Goal: Task Accomplishment & Management: Use online tool/utility

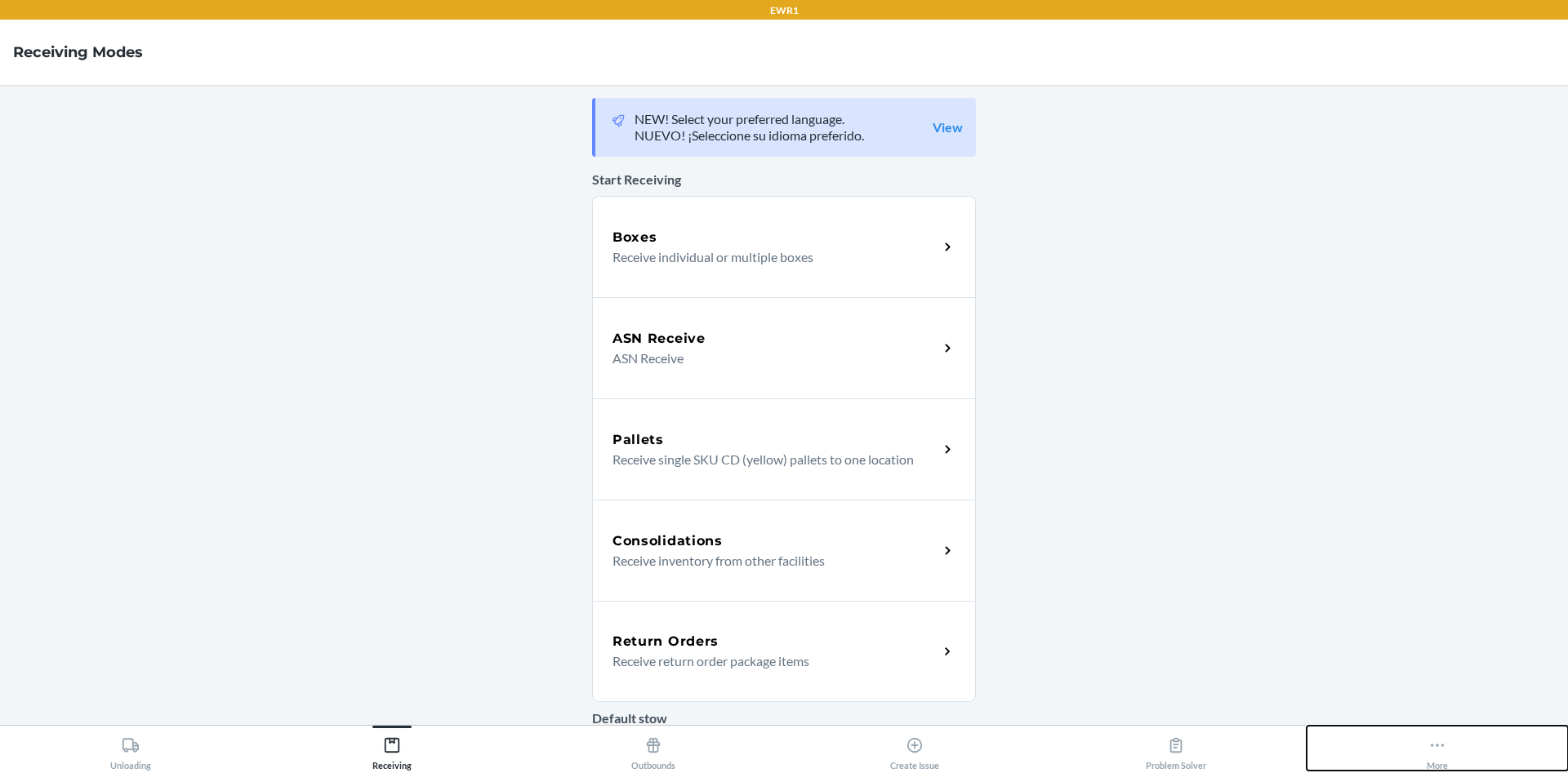
click at [1405, 755] on button "More" at bounding box center [1437, 749] width 261 height 45
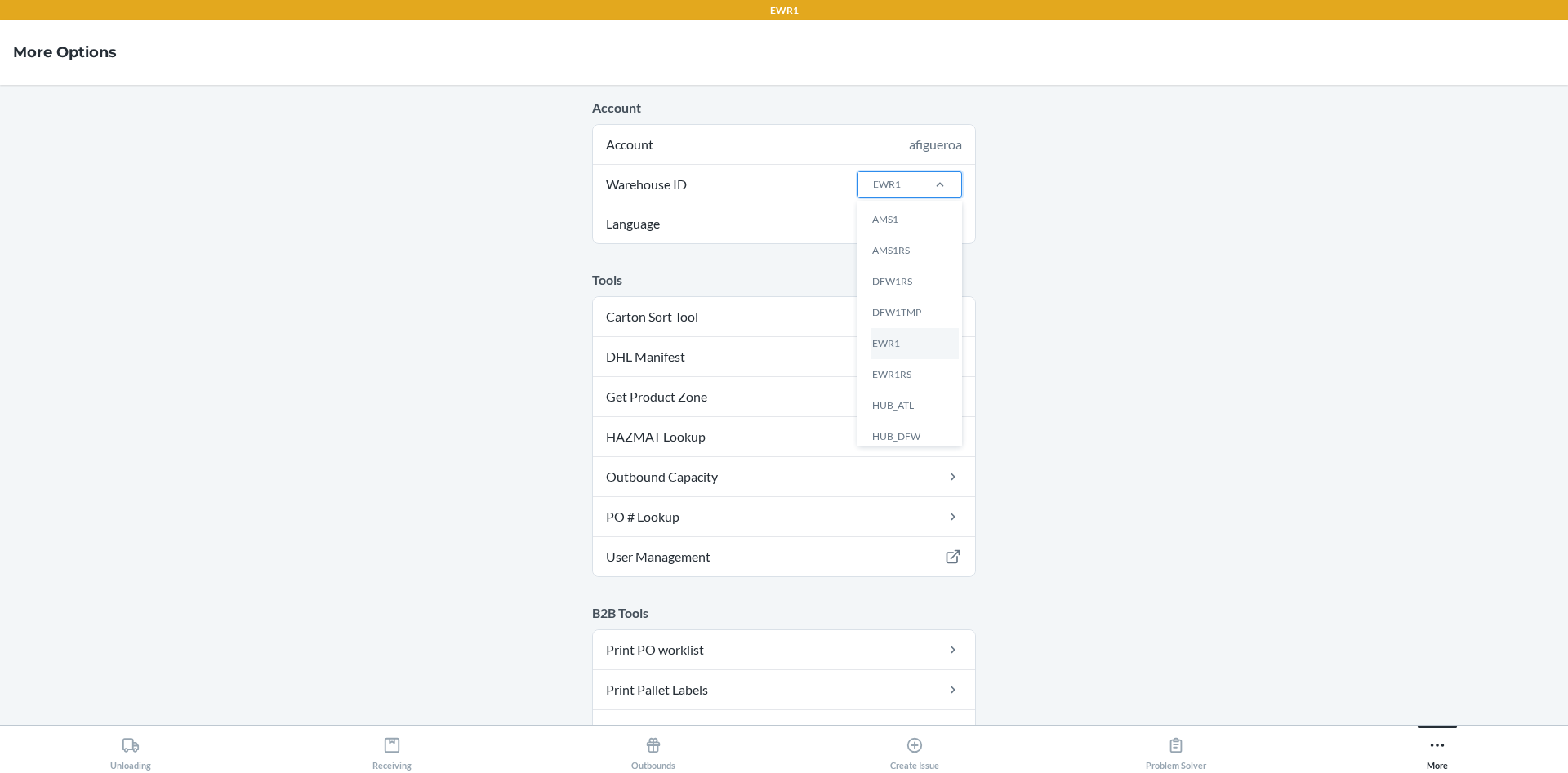
click at [932, 193] on div at bounding box center [940, 184] width 42 height 24
click at [873, 192] on input "Warehouse ID option AMS1 focused, 1 of 25. 25 results available. Use Up and Dow…" at bounding box center [872, 184] width 2 height 15
click at [902, 388] on div "ORD13P" at bounding box center [914, 387] width 88 height 31
click at [873, 192] on input "Warehouse ID option ORD13P focused, 16 of 25. 25 results available. Use Up and …" at bounding box center [872, 184] width 2 height 15
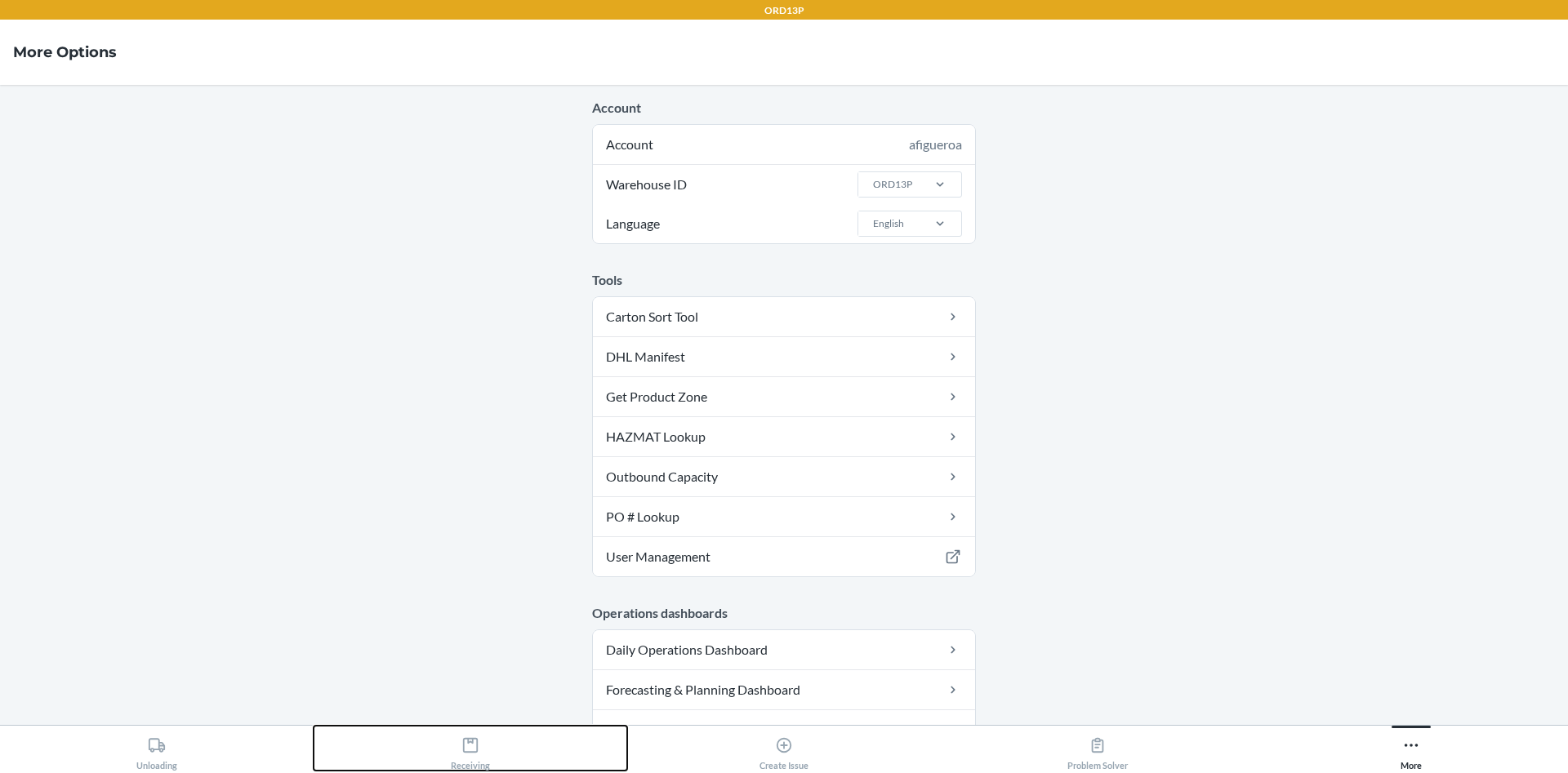
click at [456, 746] on div "Receiving" at bounding box center [471, 750] width 39 height 41
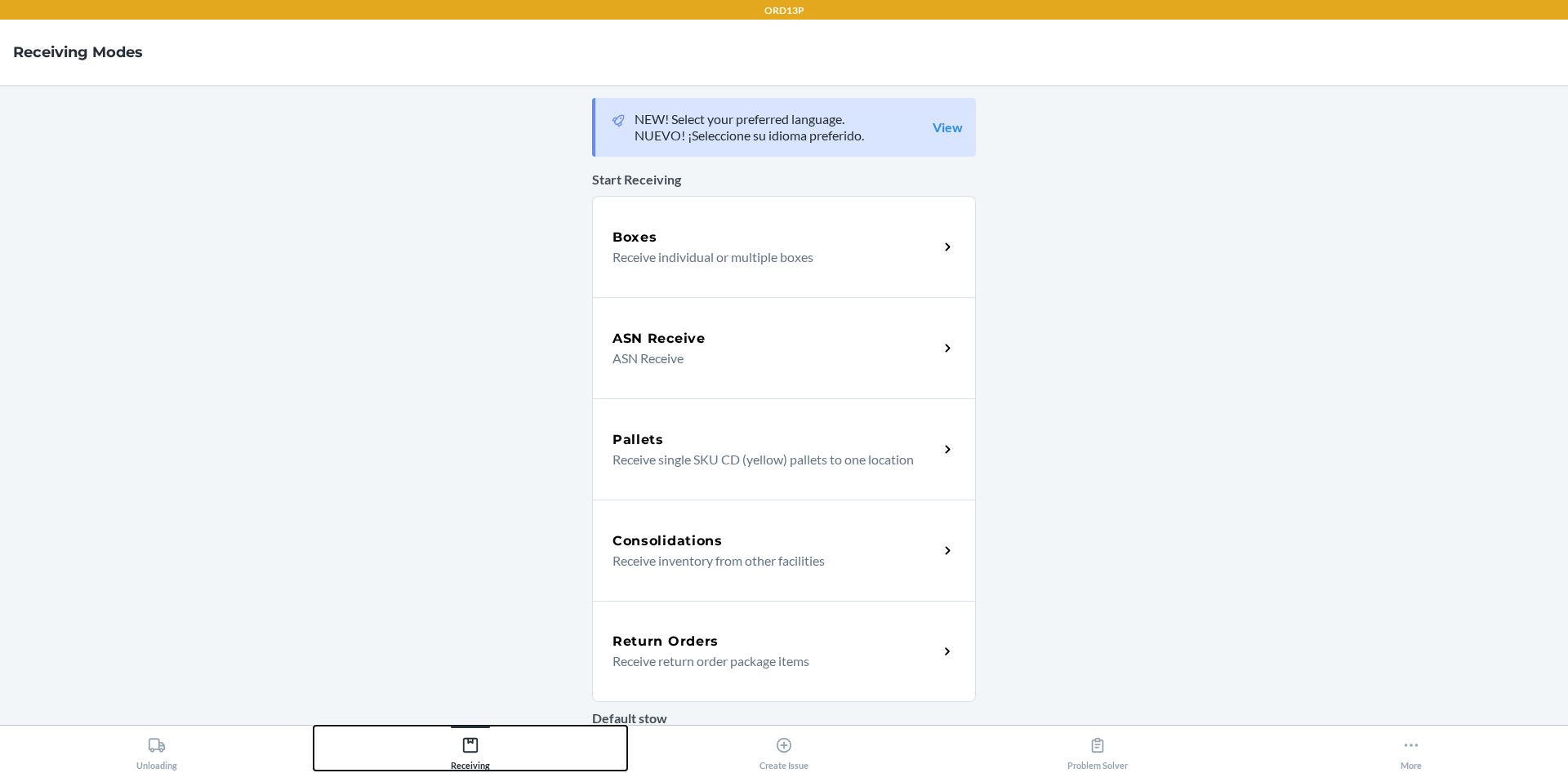
scroll to position [365, 0]
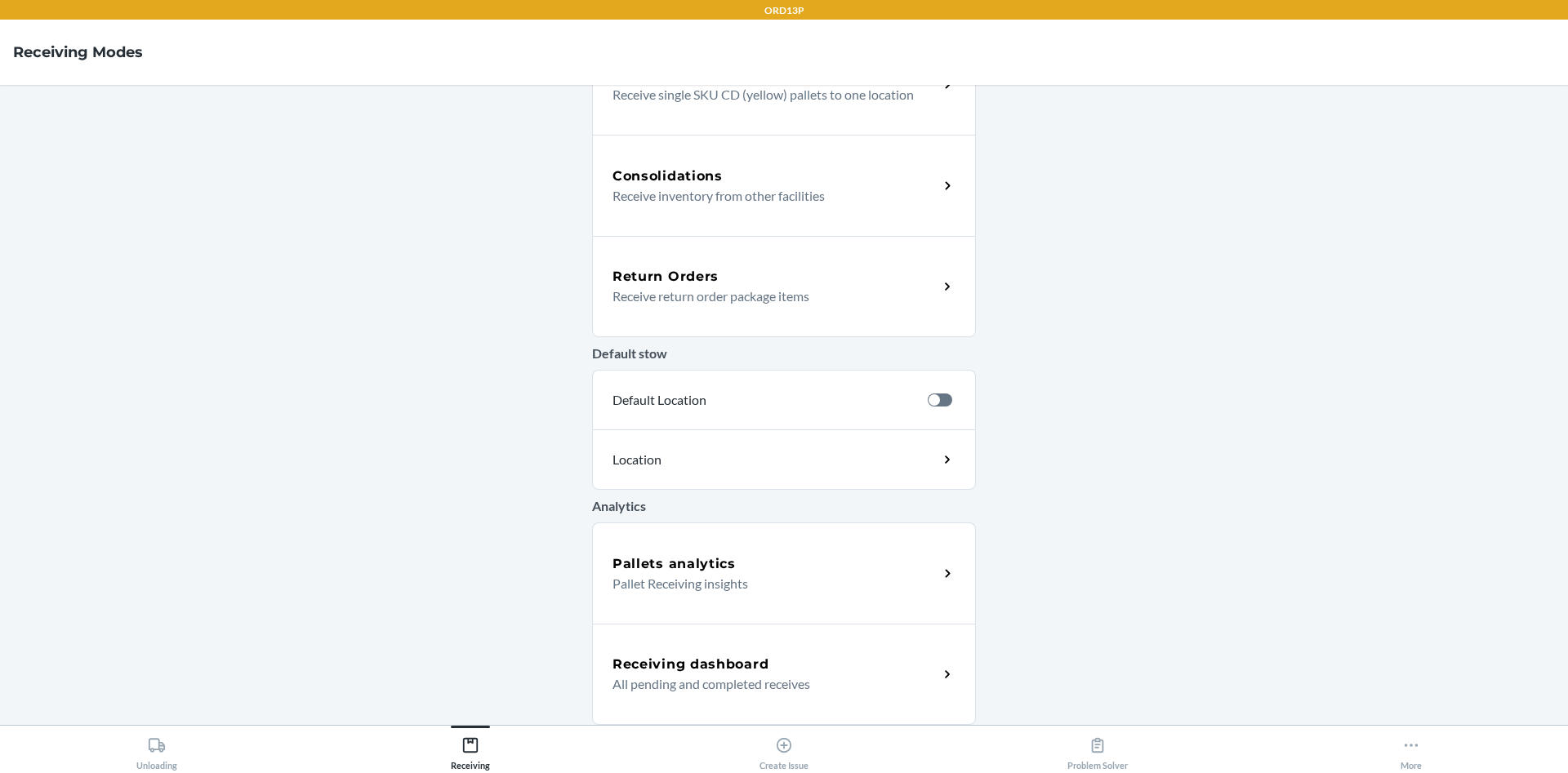
click at [686, 584] on p "Pallet Receiving insights" at bounding box center [769, 584] width 313 height 20
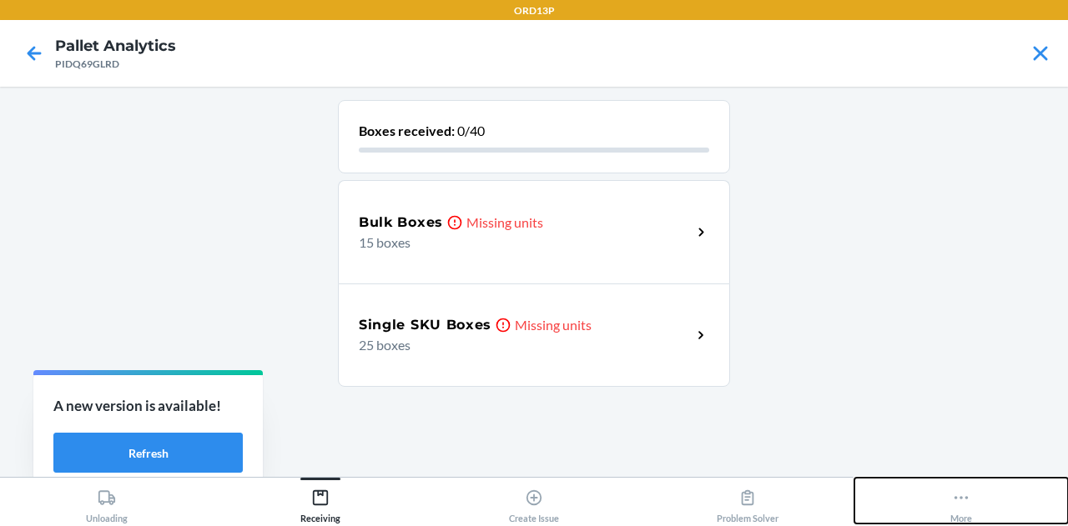
click at [991, 496] on button "More" at bounding box center [961, 501] width 214 height 46
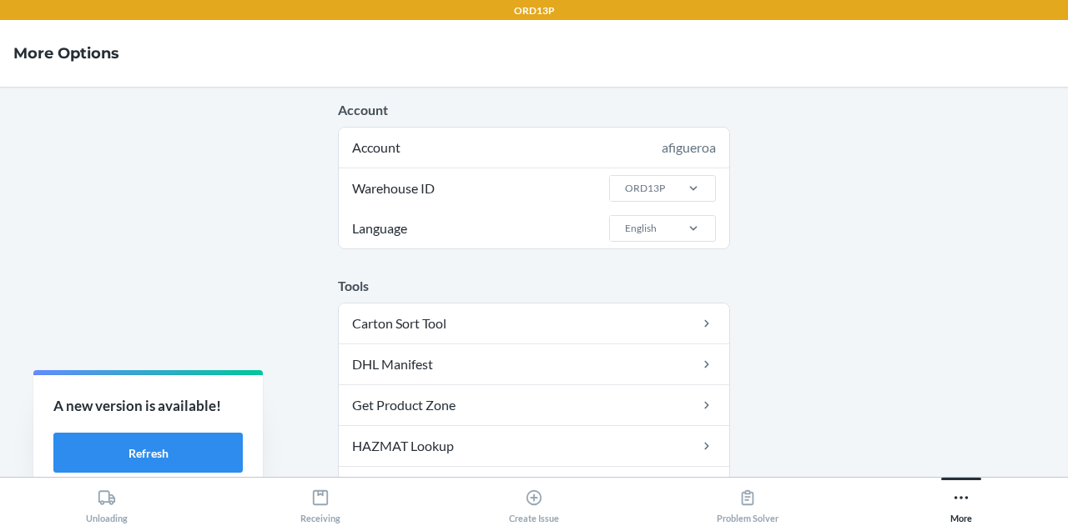
click at [682, 203] on div "ORD13P" at bounding box center [662, 189] width 107 height 40
click at [625, 196] on input "Warehouse ID ORD13P" at bounding box center [624, 188] width 2 height 15
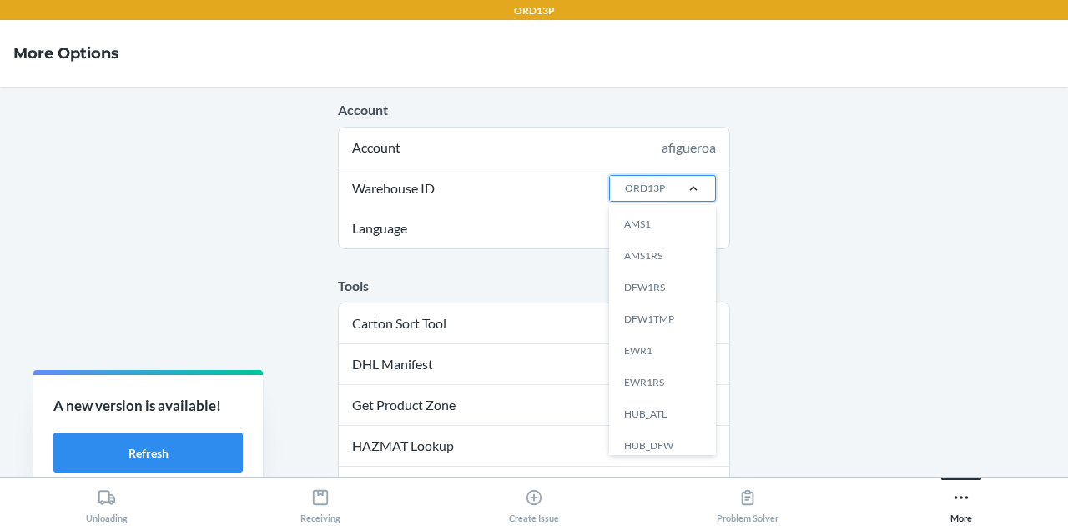
click at [672, 181] on div at bounding box center [693, 188] width 43 height 17
click at [625, 181] on input "Warehouse ID option AMS1 focused, 1 of 25. 25 results available. Use Up and Dow…" at bounding box center [624, 188] width 2 height 15
click at [662, 352] on div "EWR1" at bounding box center [667, 351] width 90 height 32
click at [625, 196] on input "Warehouse ID option EWR1 focused, 5 of 25. 25 results available. Use Up and Dow…" at bounding box center [624, 188] width 2 height 15
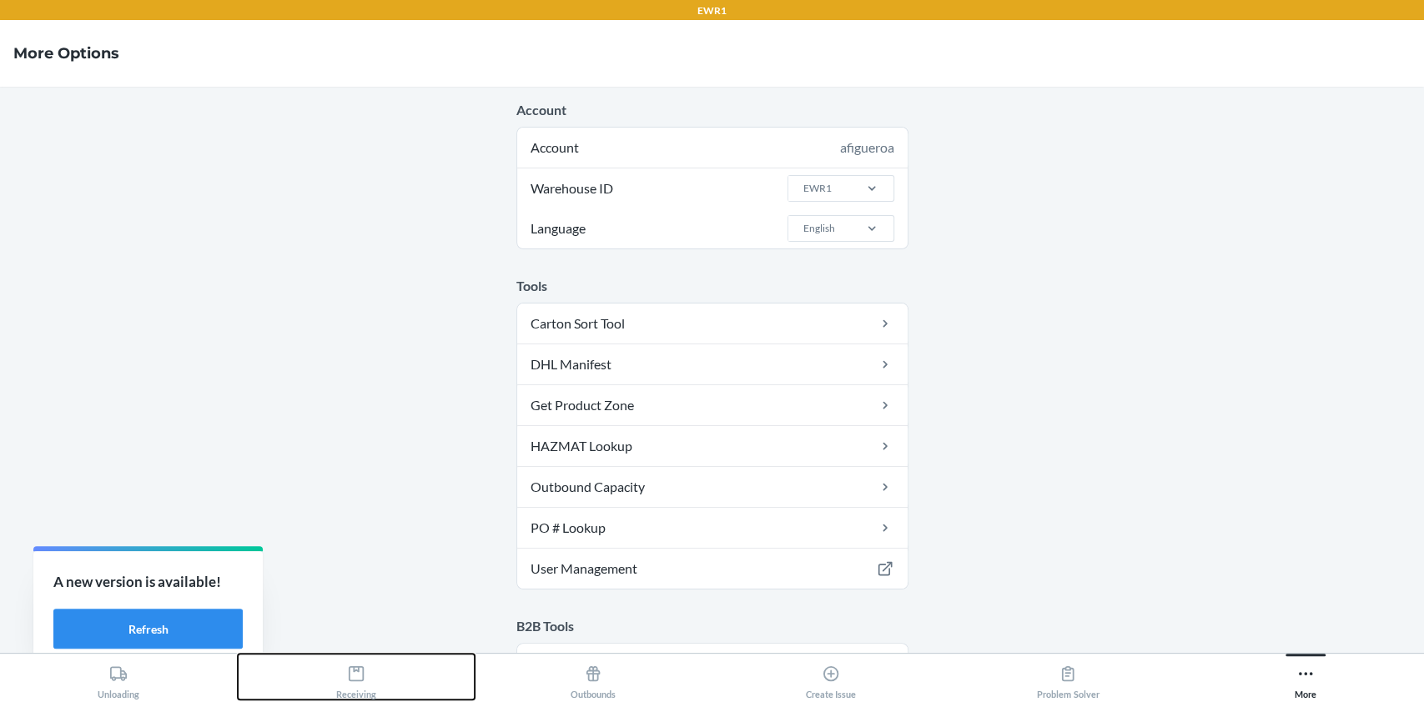
drag, startPoint x: 1028, startPoint y: 3, endPoint x: 388, endPoint y: 664, distance: 919.8
click at [388, 664] on button "Receiving" at bounding box center [357, 677] width 238 height 46
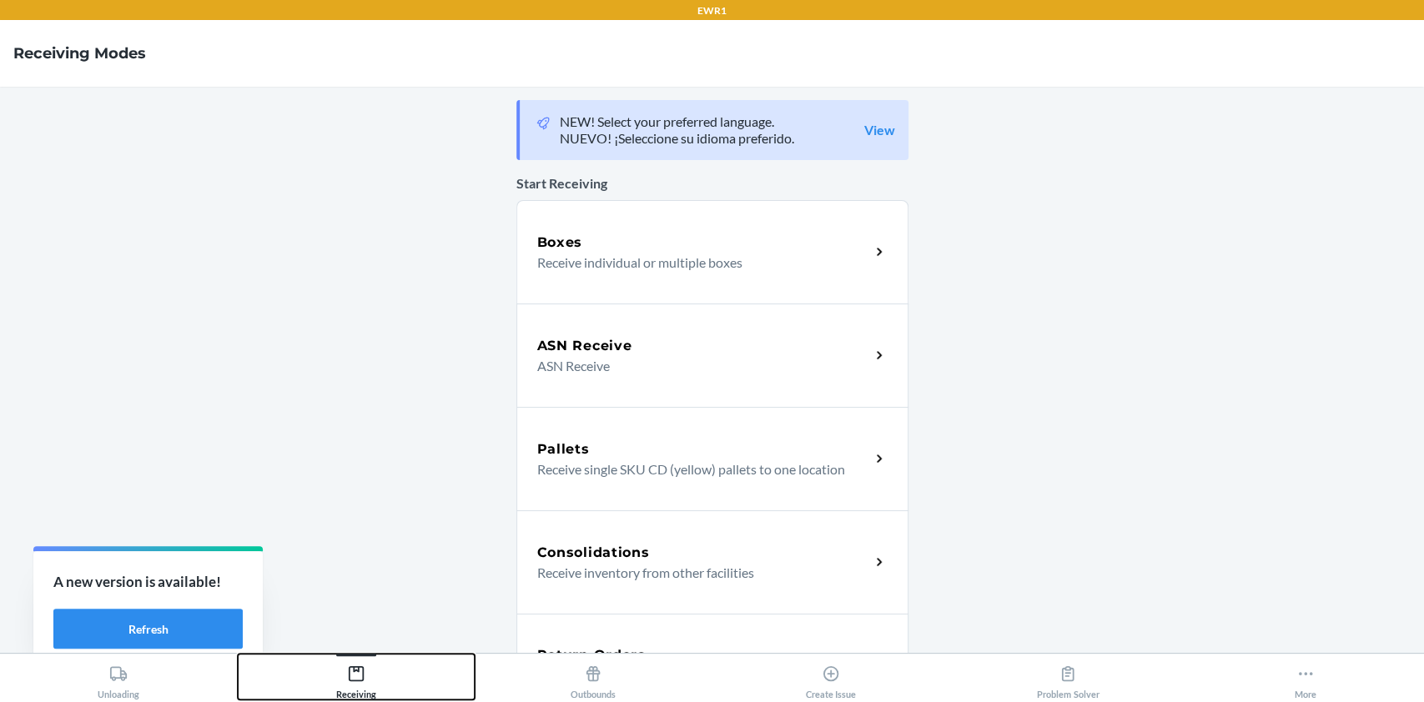
click at [388, 664] on button "Receiving" at bounding box center [357, 677] width 238 height 46
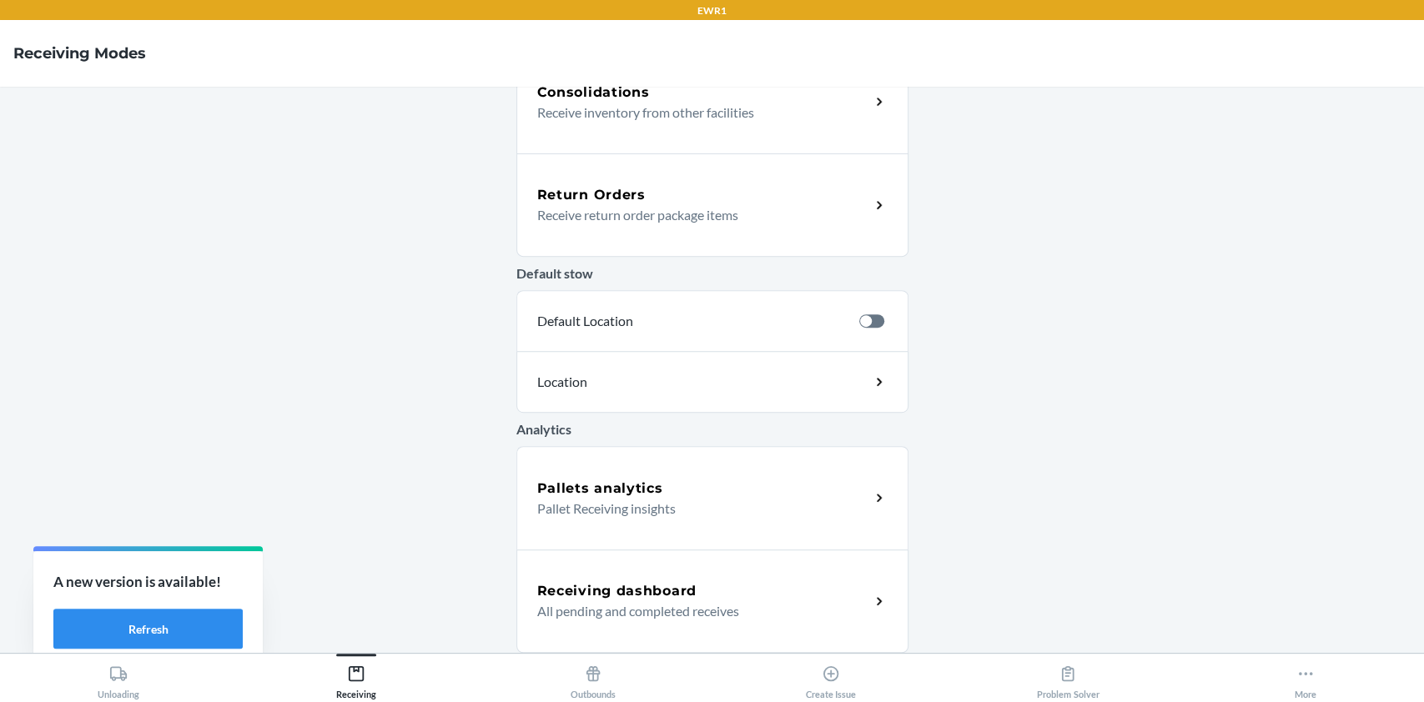
click at [642, 515] on p "Pallet Receiving insights" at bounding box center [697, 509] width 320 height 20
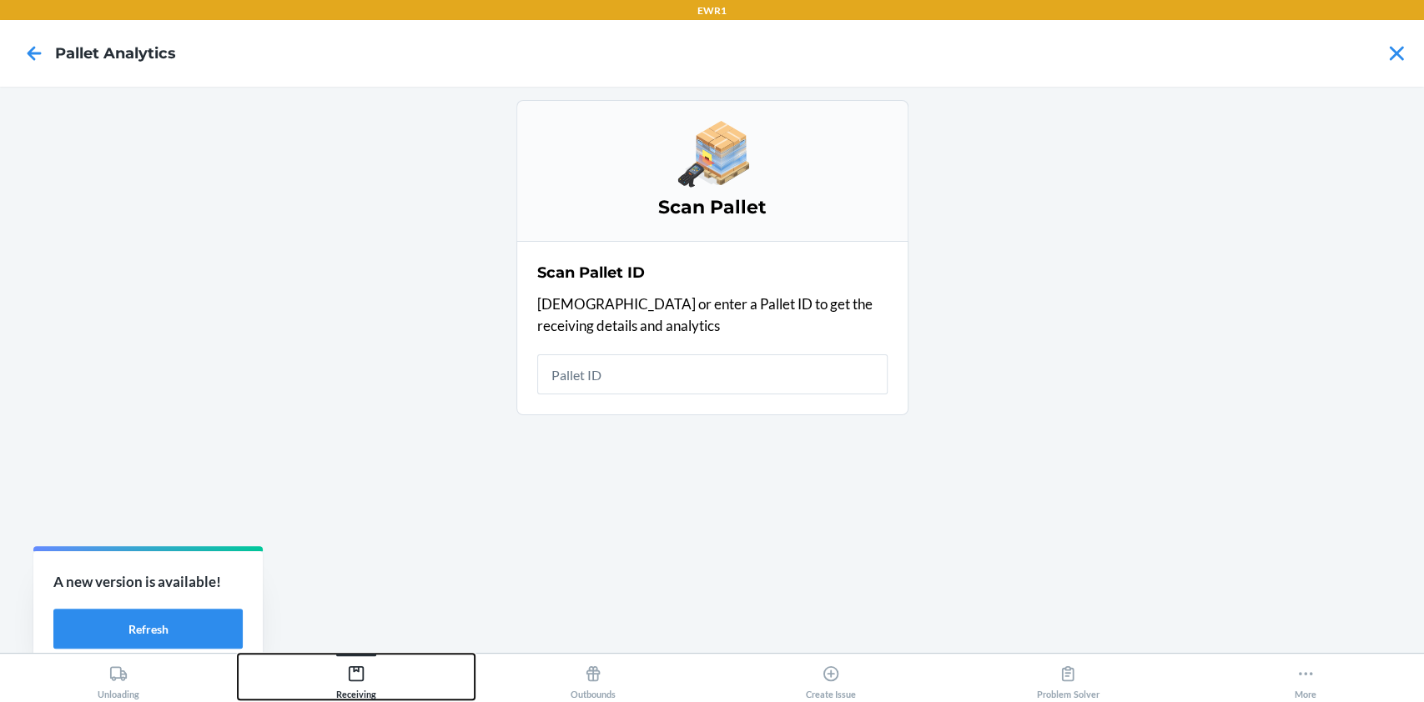
click at [355, 697] on div "Receiving" at bounding box center [356, 679] width 40 height 42
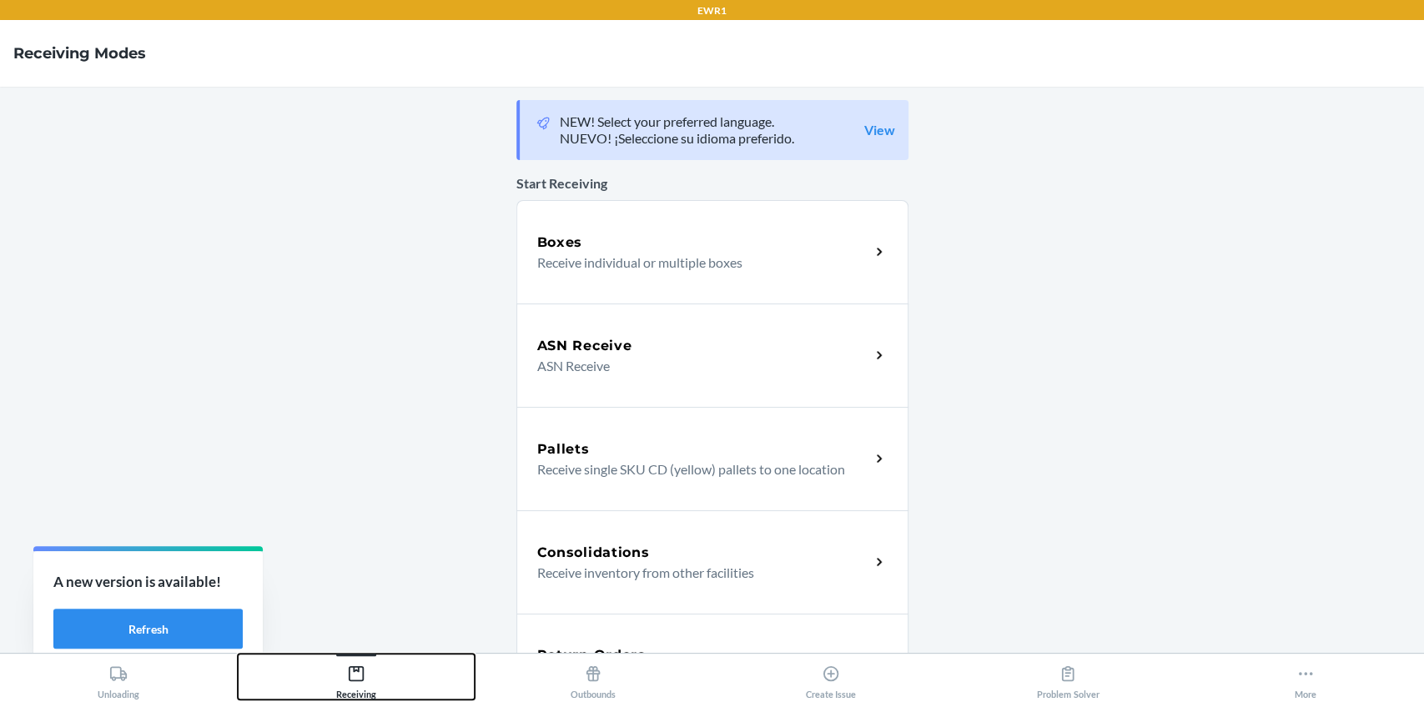
scroll to position [461, 0]
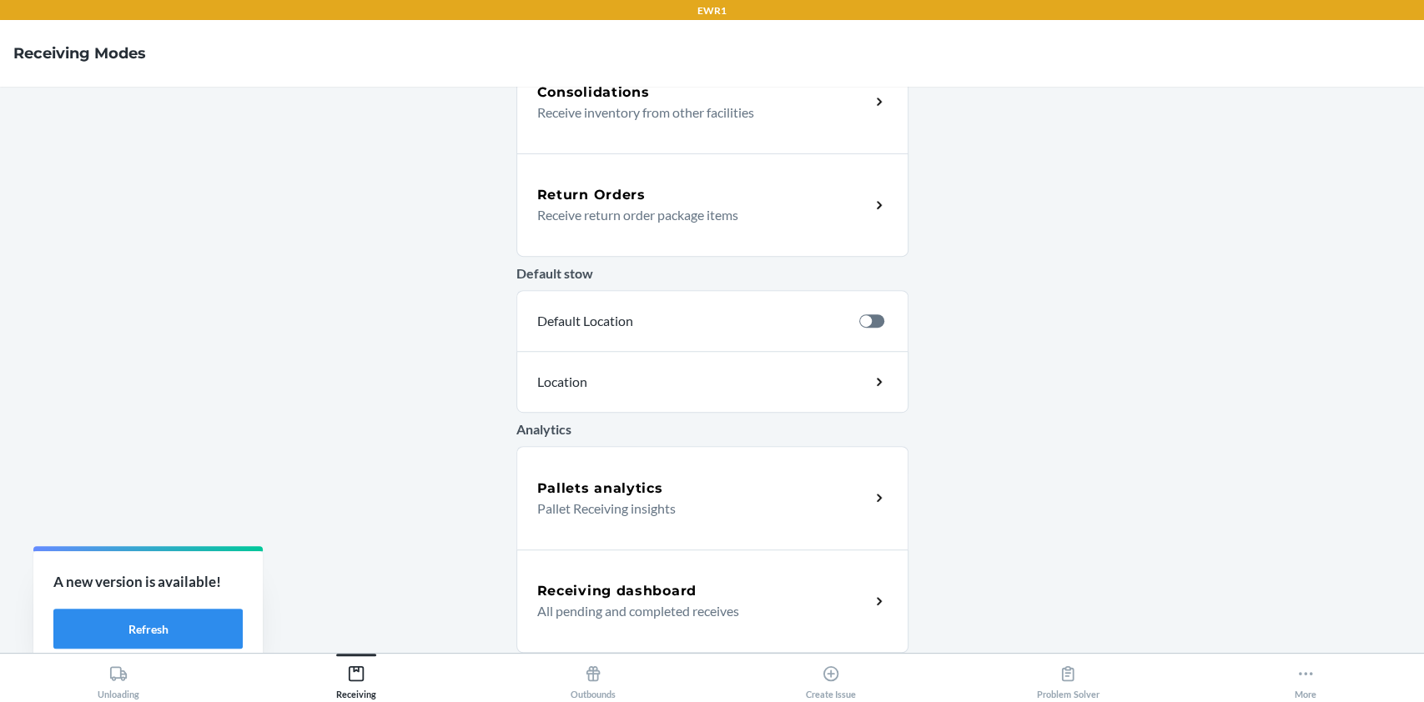
click at [597, 583] on h5 "Receiving dashboard" at bounding box center [616, 591] width 159 height 20
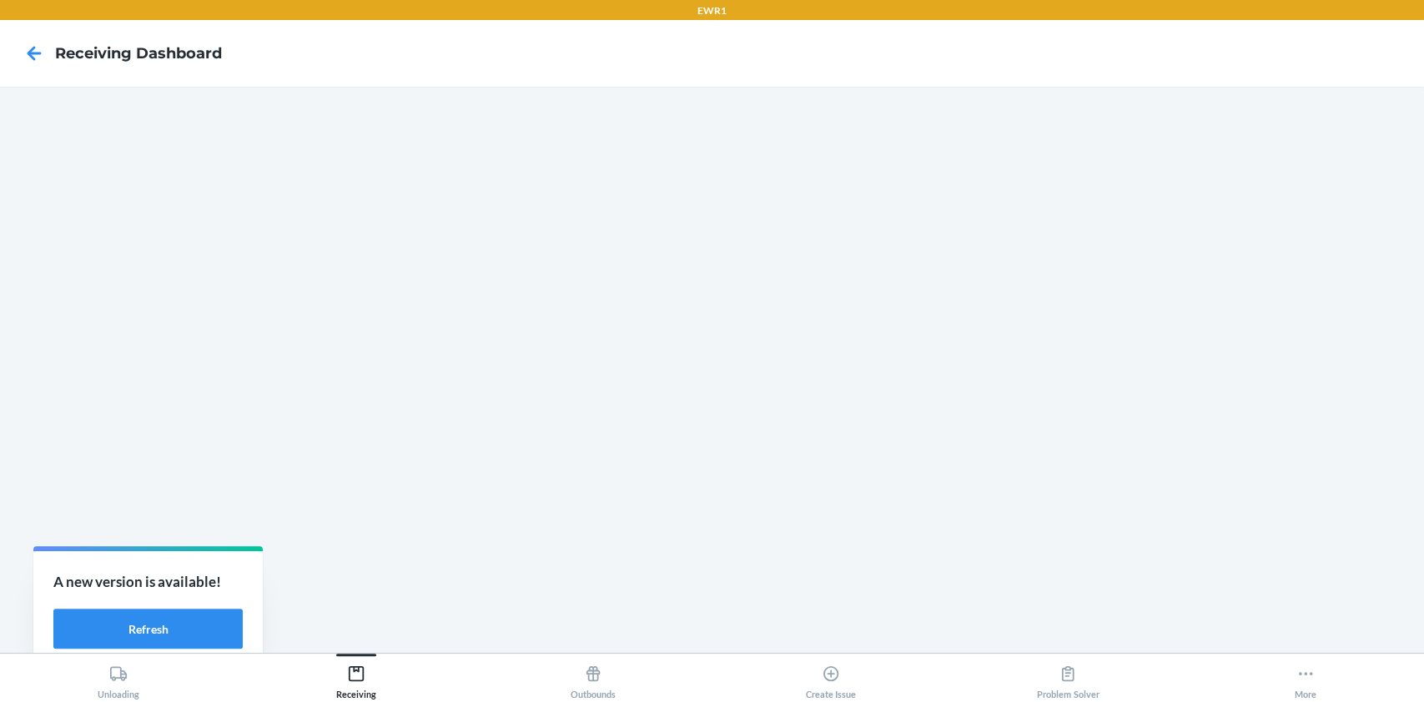
click at [583, 92] on main at bounding box center [712, 370] width 1424 height 566
click at [23, 56] on icon at bounding box center [34, 53] width 28 height 28
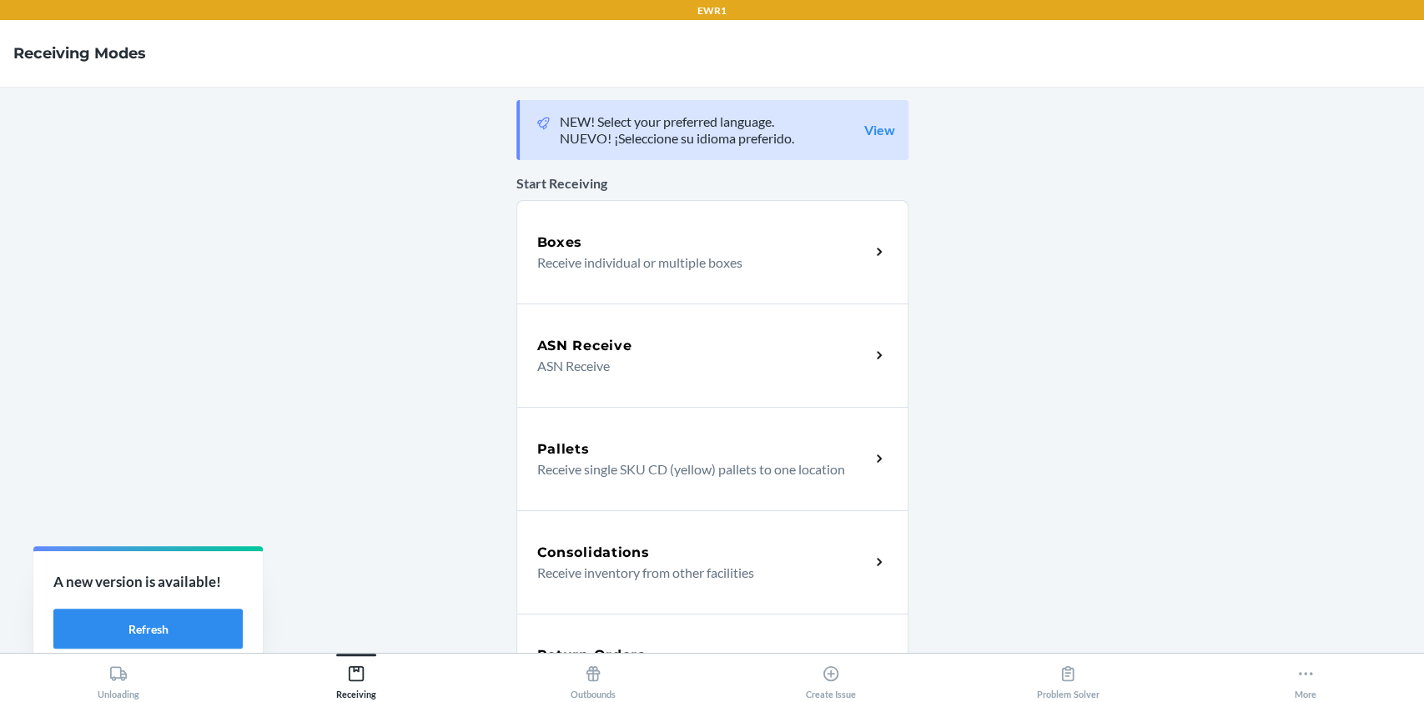
scroll to position [461, 0]
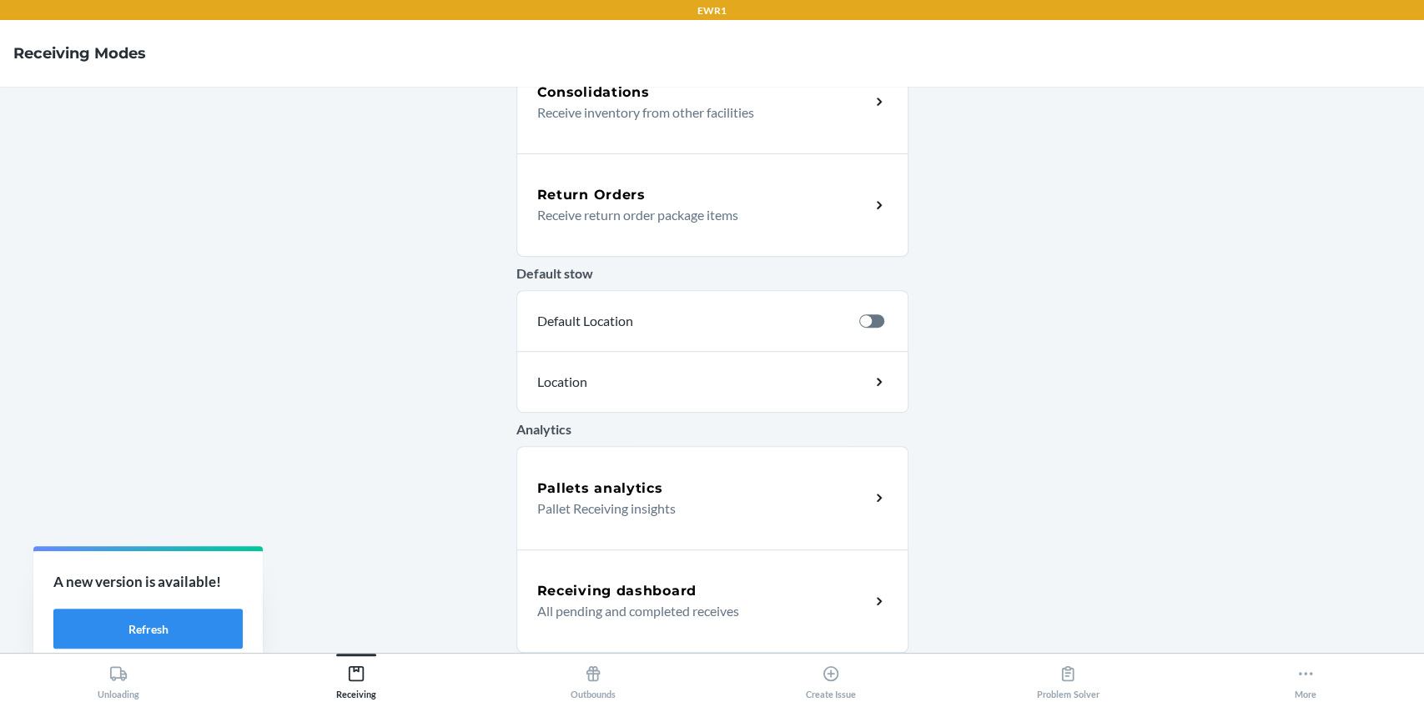
click at [732, 634] on div "Receiving dashboard All pending and completed receives" at bounding box center [712, 601] width 392 height 103
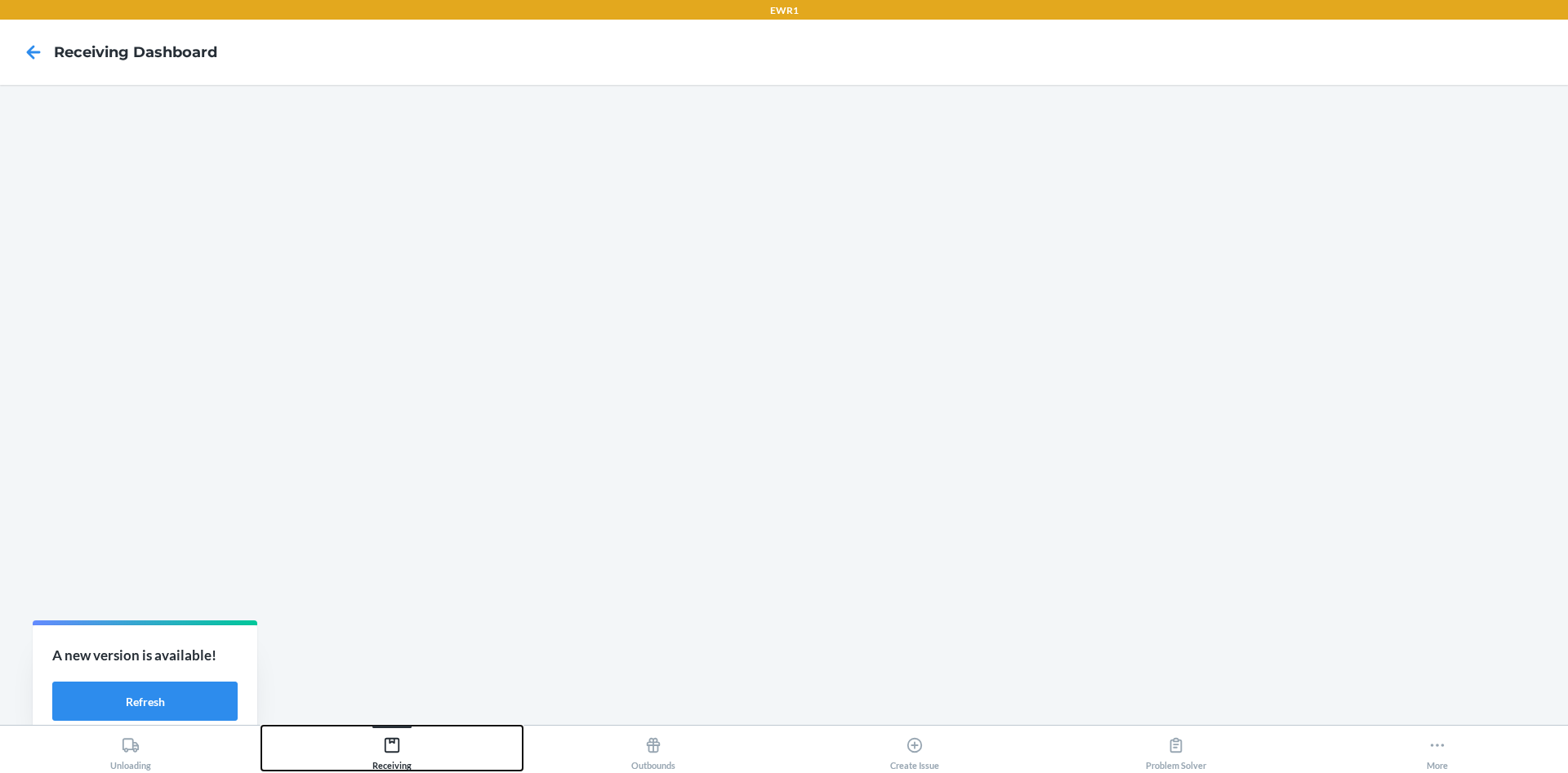
click at [333, 760] on button "Receiving" at bounding box center [392, 749] width 261 height 45
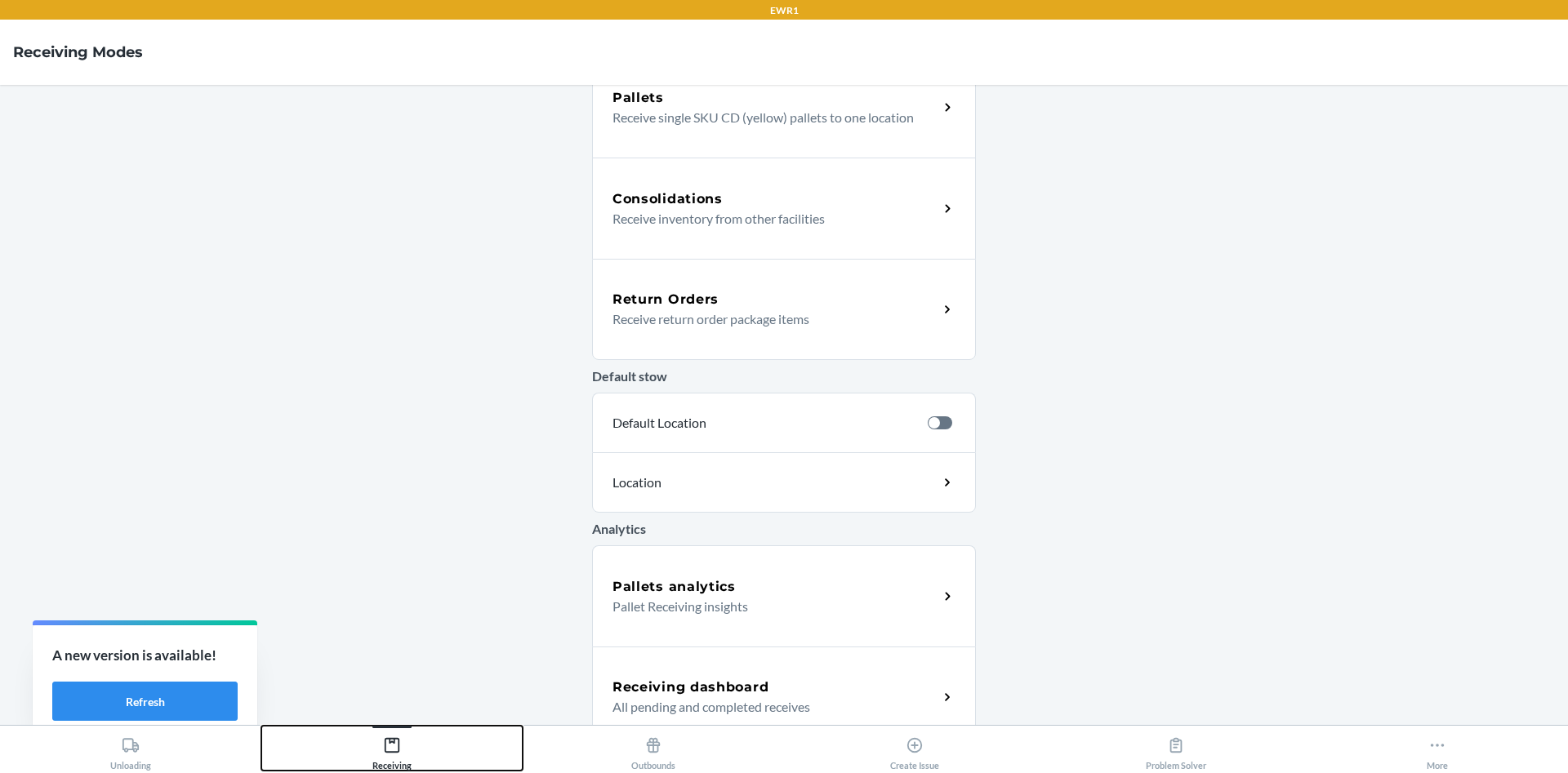
scroll to position [365, 0]
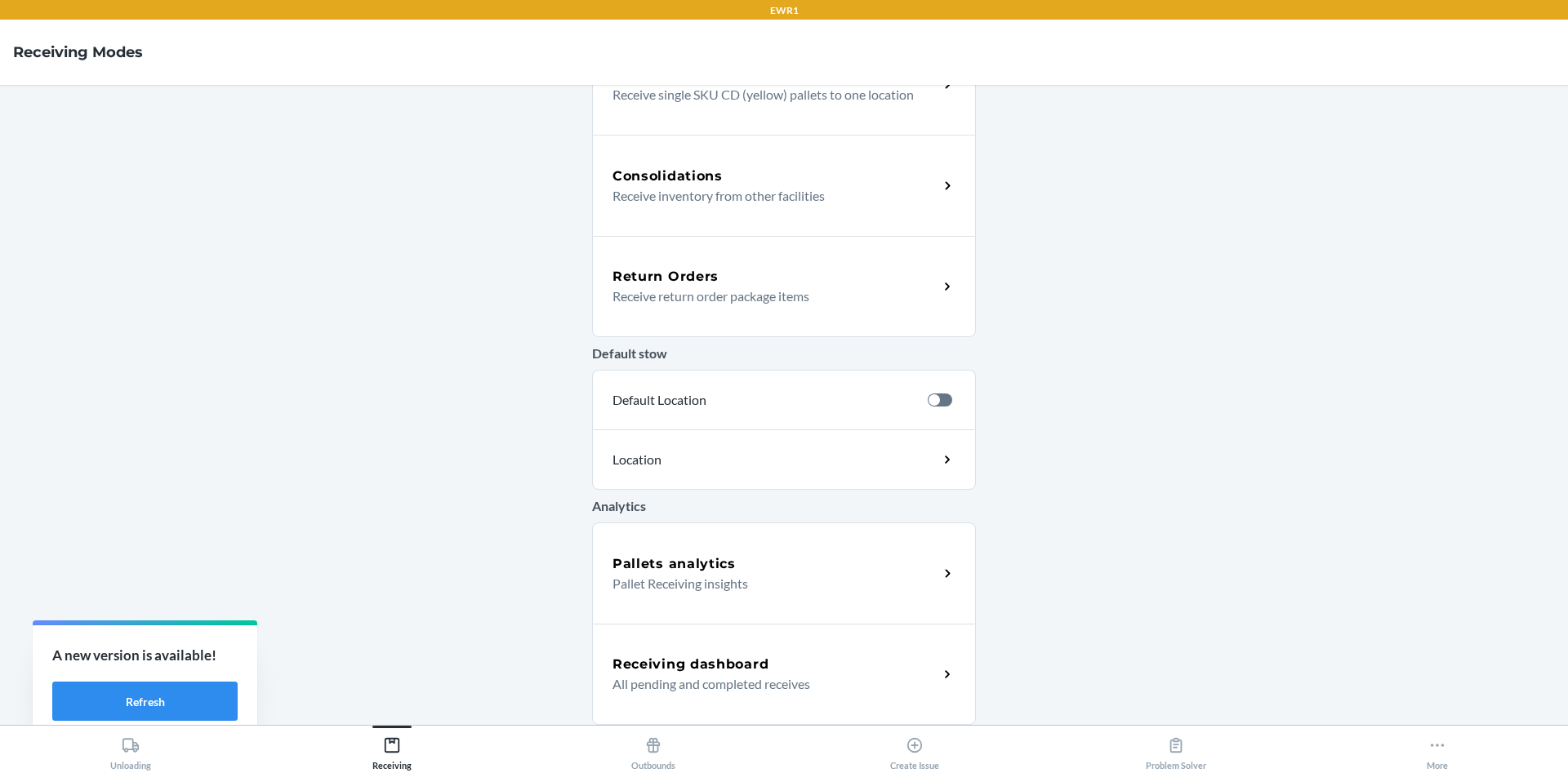
click at [677, 567] on h5 "Pallets analytics" at bounding box center [674, 564] width 123 height 20
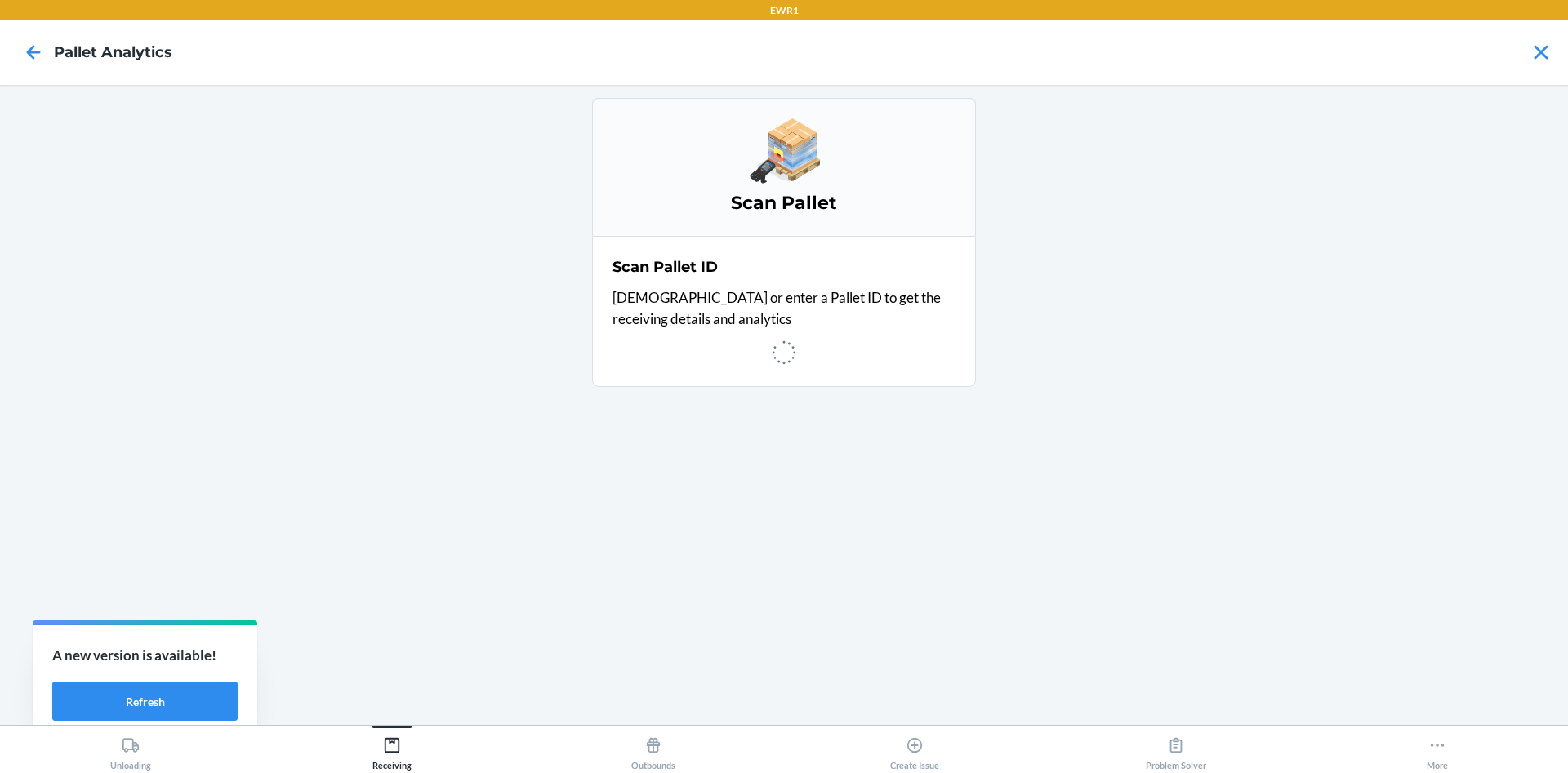
click at [677, 567] on div "Scan Pallet Scan Pallet ID Scan or enter a Pallet ID to get the receiving detai…" at bounding box center [784, 404] width 384 height 614
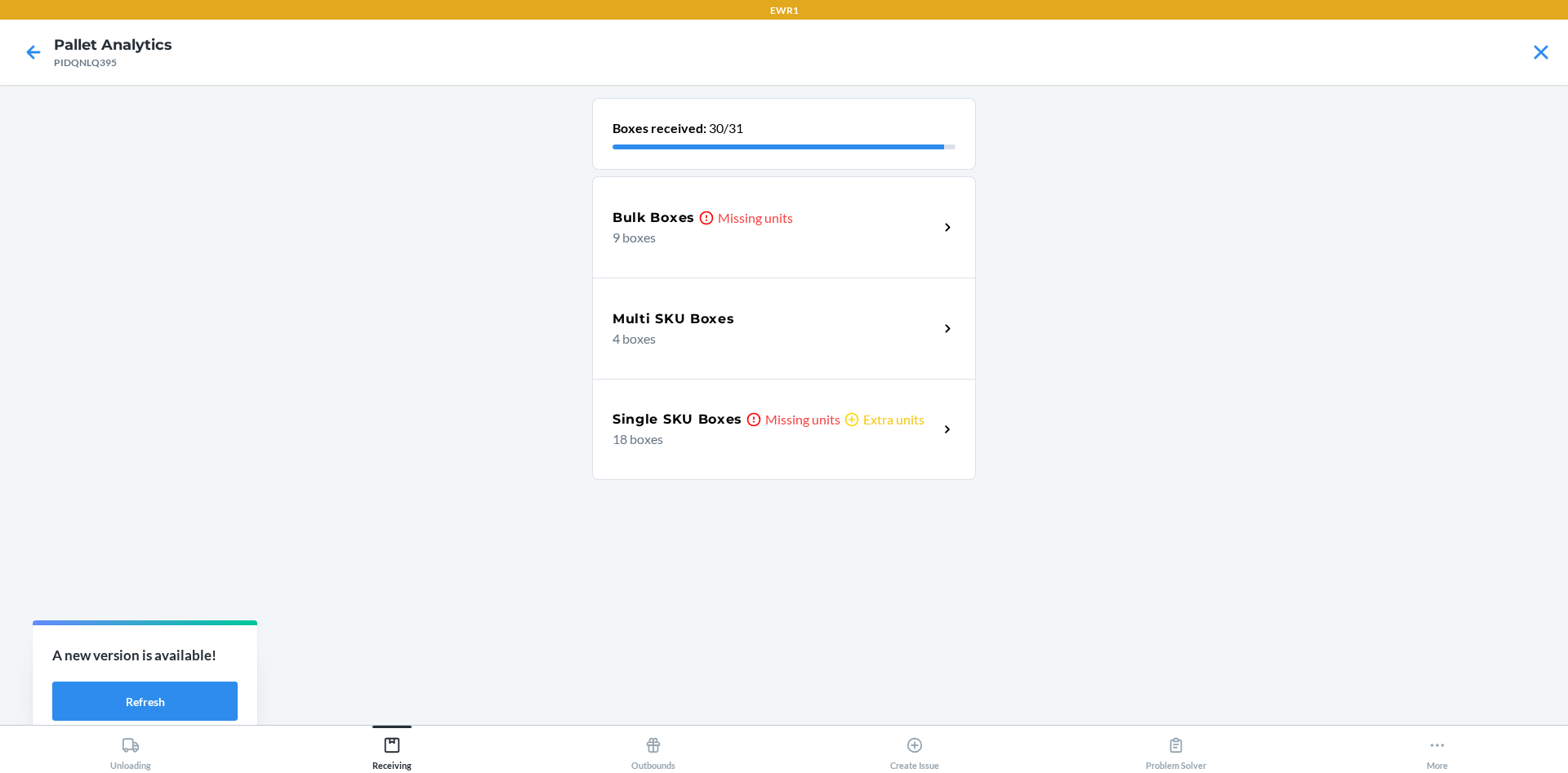
click at [852, 430] on p "18 boxes" at bounding box center [769, 439] width 313 height 20
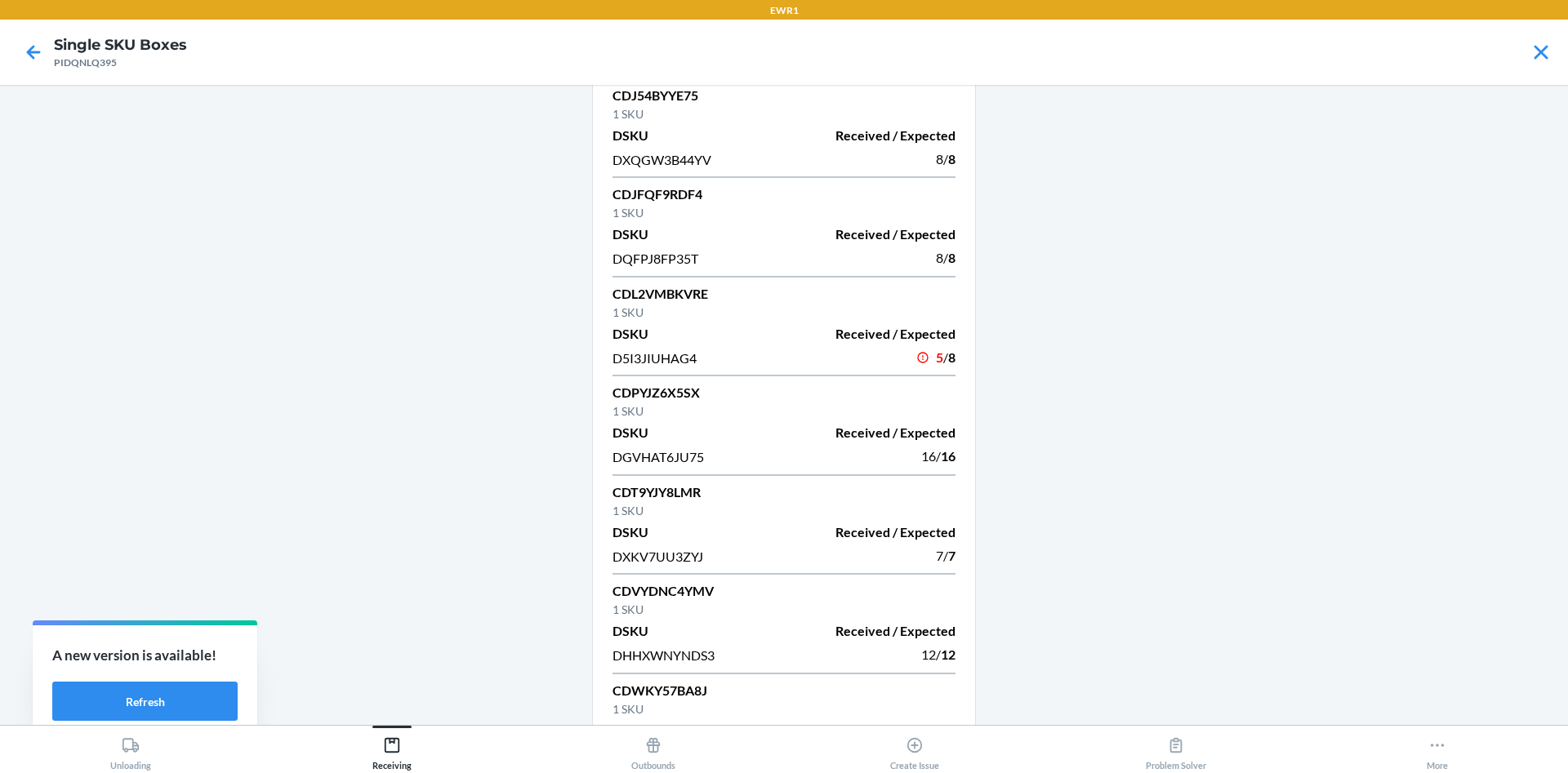
scroll to position [1185, 0]
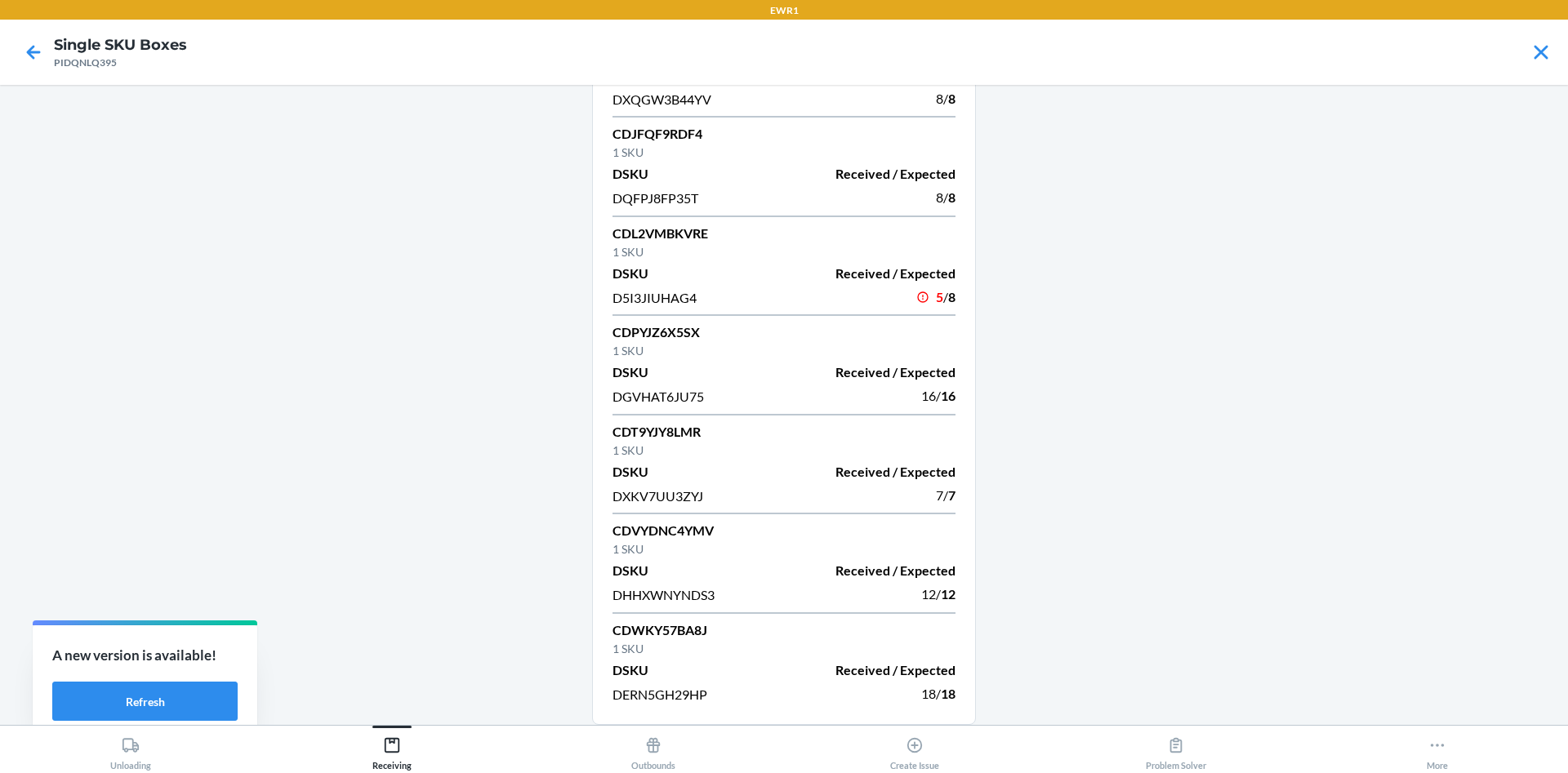
click at [13, 38] on div at bounding box center [33, 53] width 41 height 41
click at [26, 44] on icon at bounding box center [33, 52] width 27 height 27
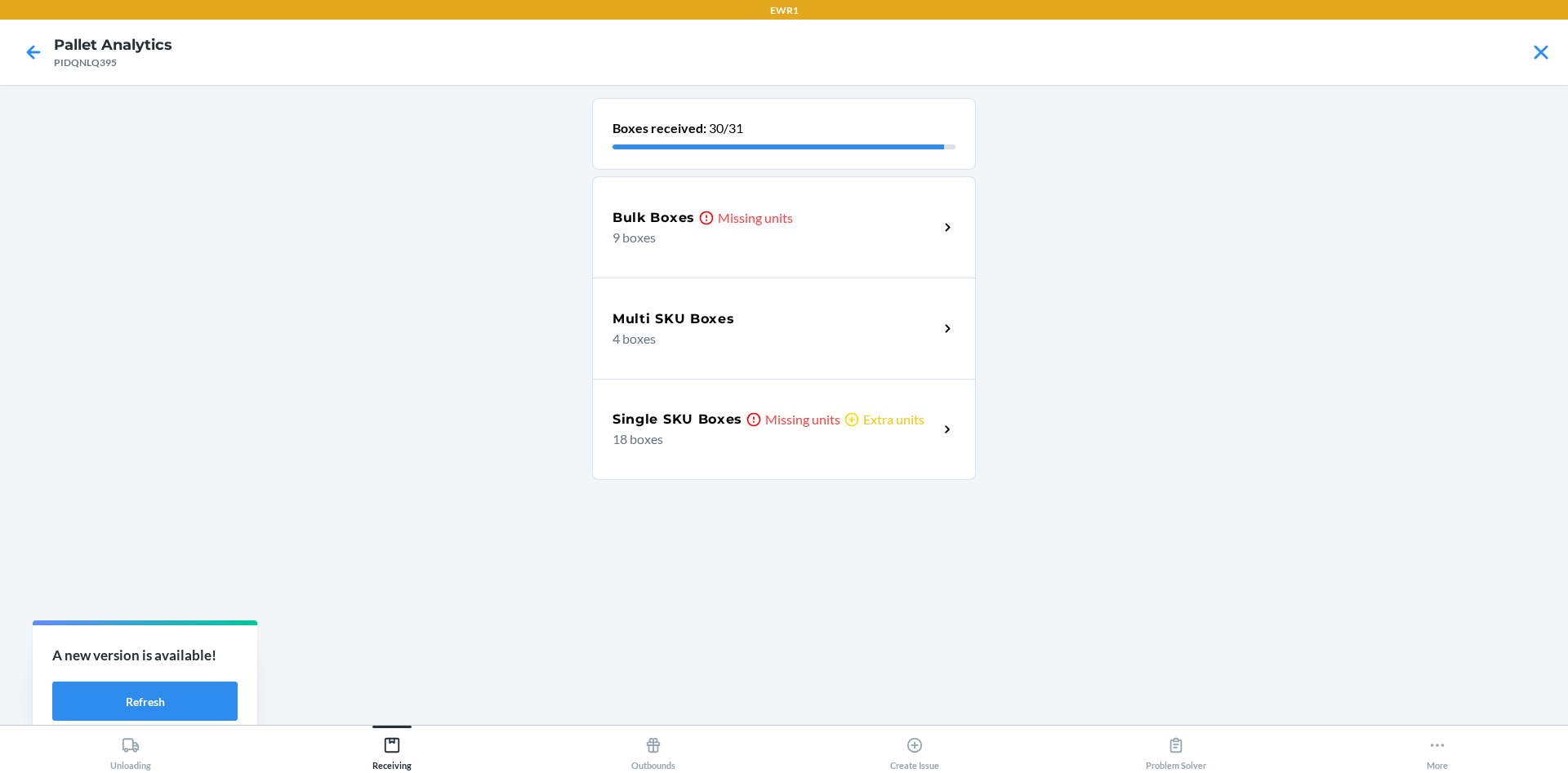
click at [651, 239] on p "9 boxes" at bounding box center [769, 238] width 313 height 20
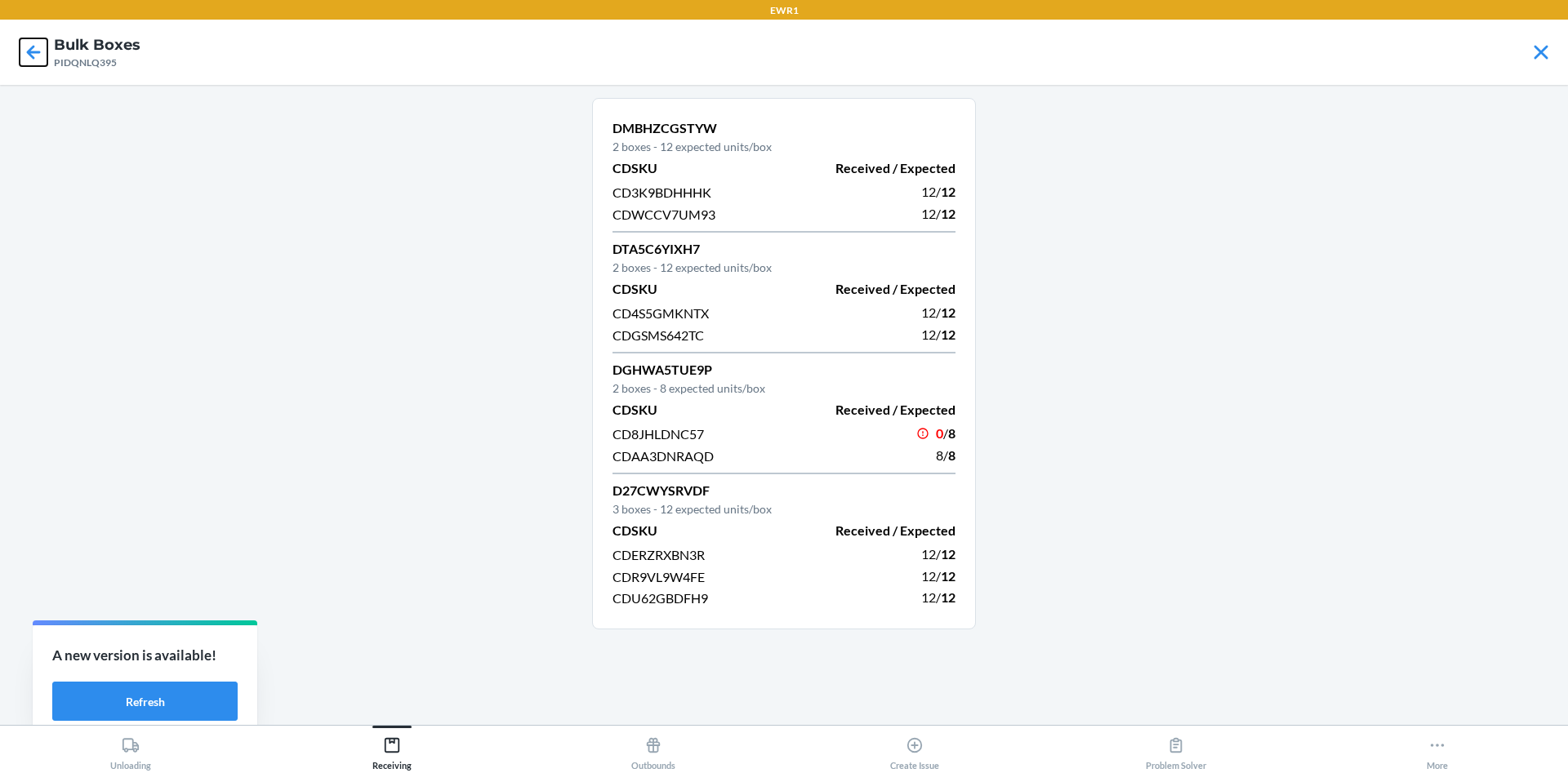
click at [37, 54] on icon at bounding box center [33, 52] width 27 height 27
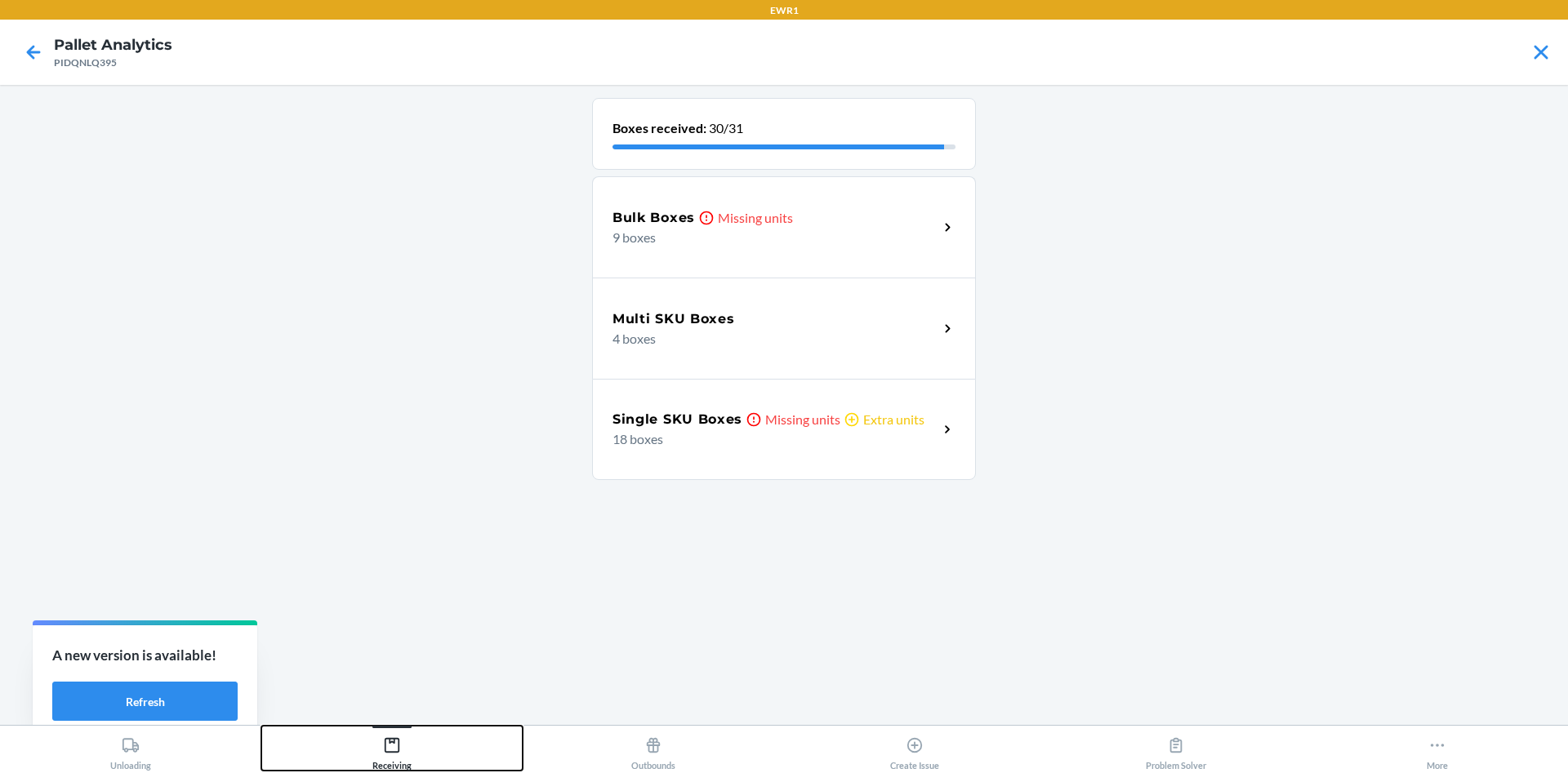
click at [401, 765] on div "Receiving" at bounding box center [392, 750] width 39 height 41
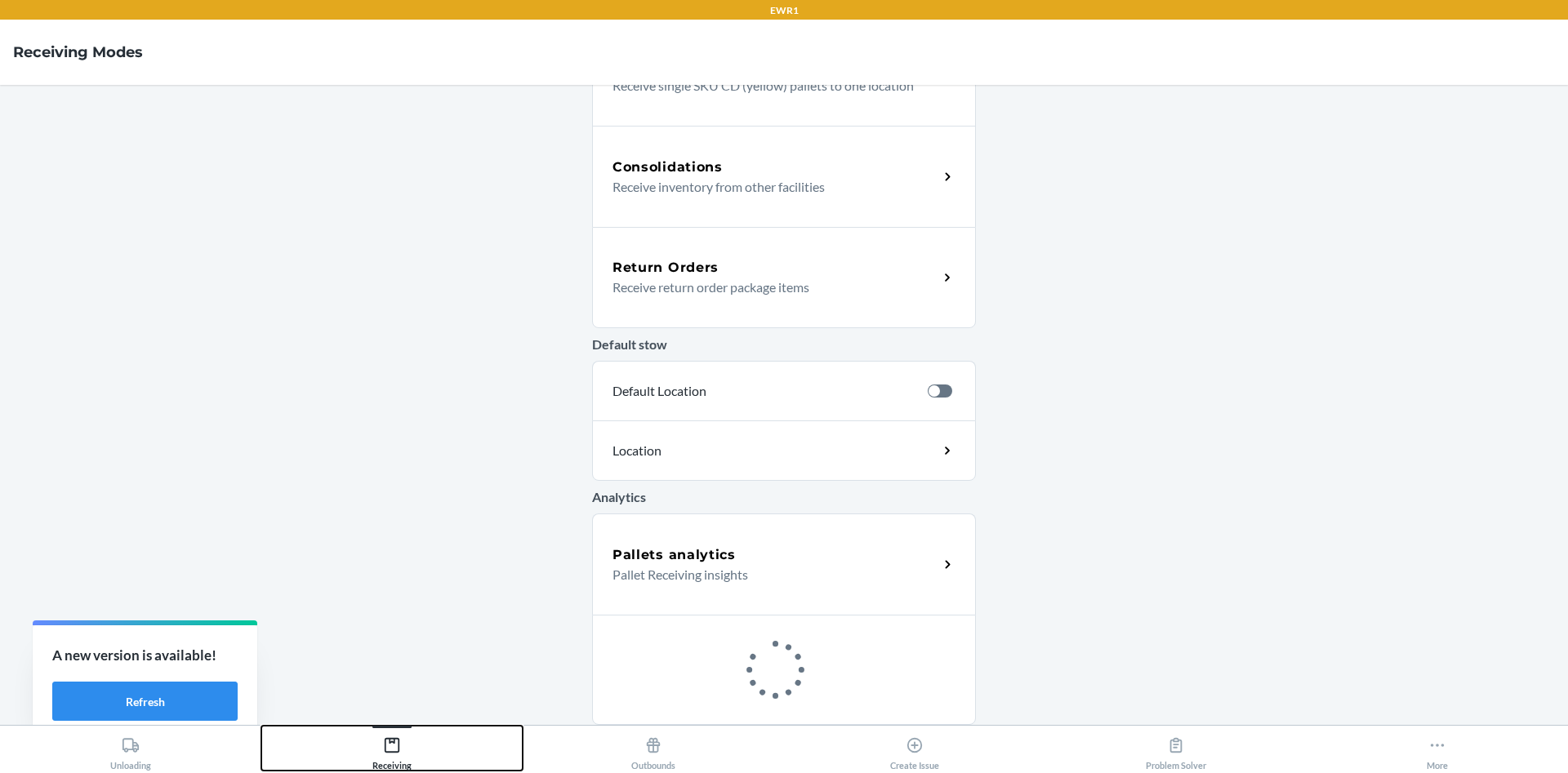
scroll to position [365, 0]
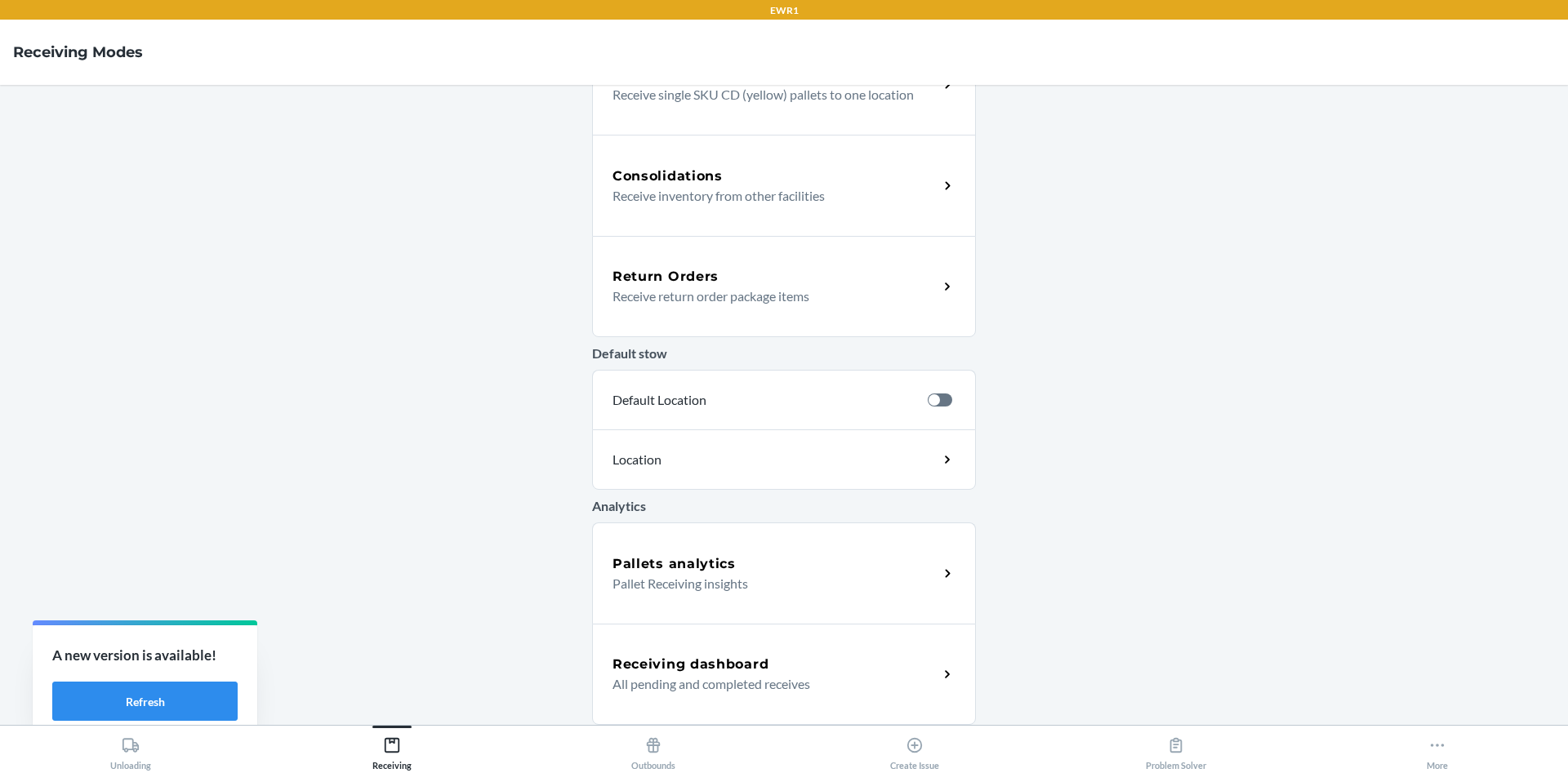
click at [732, 661] on h5 "Receiving dashboard" at bounding box center [690, 664] width 156 height 20
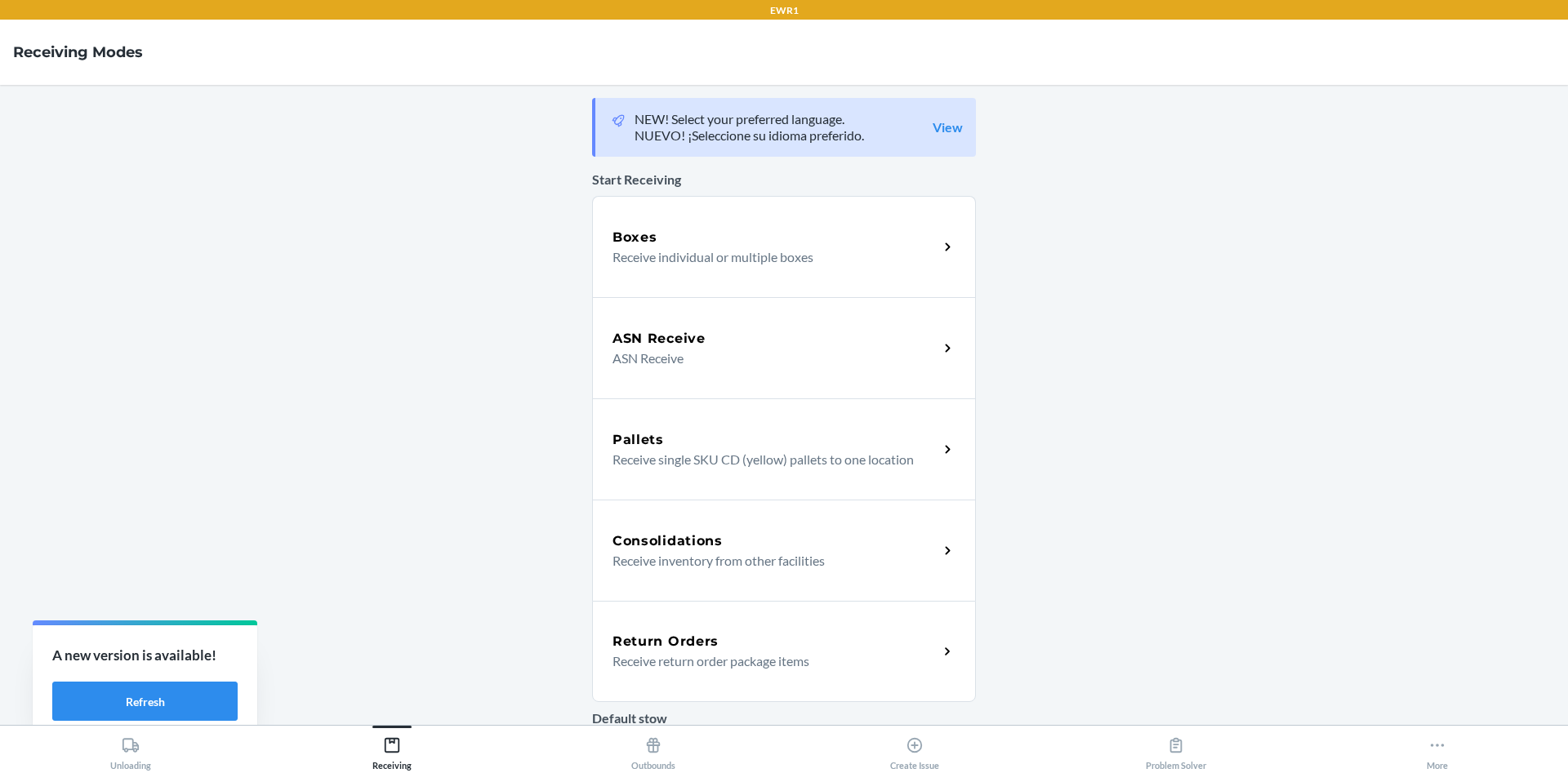
click at [699, 244] on div "Boxes" at bounding box center [775, 238] width 326 height 20
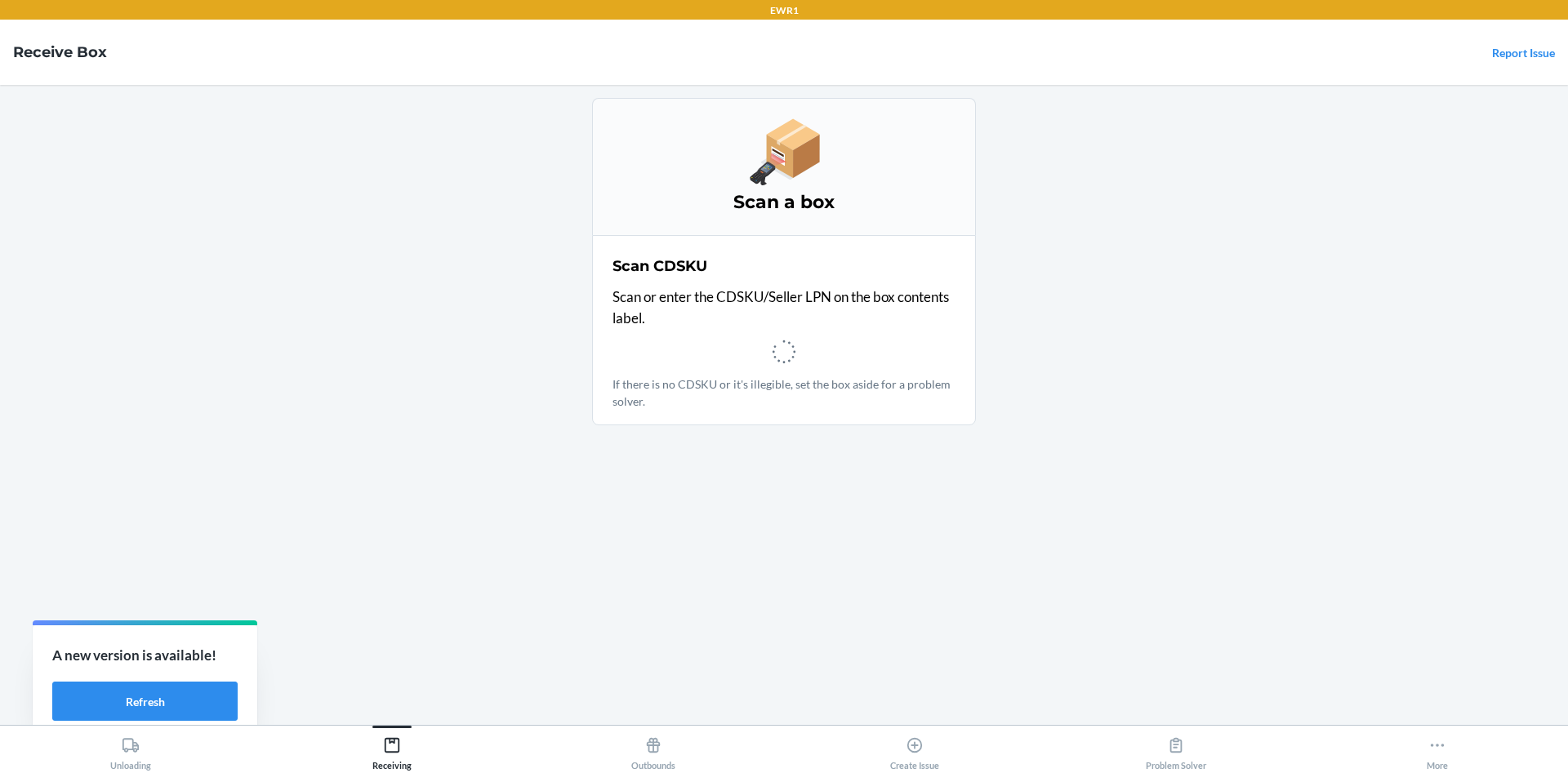
click at [646, 480] on div "Scan a box Scan CDSKU Scan or enter the CDSKU/Seller LPN on the box contents la…" at bounding box center [784, 404] width 384 height 614
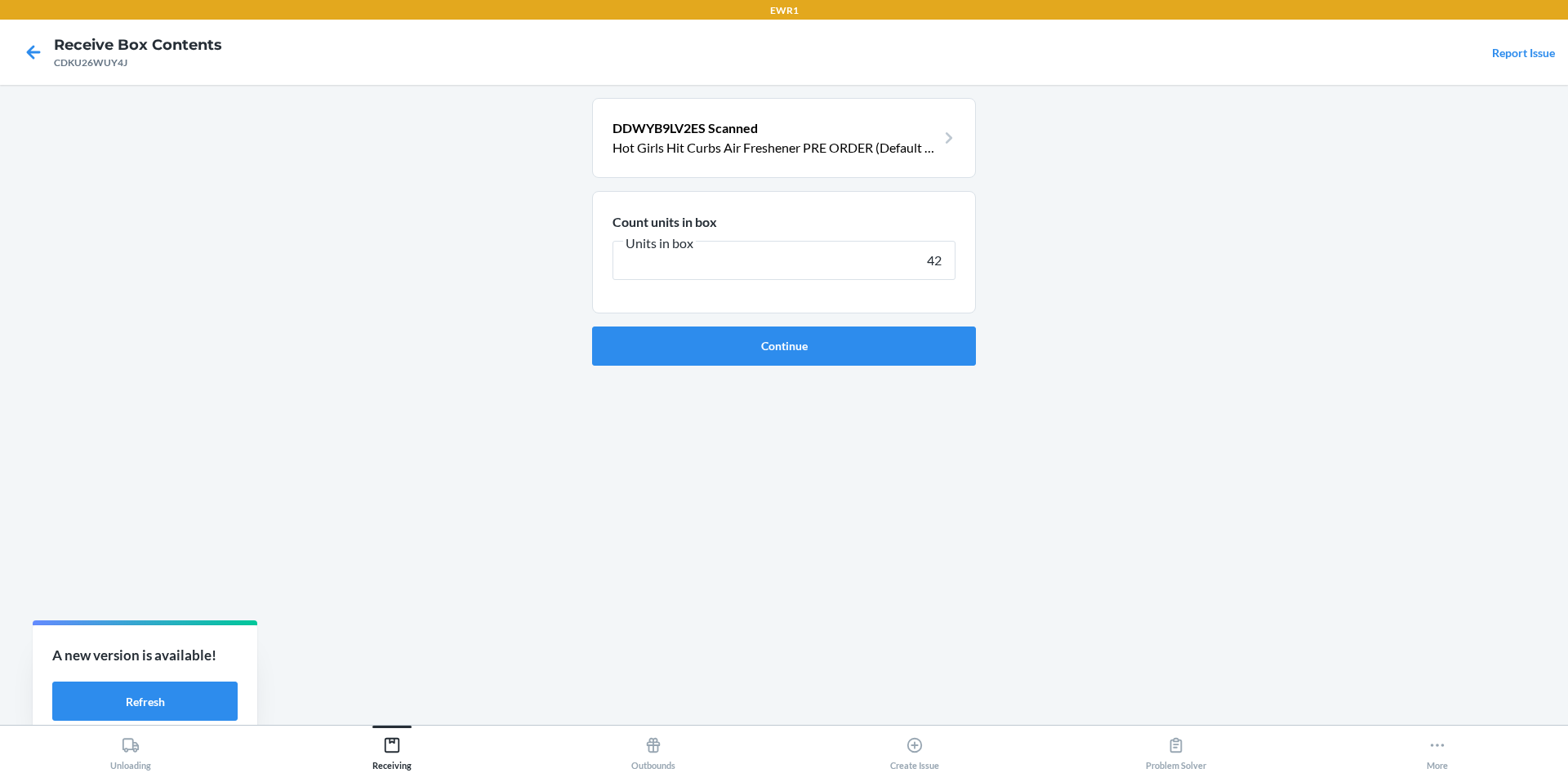
type input "42"
click at [592, 327] on button "Continue" at bounding box center [784, 346] width 384 height 39
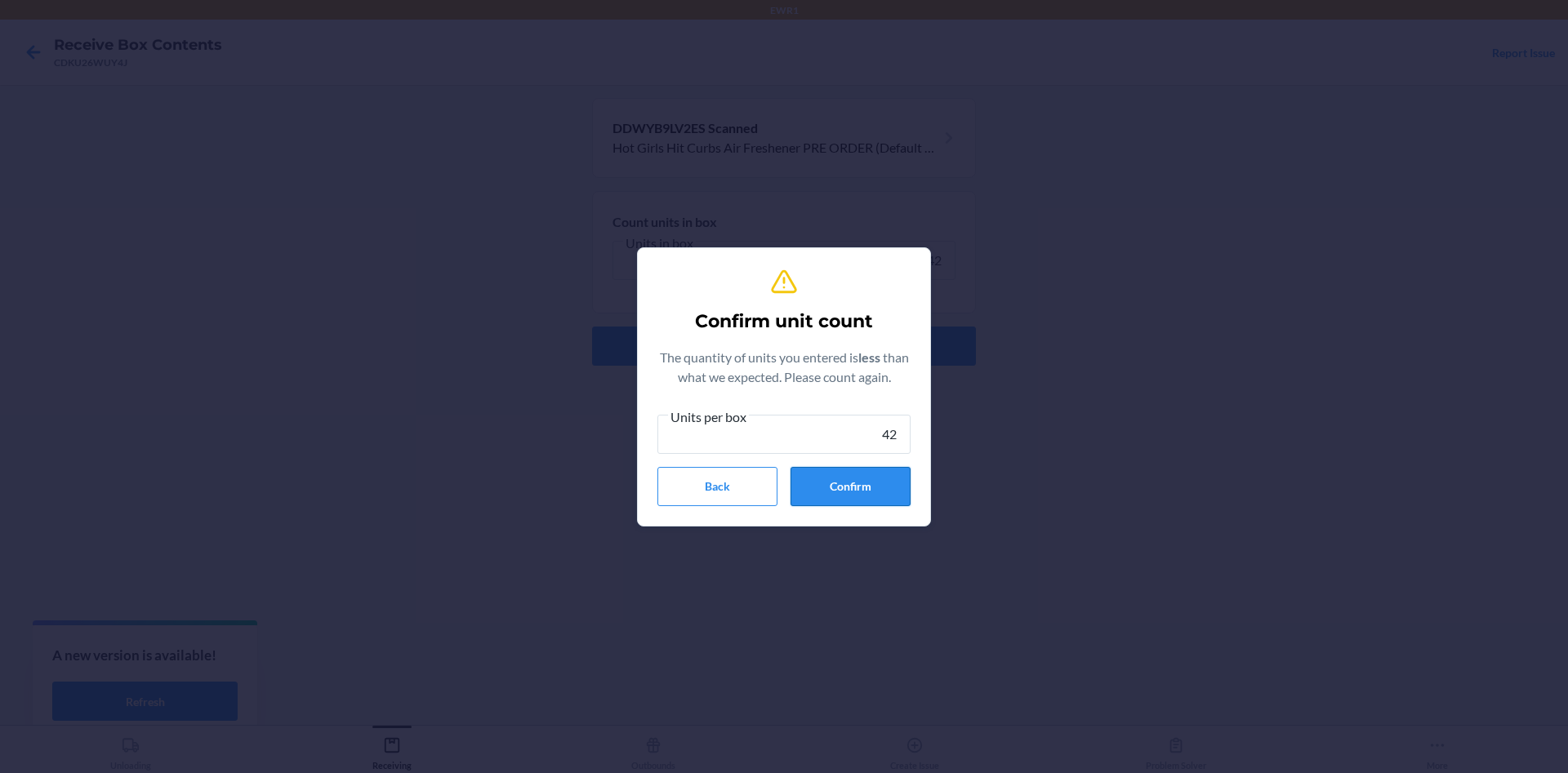
type input "42"
click at [810, 505] on button "Confirm" at bounding box center [851, 486] width 120 height 39
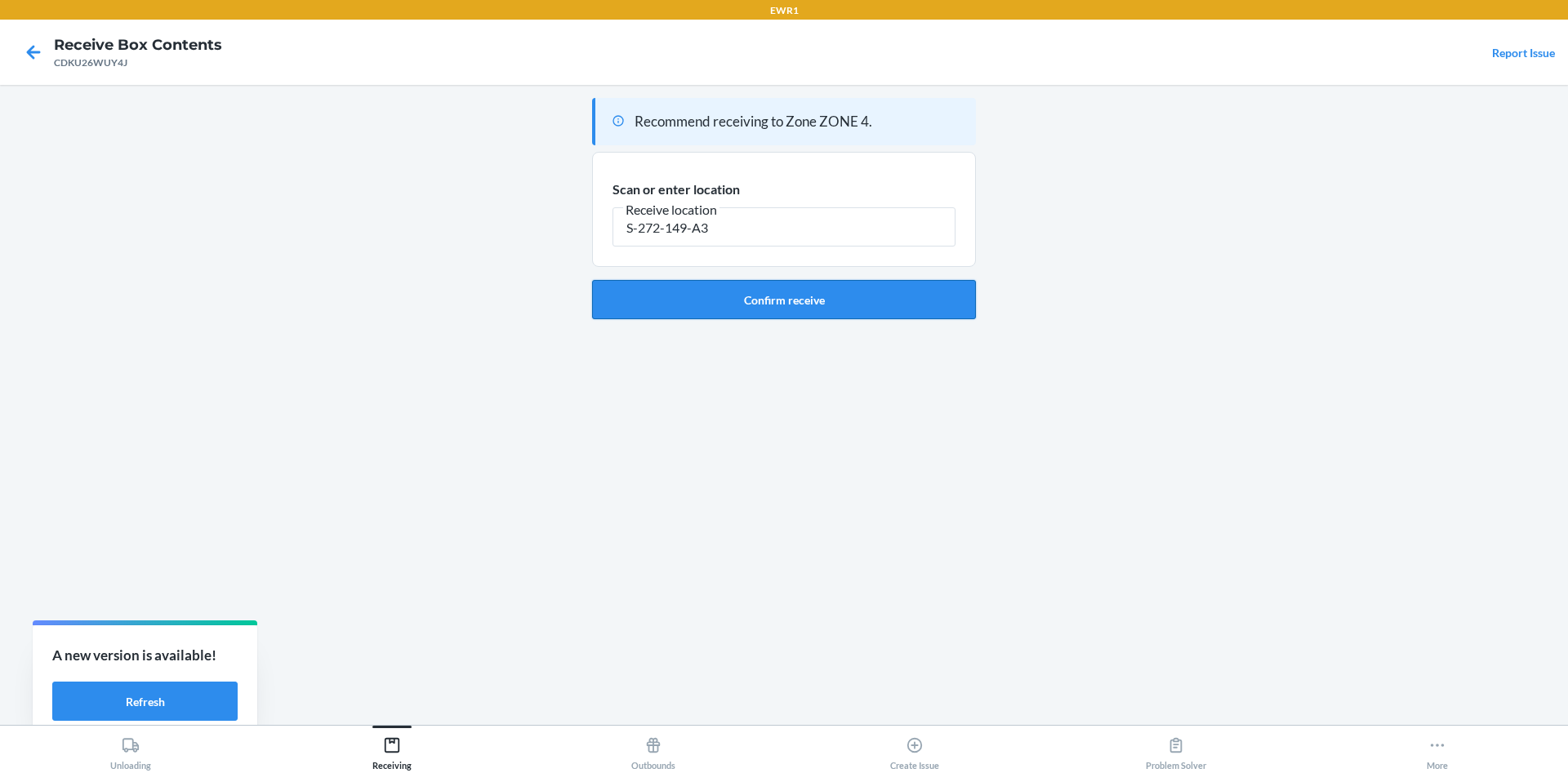
type input "S-272-149-A3"
click at [914, 312] on button "Confirm receive" at bounding box center [784, 299] width 384 height 39
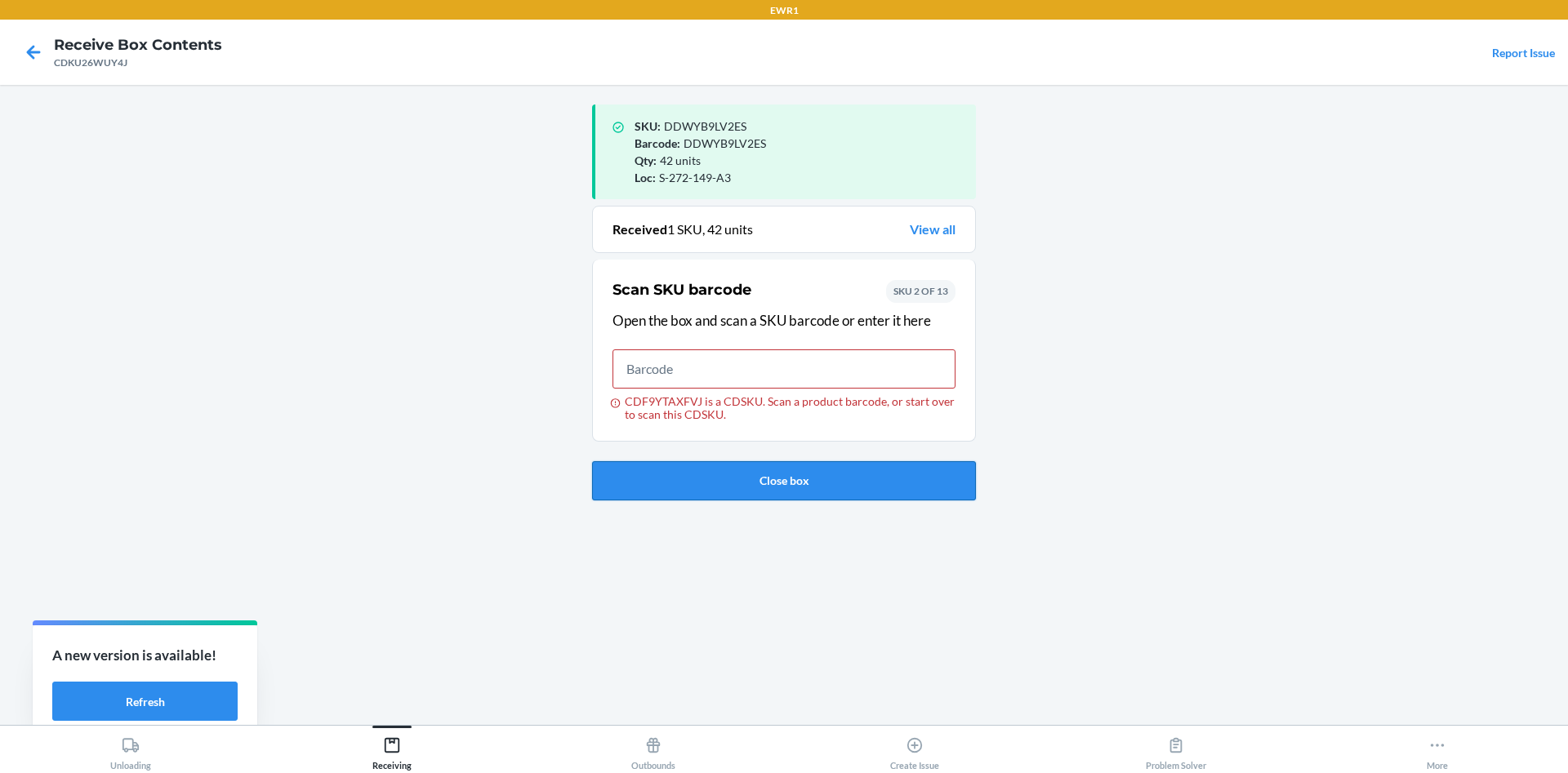
click at [752, 487] on button "Close box" at bounding box center [784, 480] width 384 height 39
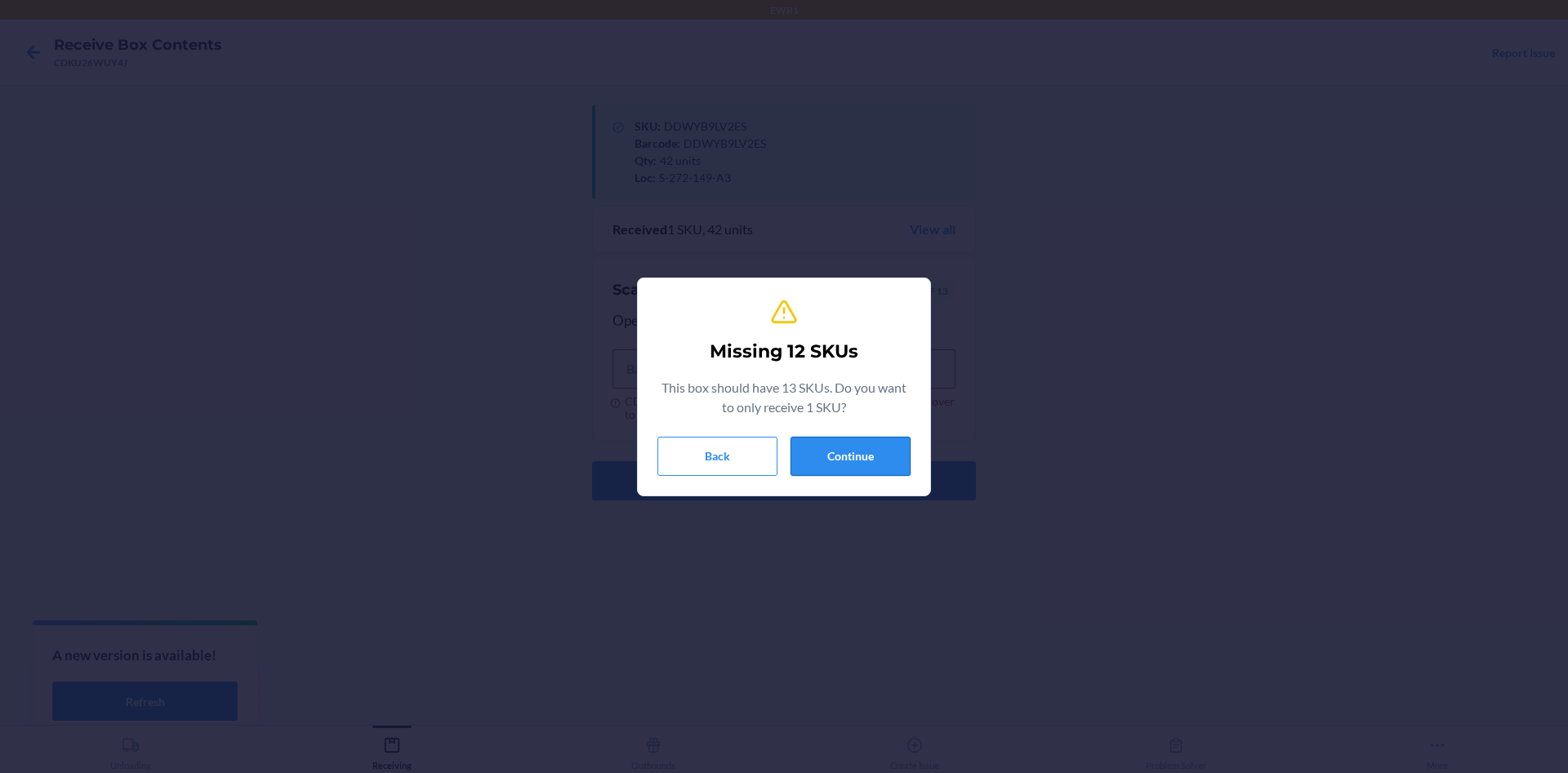
click at [865, 440] on button "Continue" at bounding box center [851, 456] width 120 height 39
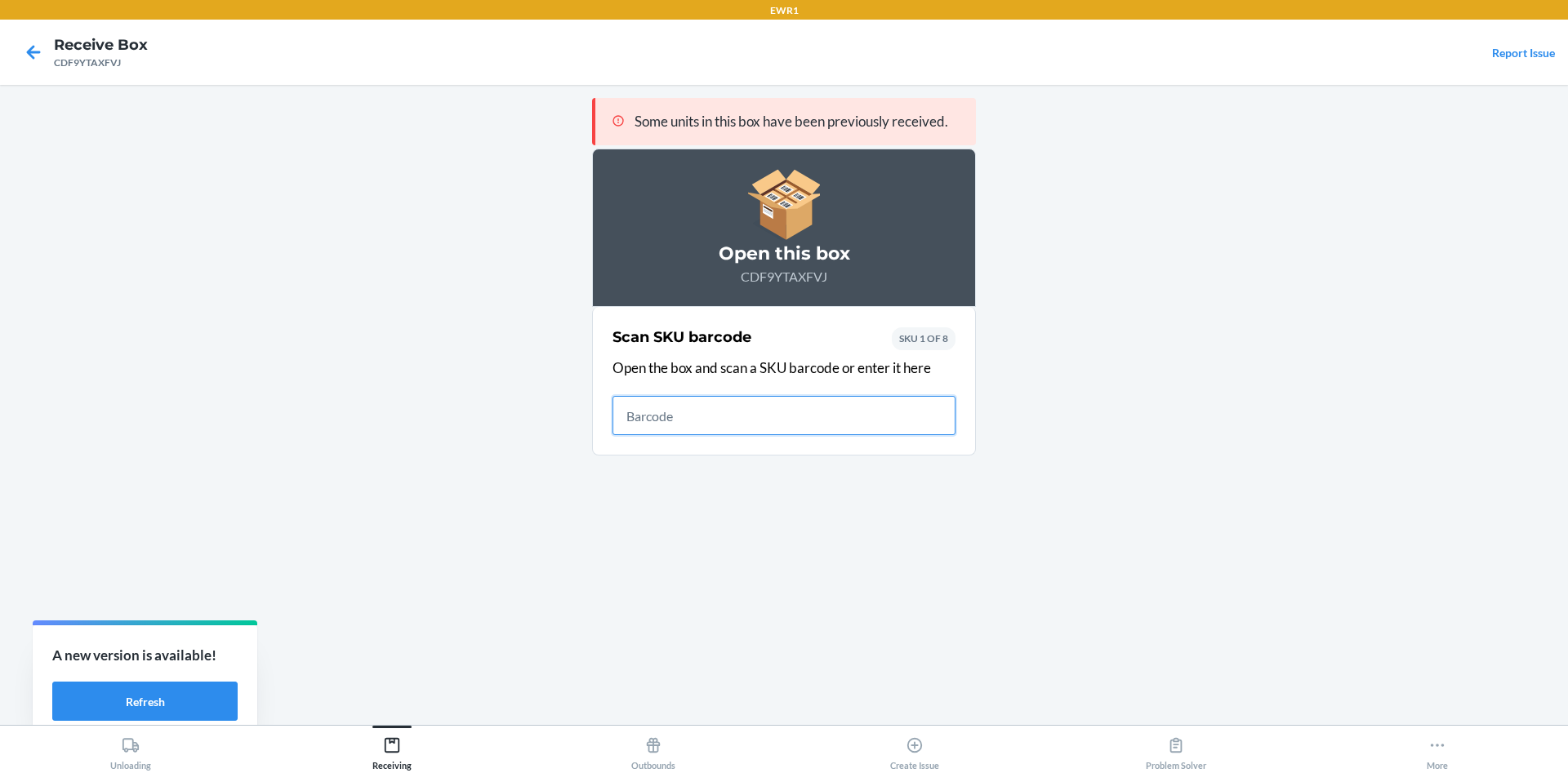
type input "6"
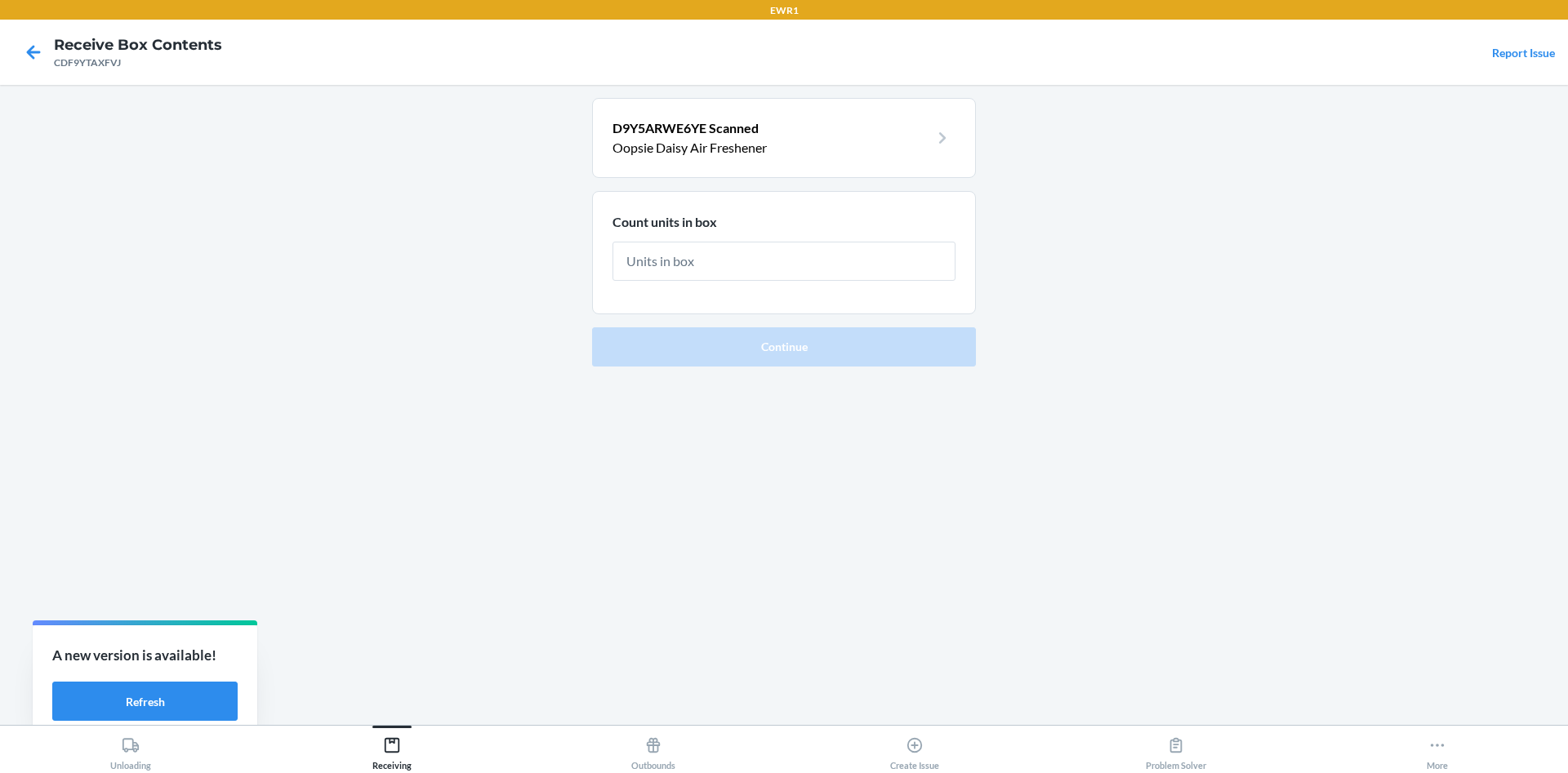
type input "6"
click button "Continue" at bounding box center [784, 347] width 384 height 39
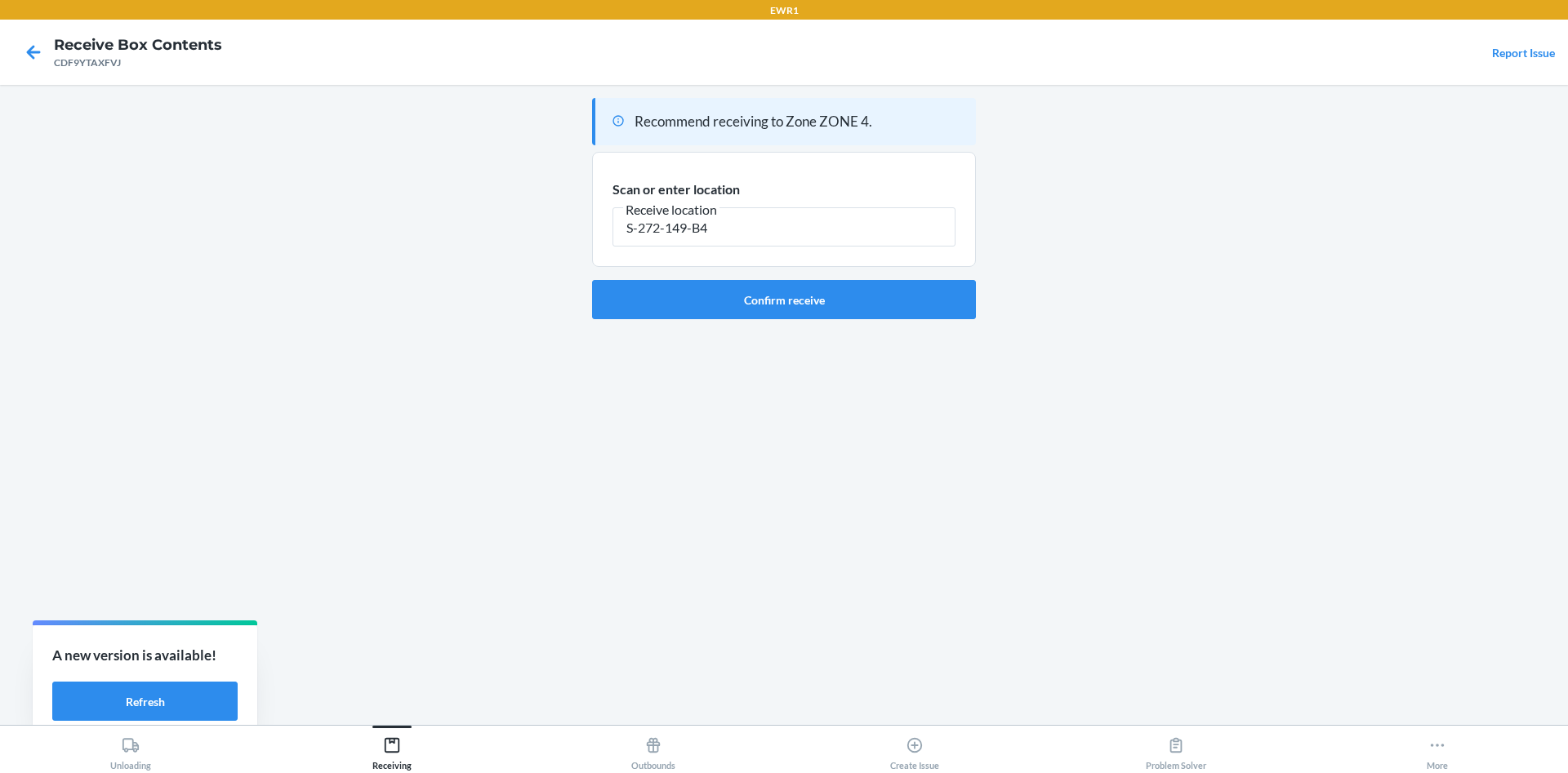
type input "S-272-149-B4"
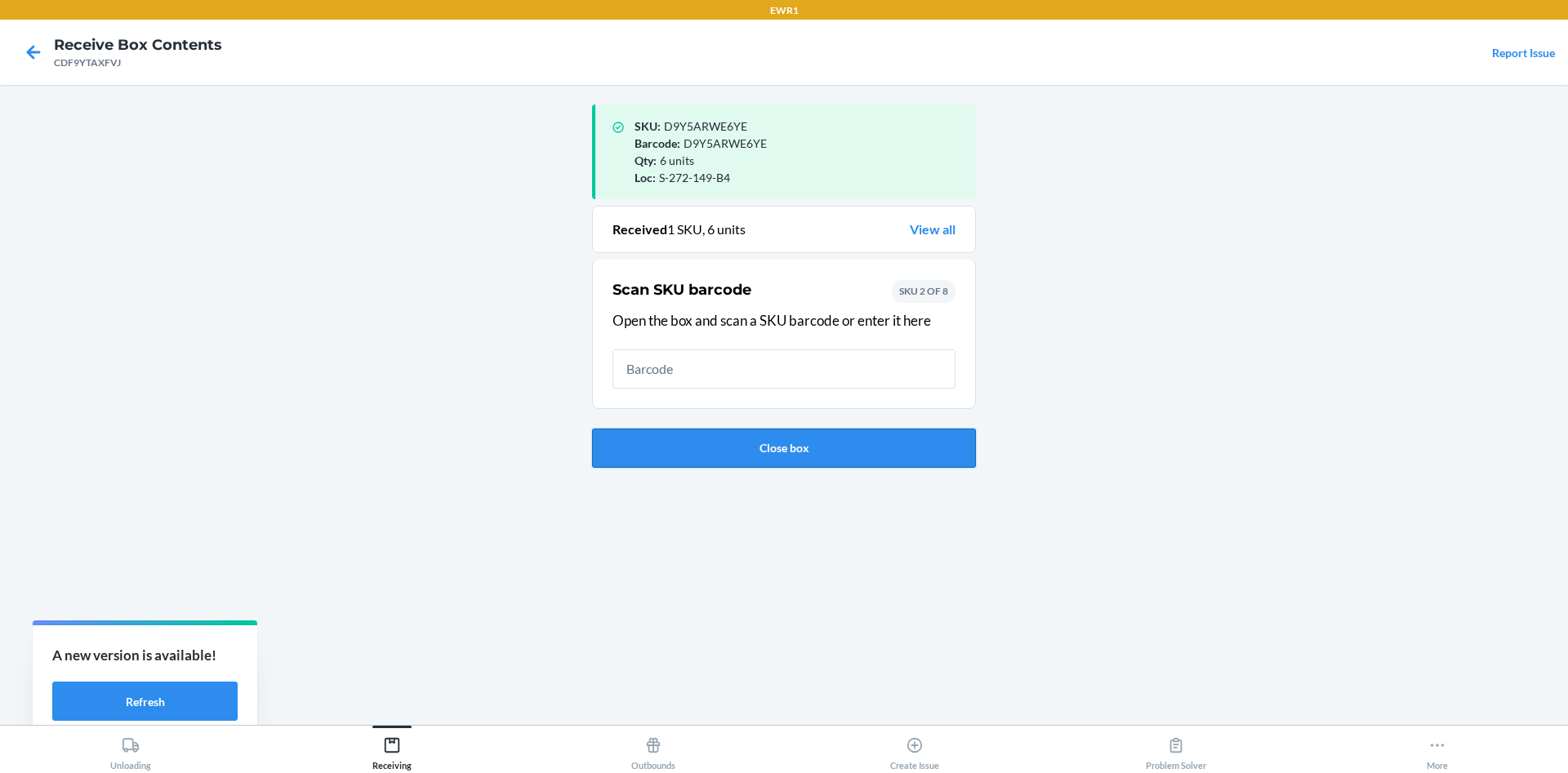
click at [689, 454] on button "Close box" at bounding box center [784, 448] width 384 height 39
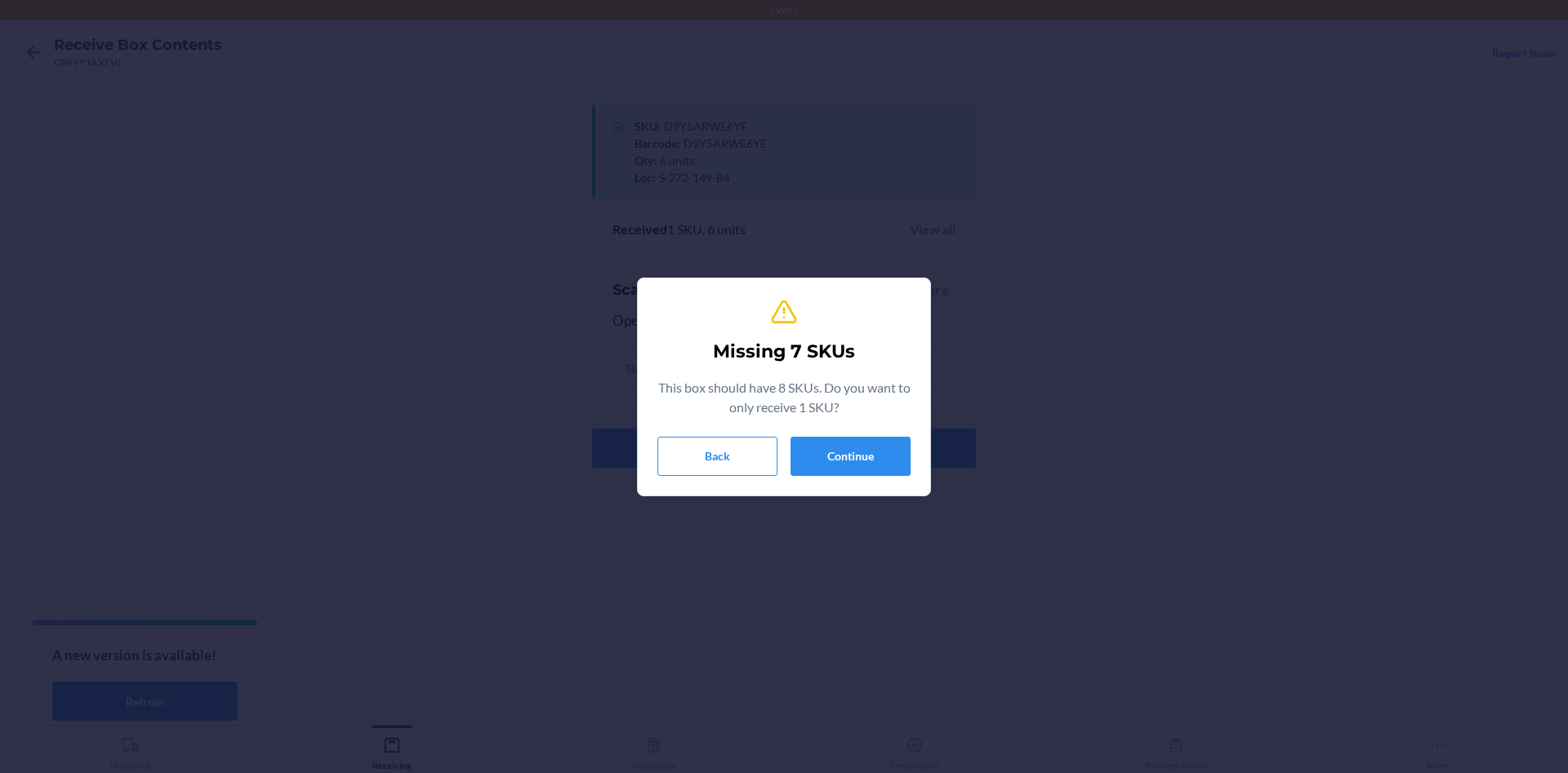
click at [815, 476] on div "Missing 7 SKUs This box should have 8 SKUs. Do you want to only receive 1 SKU? …" at bounding box center [784, 386] width 254 height 191
click at [836, 465] on button "Continue" at bounding box center [851, 456] width 120 height 39
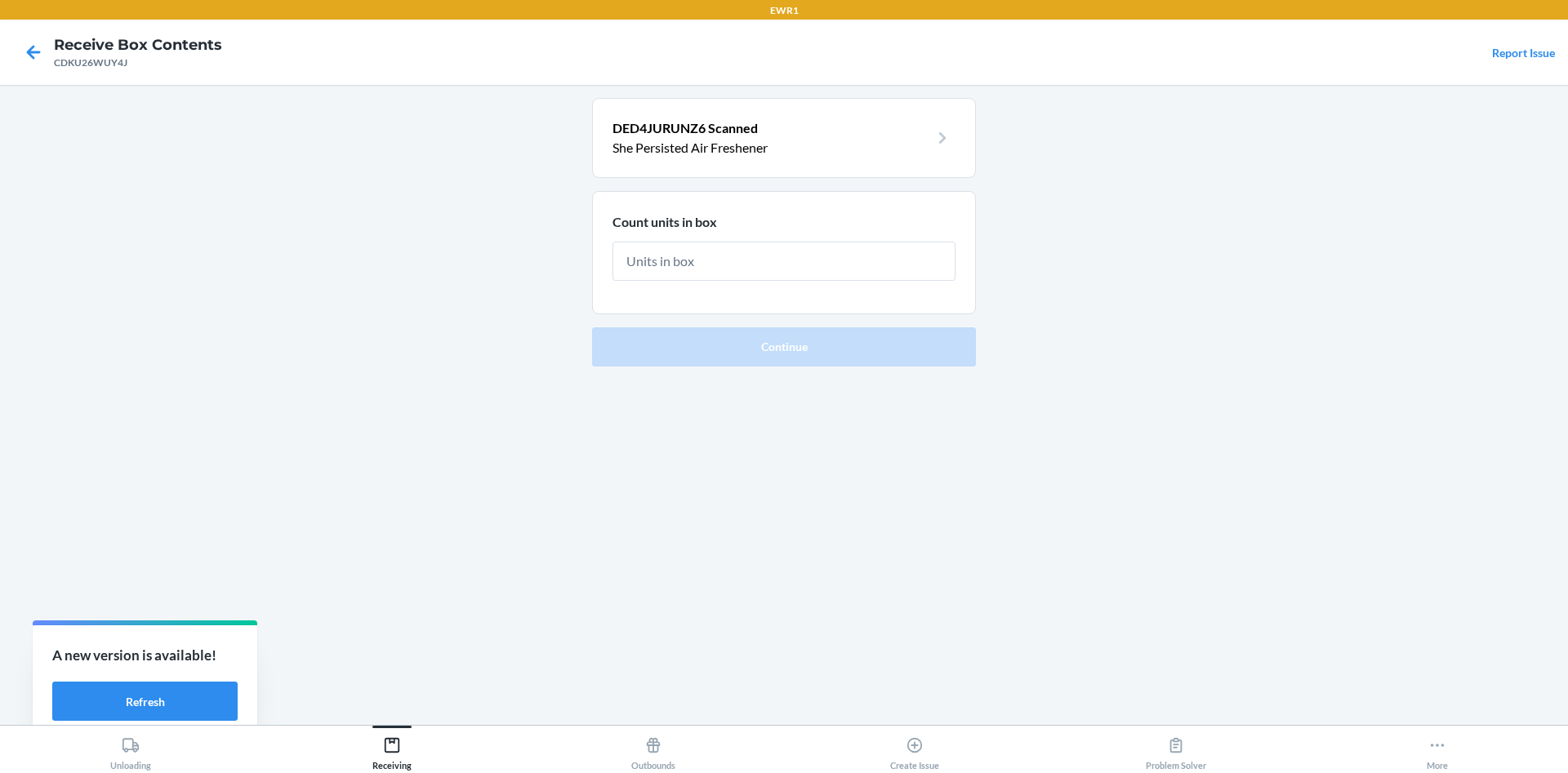
type input "6"
click button "Continue" at bounding box center [784, 347] width 384 height 39
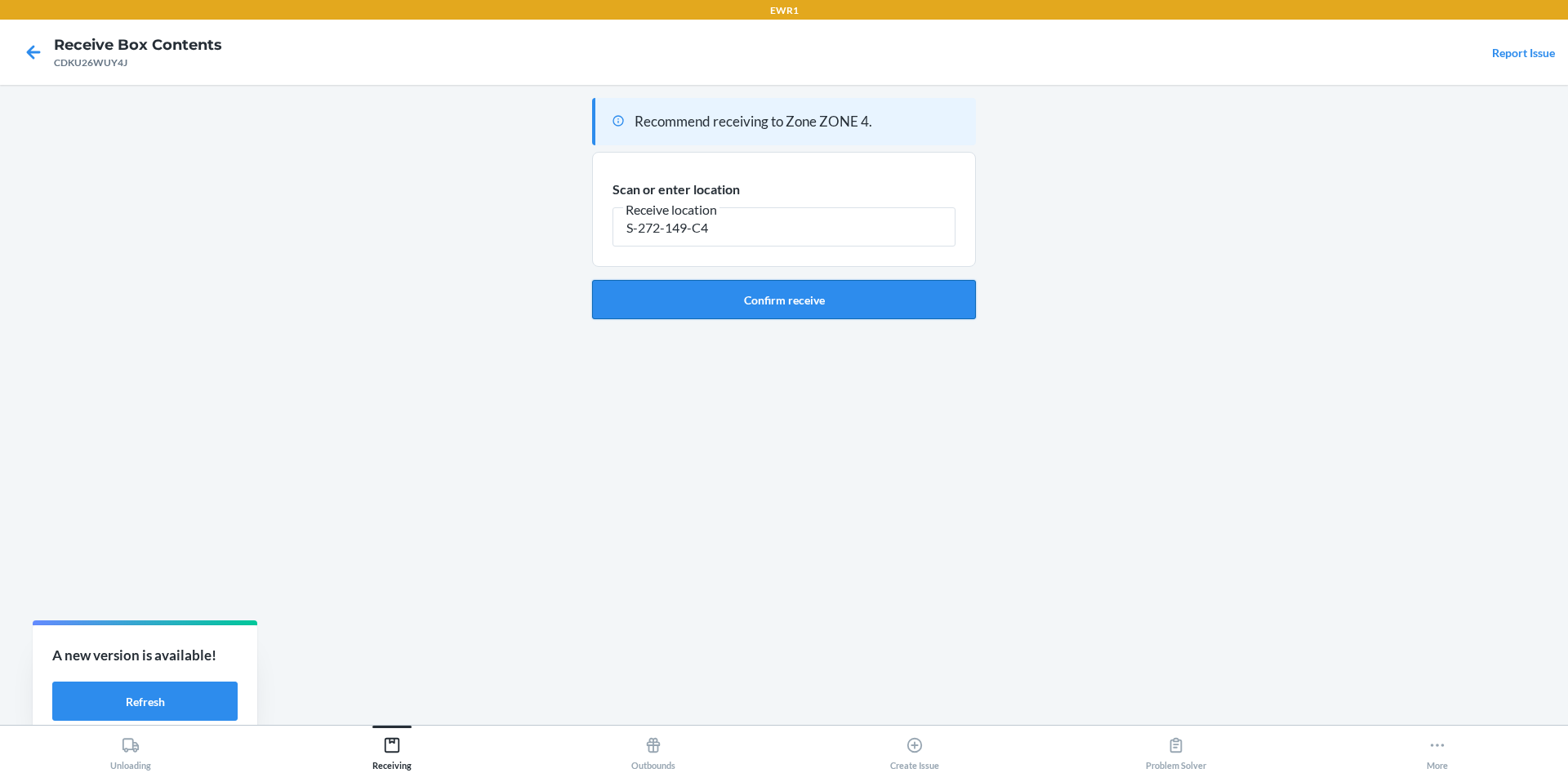
type input "S-272-149-C4"
click at [786, 299] on button "Confirm receive" at bounding box center [784, 299] width 384 height 39
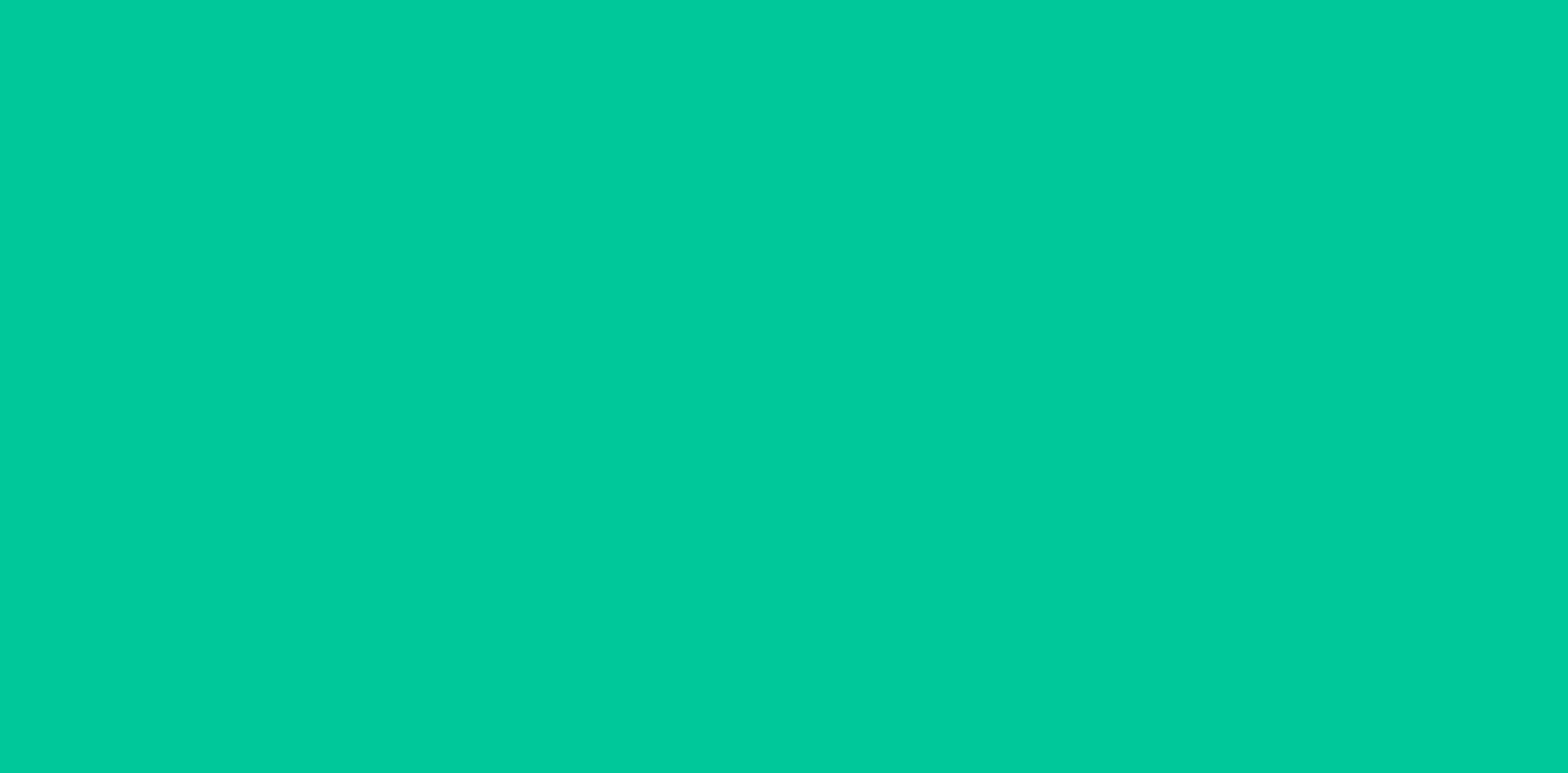
type input "6"
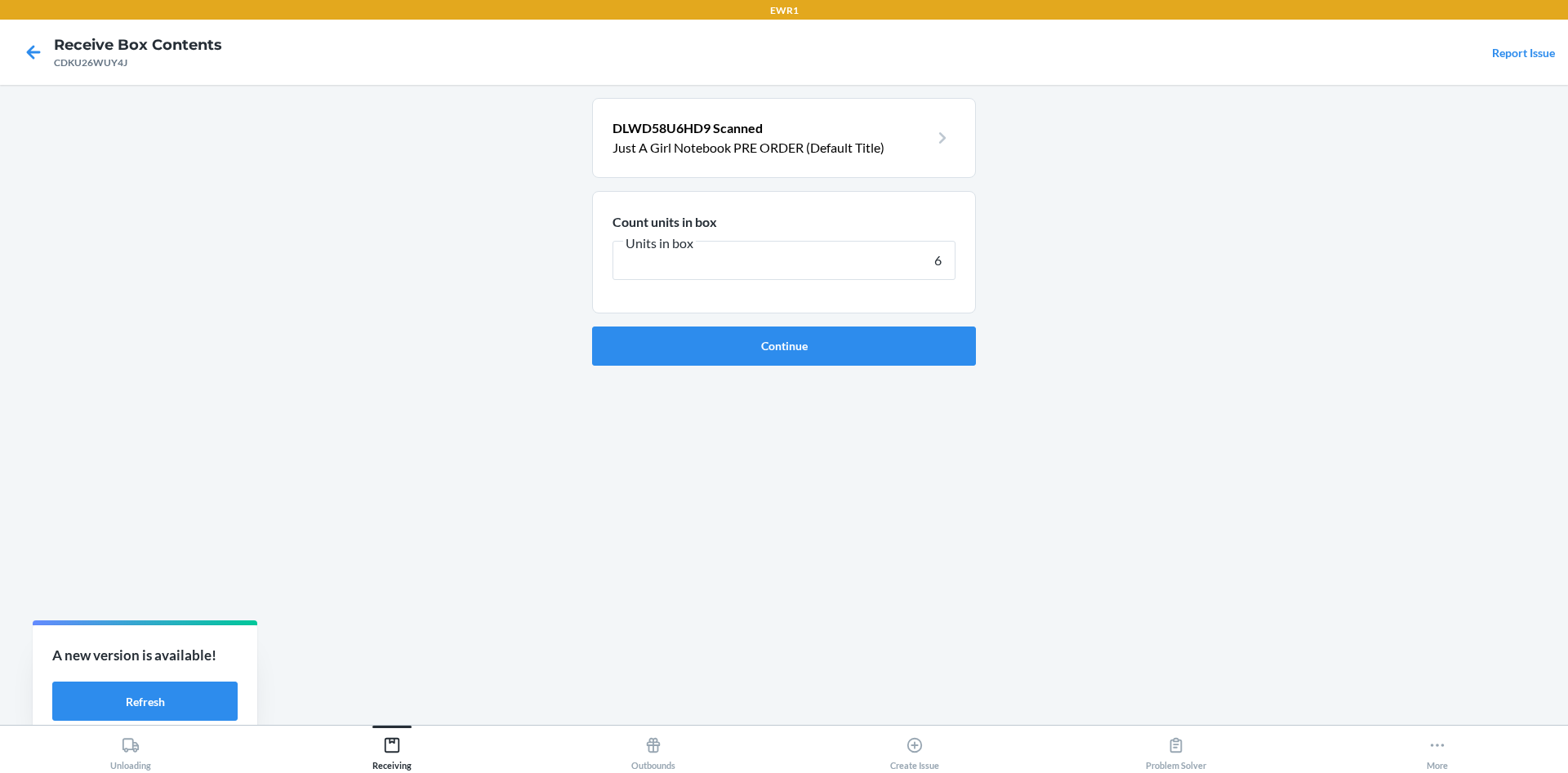
click button "Continue" at bounding box center [784, 346] width 384 height 39
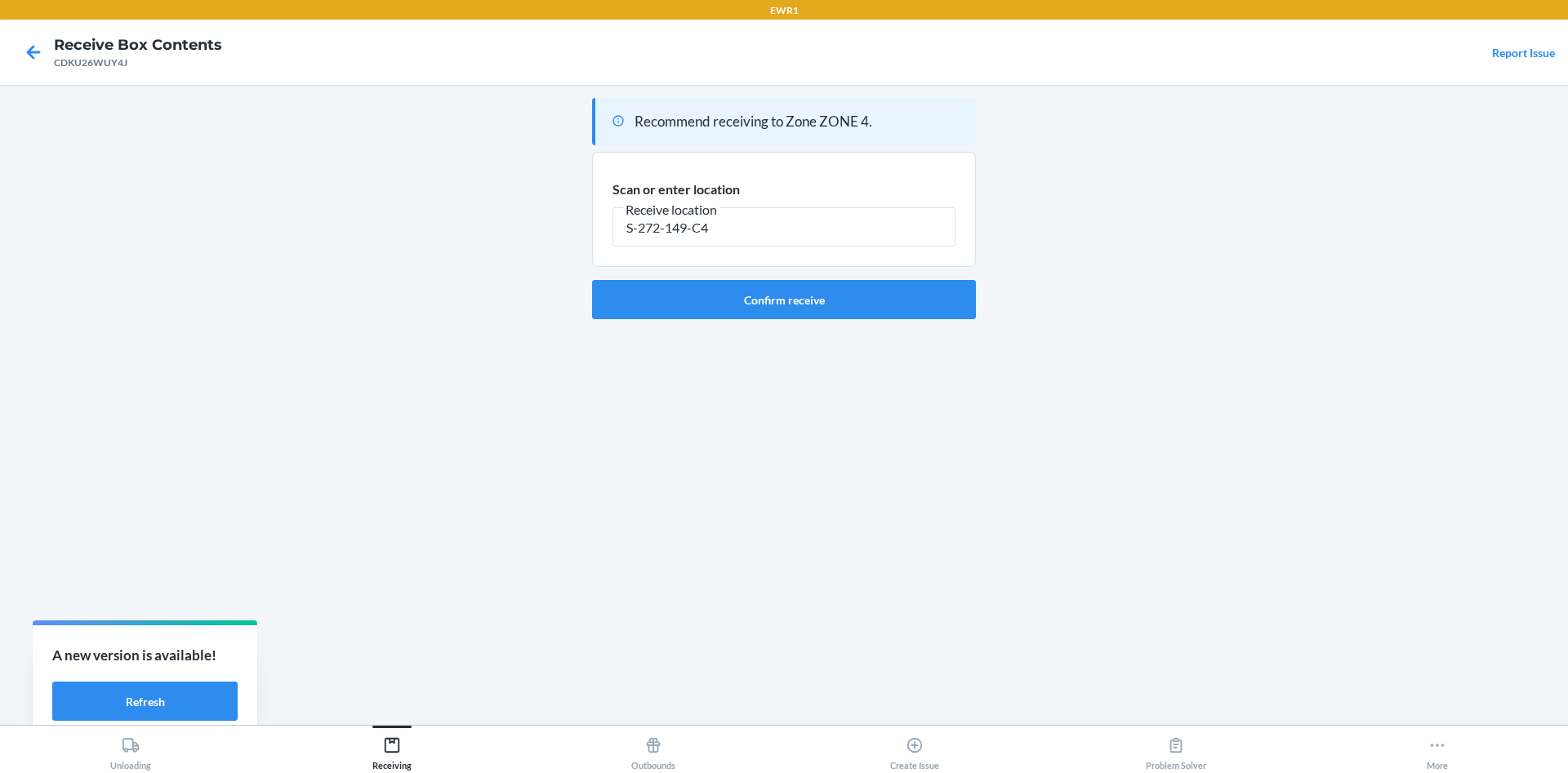
type input "S-272-149-C4"
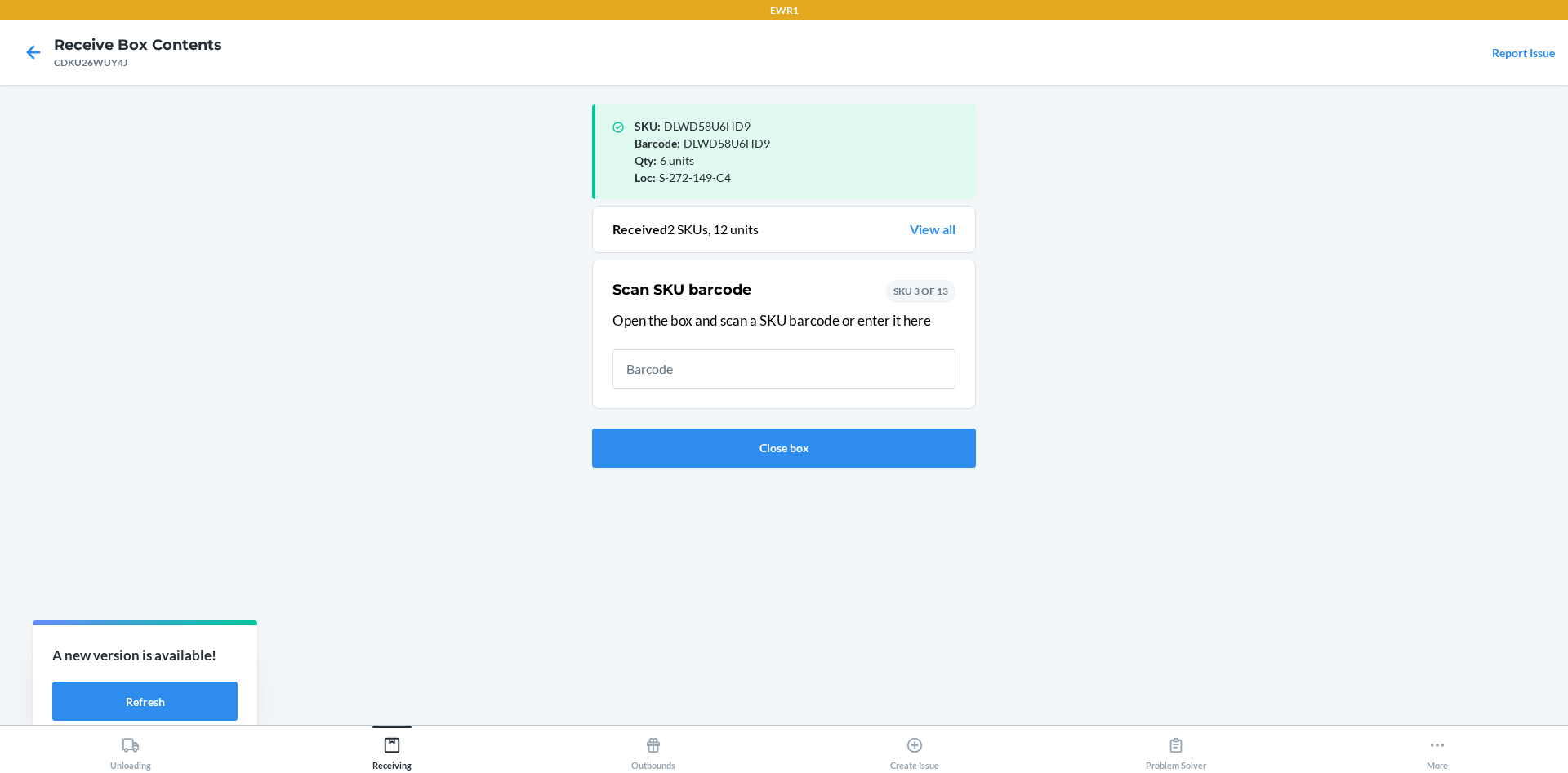
click at [835, 472] on div "Close box" at bounding box center [784, 447] width 384 height 52
click at [835, 435] on button "Close box" at bounding box center [784, 448] width 384 height 39
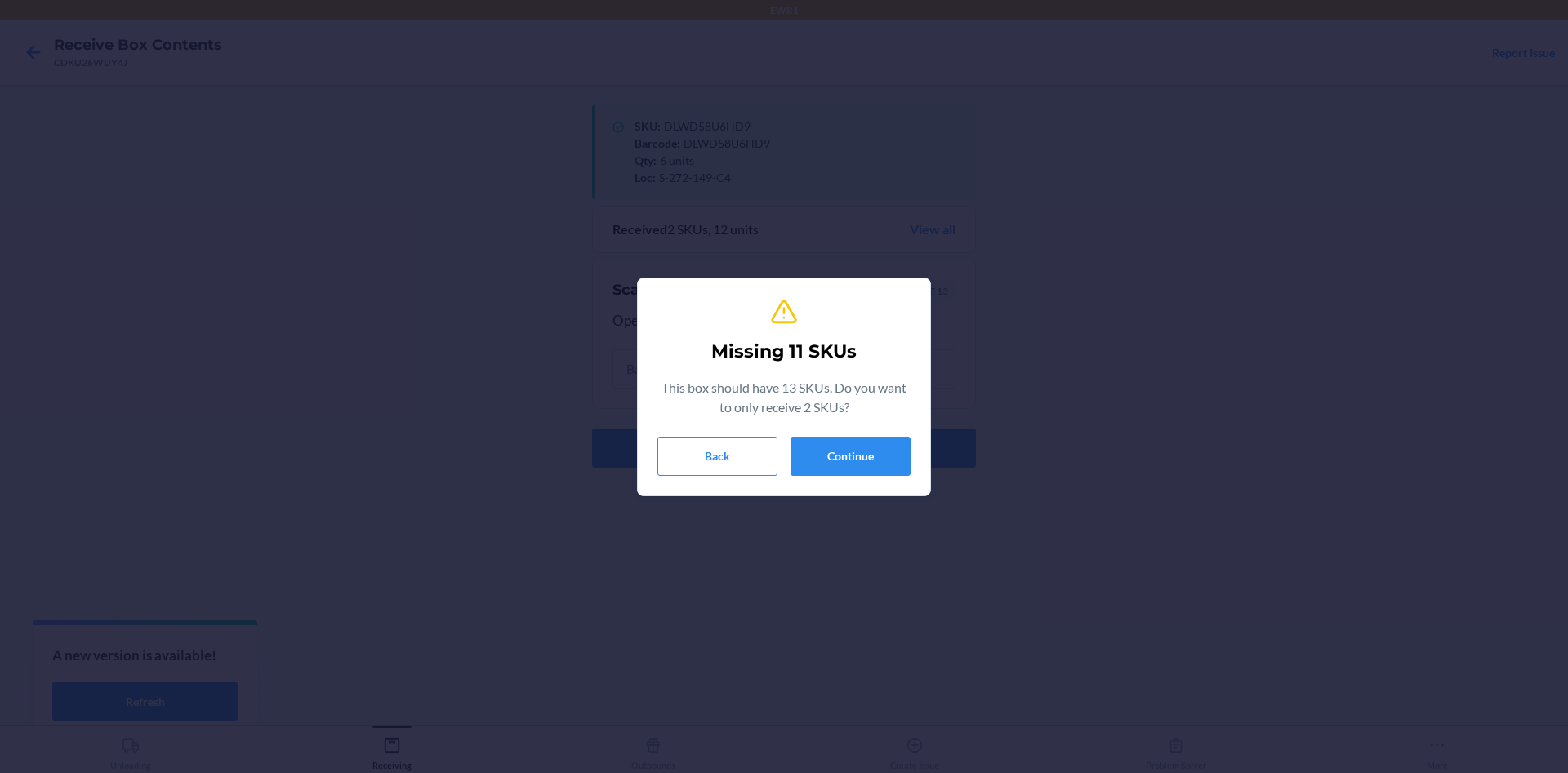
click at [876, 430] on div "Missing 11 SKUs This box should have 13 SKUs. Do you want to only receive 2 SKU…" at bounding box center [784, 386] width 254 height 191
click at [878, 434] on div "Missing 11 SKUs This box should have 13 SKUs. Do you want to only receive 2 SKU…" at bounding box center [784, 386] width 254 height 191
click at [904, 466] on button "Continue" at bounding box center [851, 456] width 120 height 39
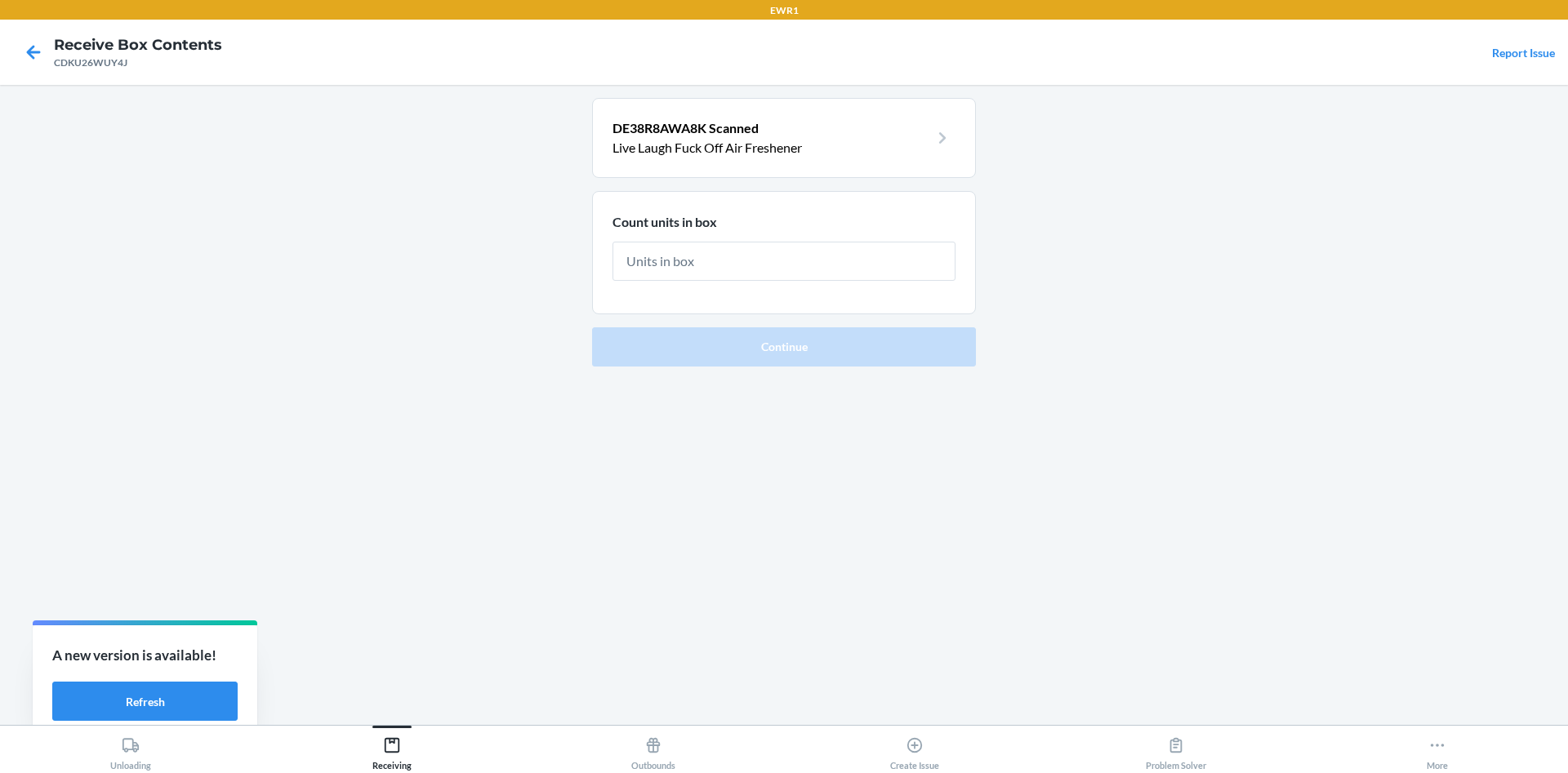
type input "6"
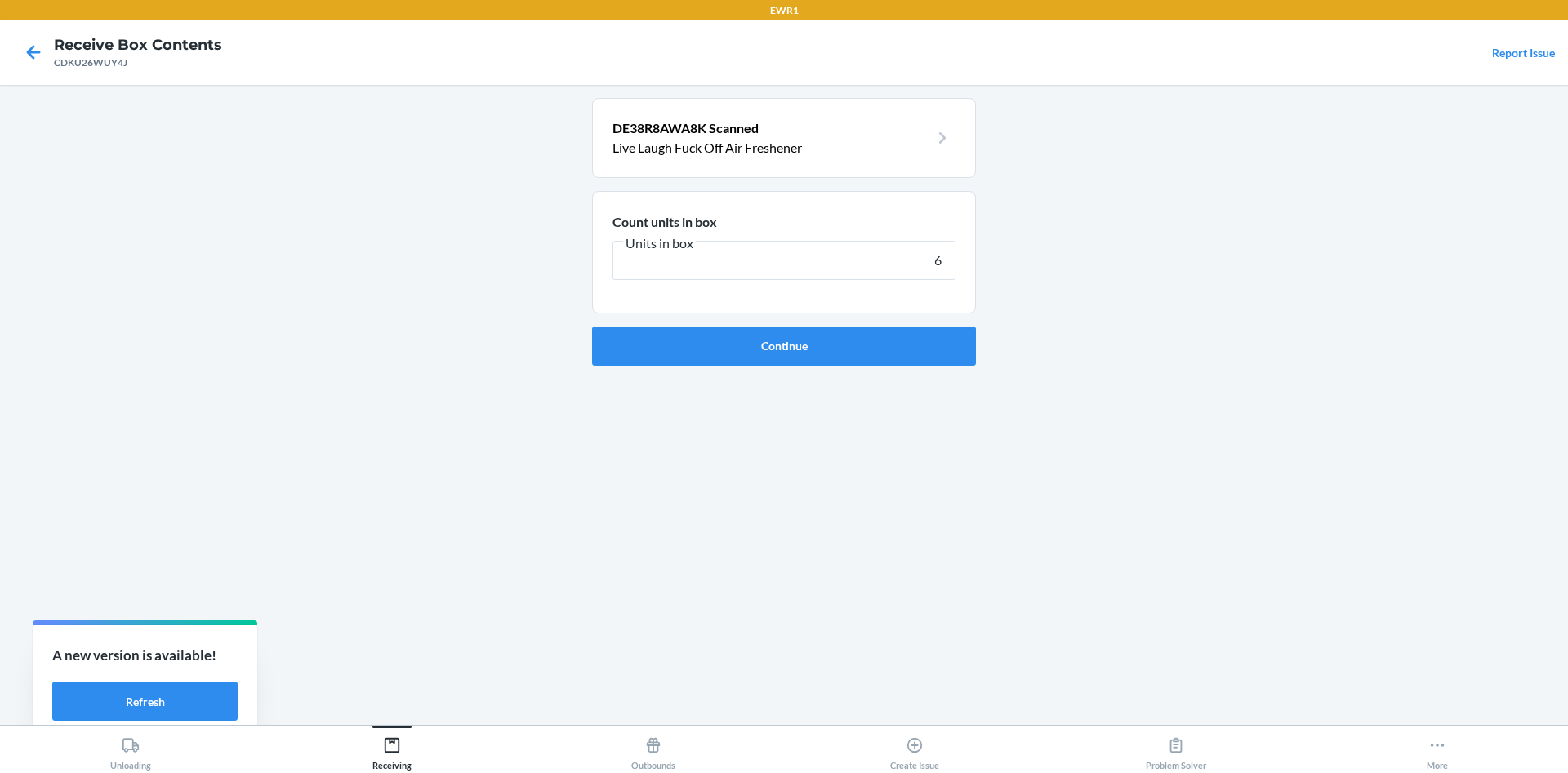
click button "Continue" at bounding box center [784, 346] width 384 height 39
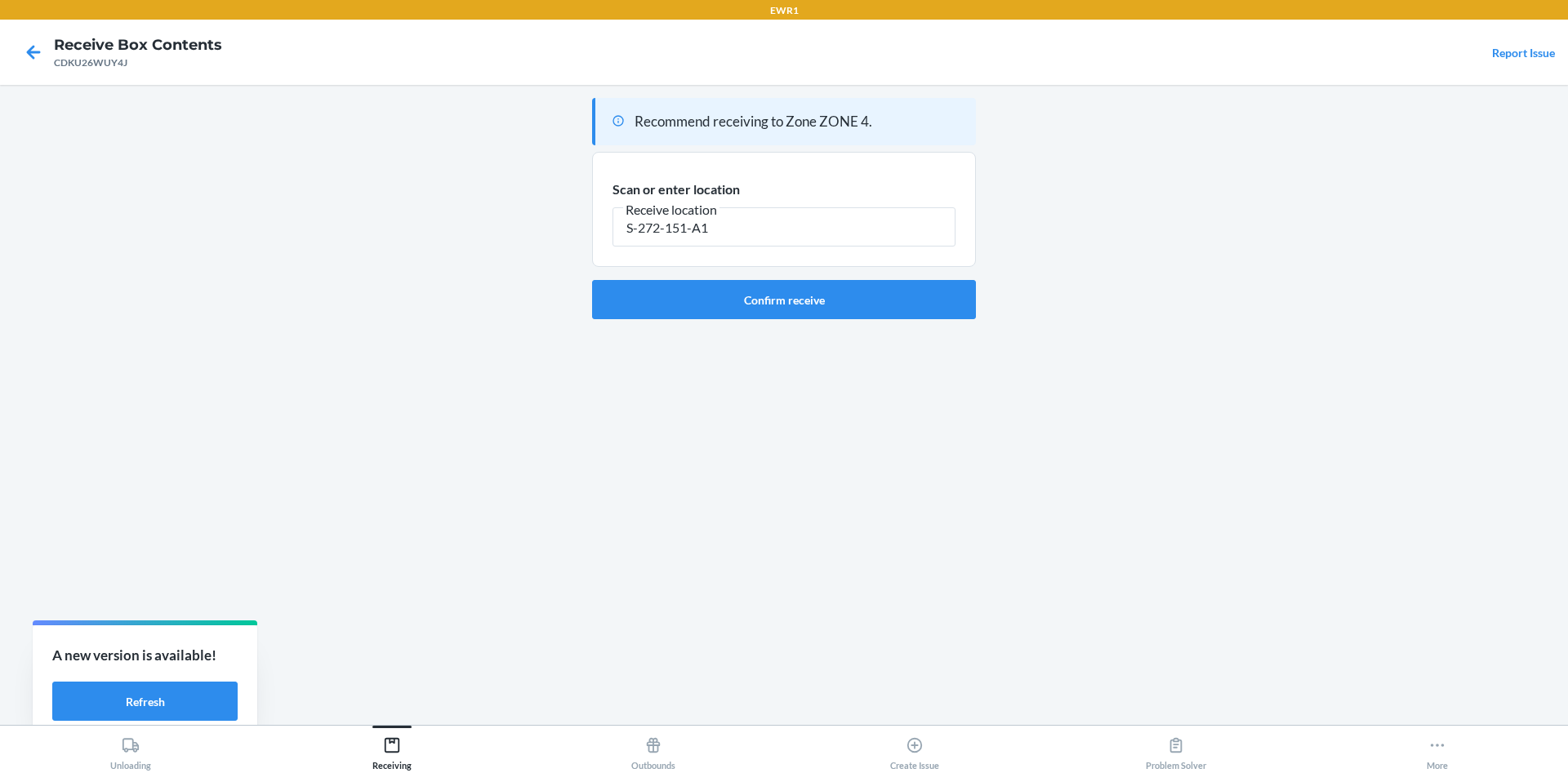
type input "S-272-151-A1"
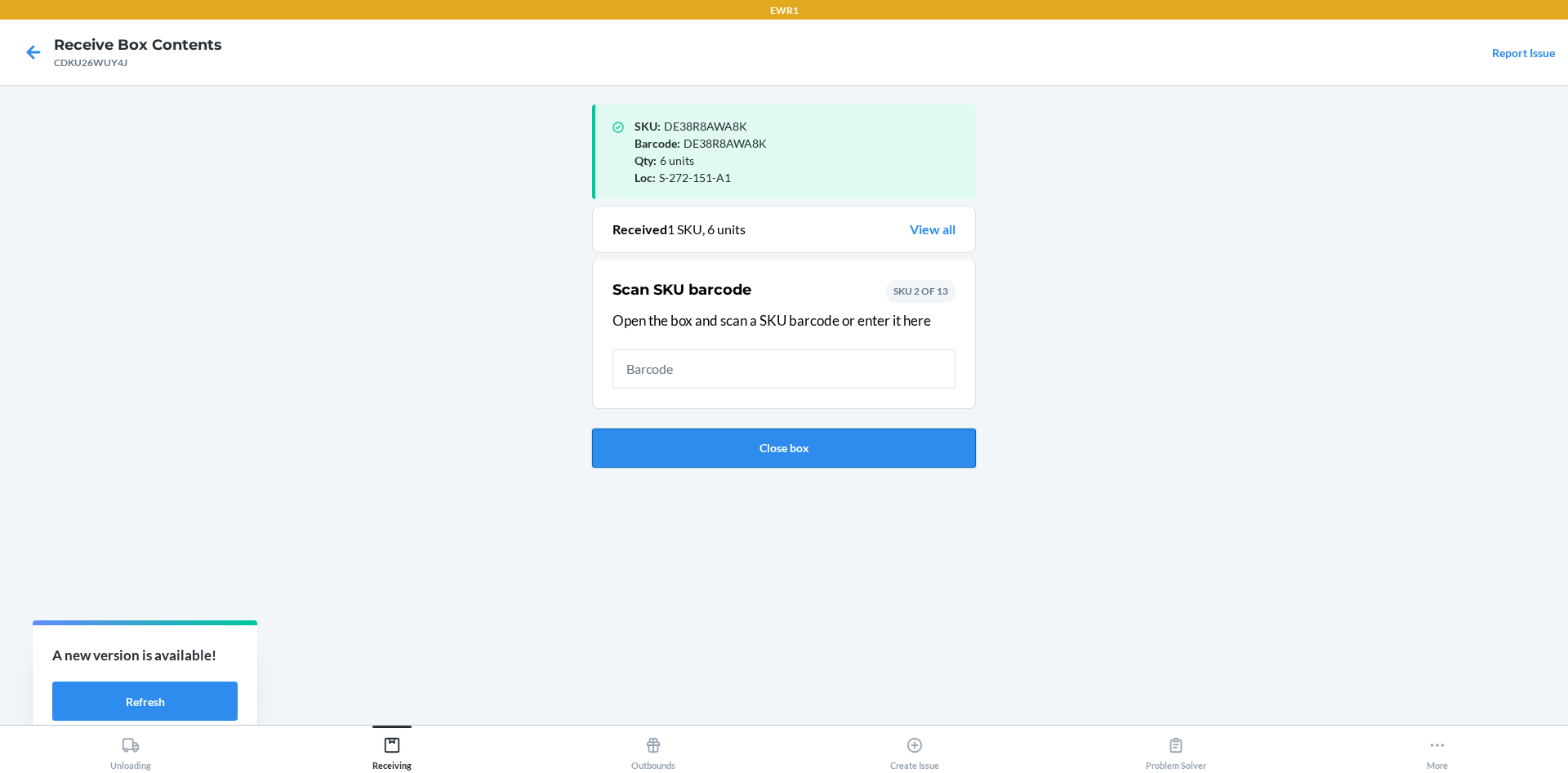
click at [719, 435] on button "Close box" at bounding box center [784, 448] width 384 height 39
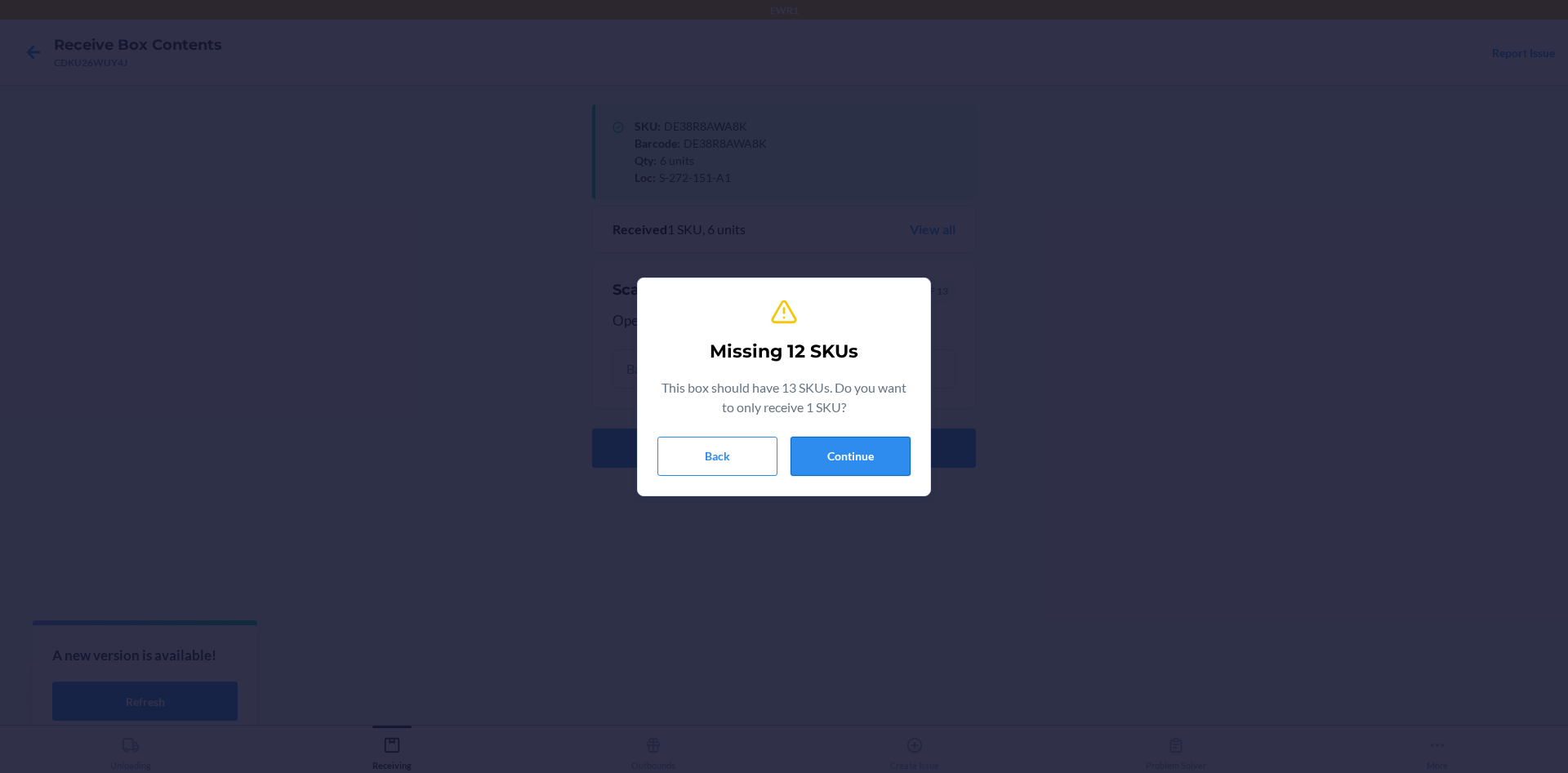
click at [895, 462] on button "Continue" at bounding box center [851, 456] width 120 height 39
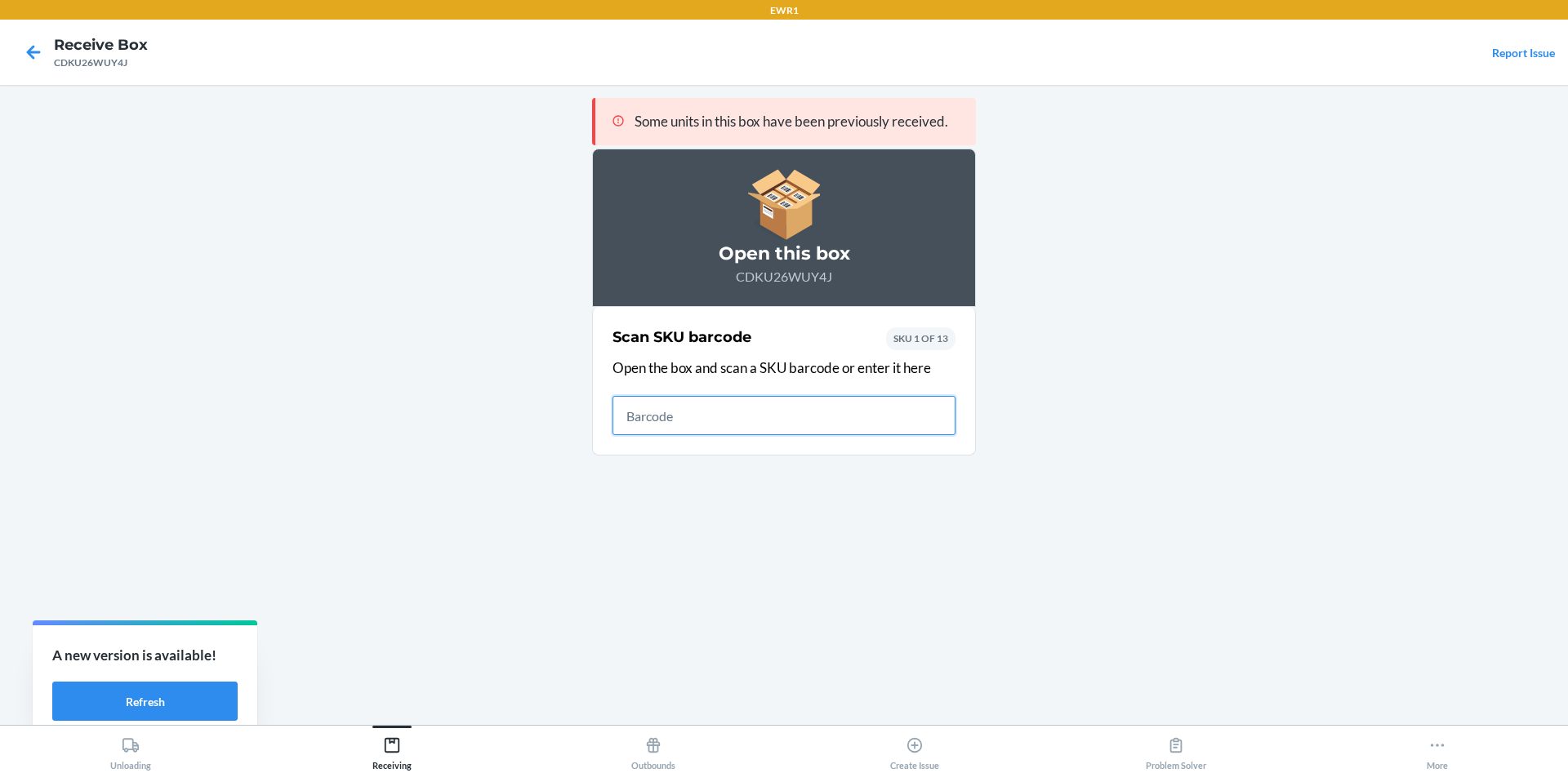
type input "6"
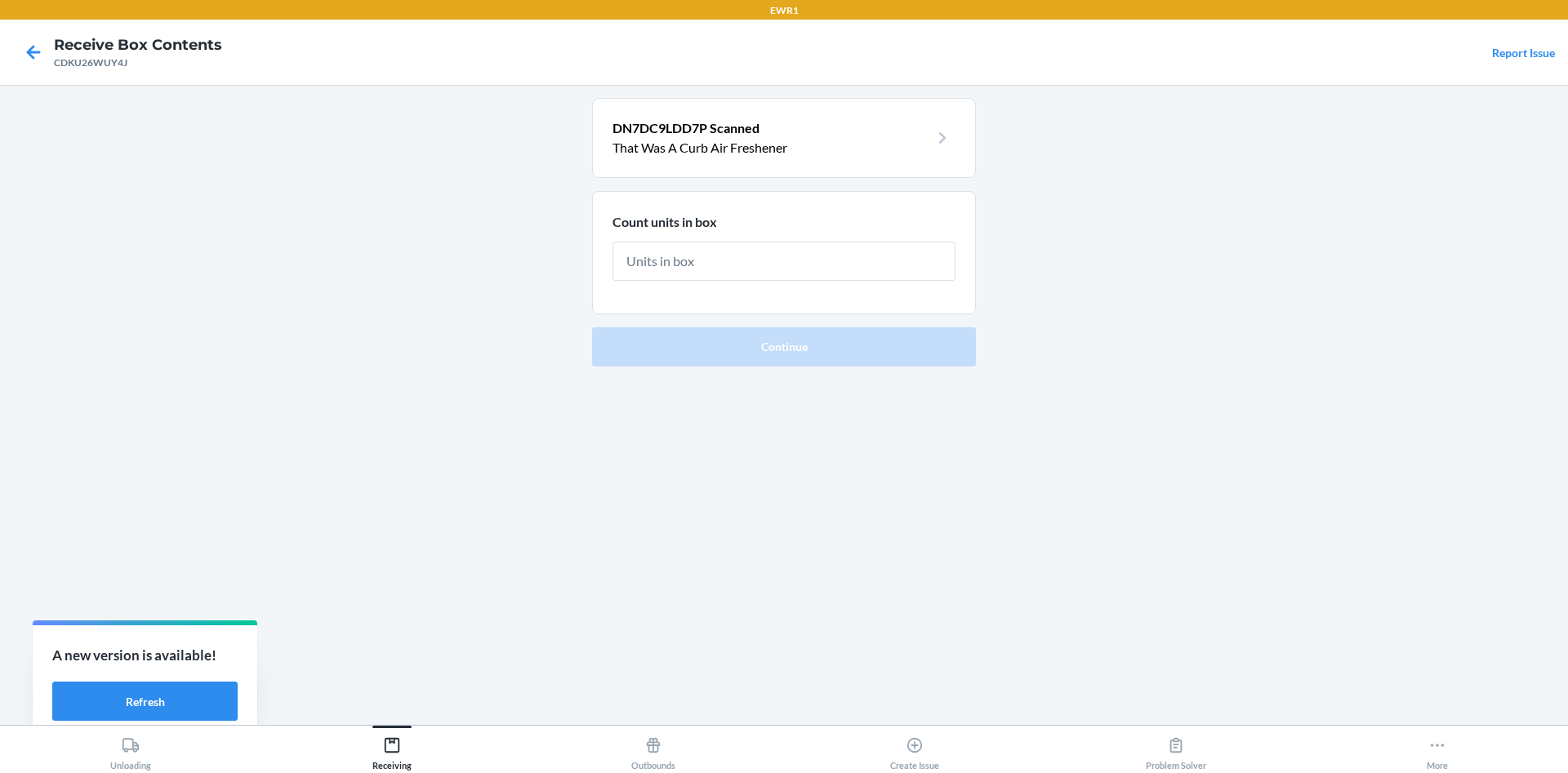
type input "6"
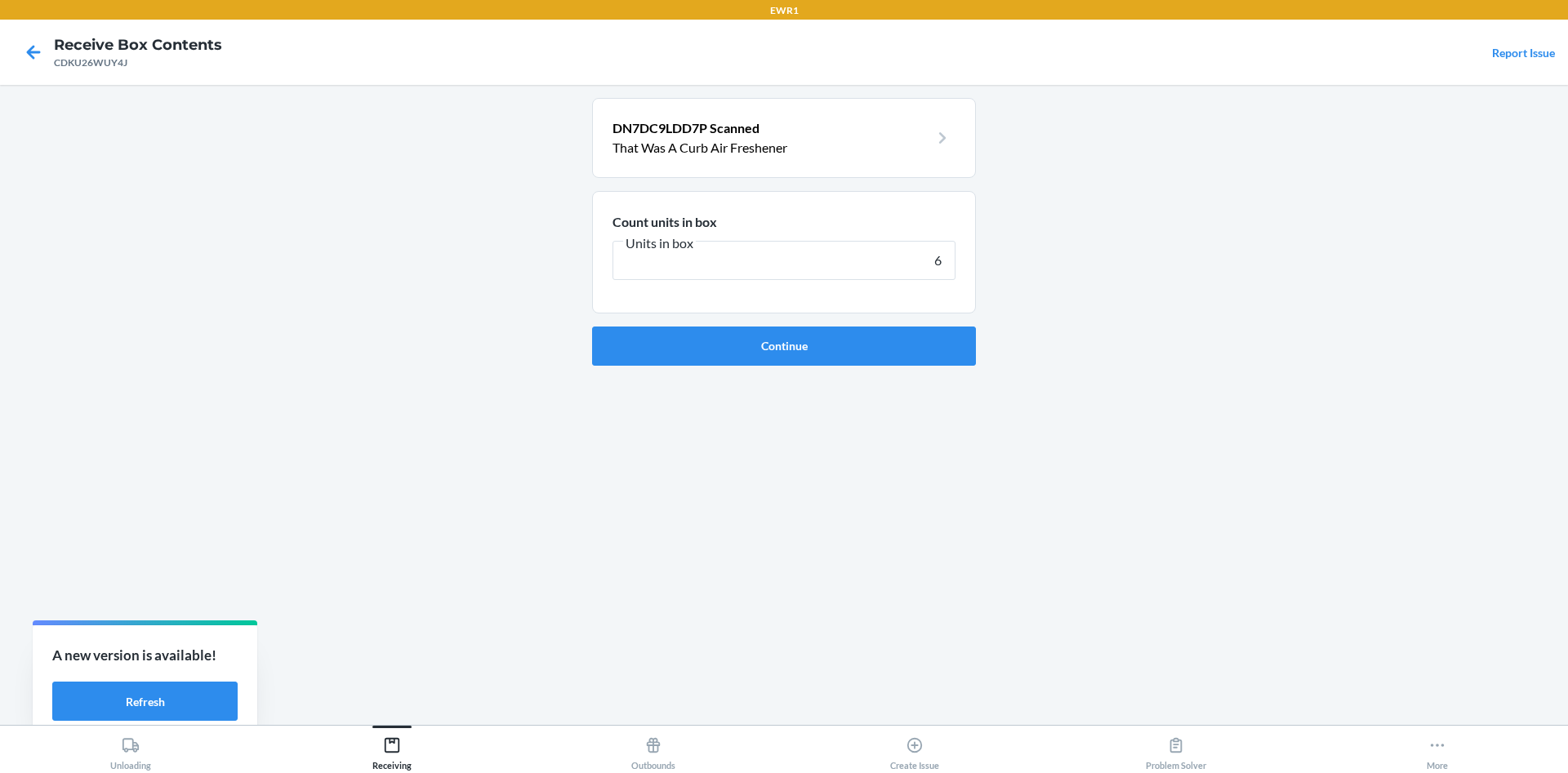
click button "Continue" at bounding box center [784, 346] width 384 height 39
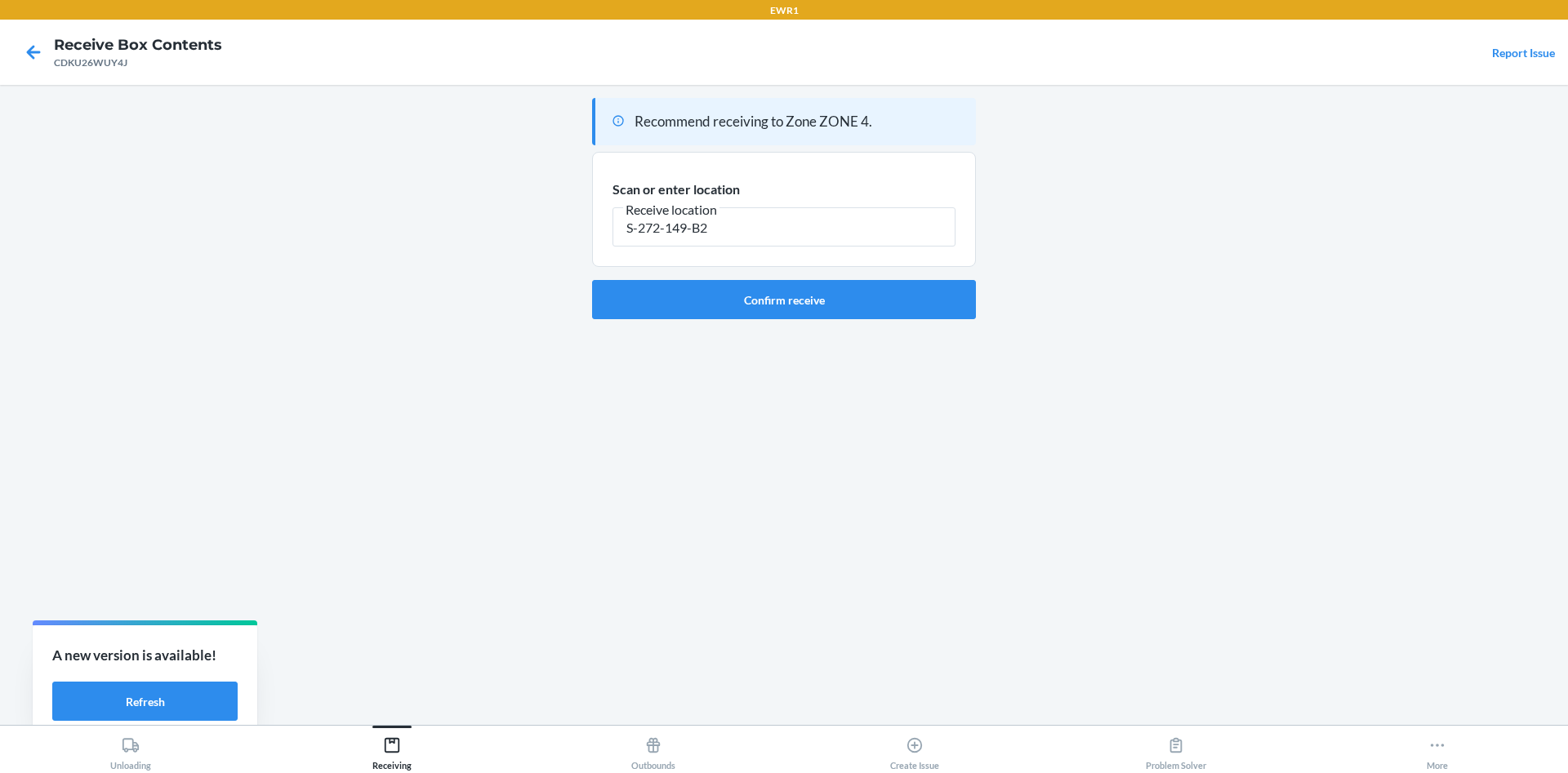
type input "S-272-149-B2"
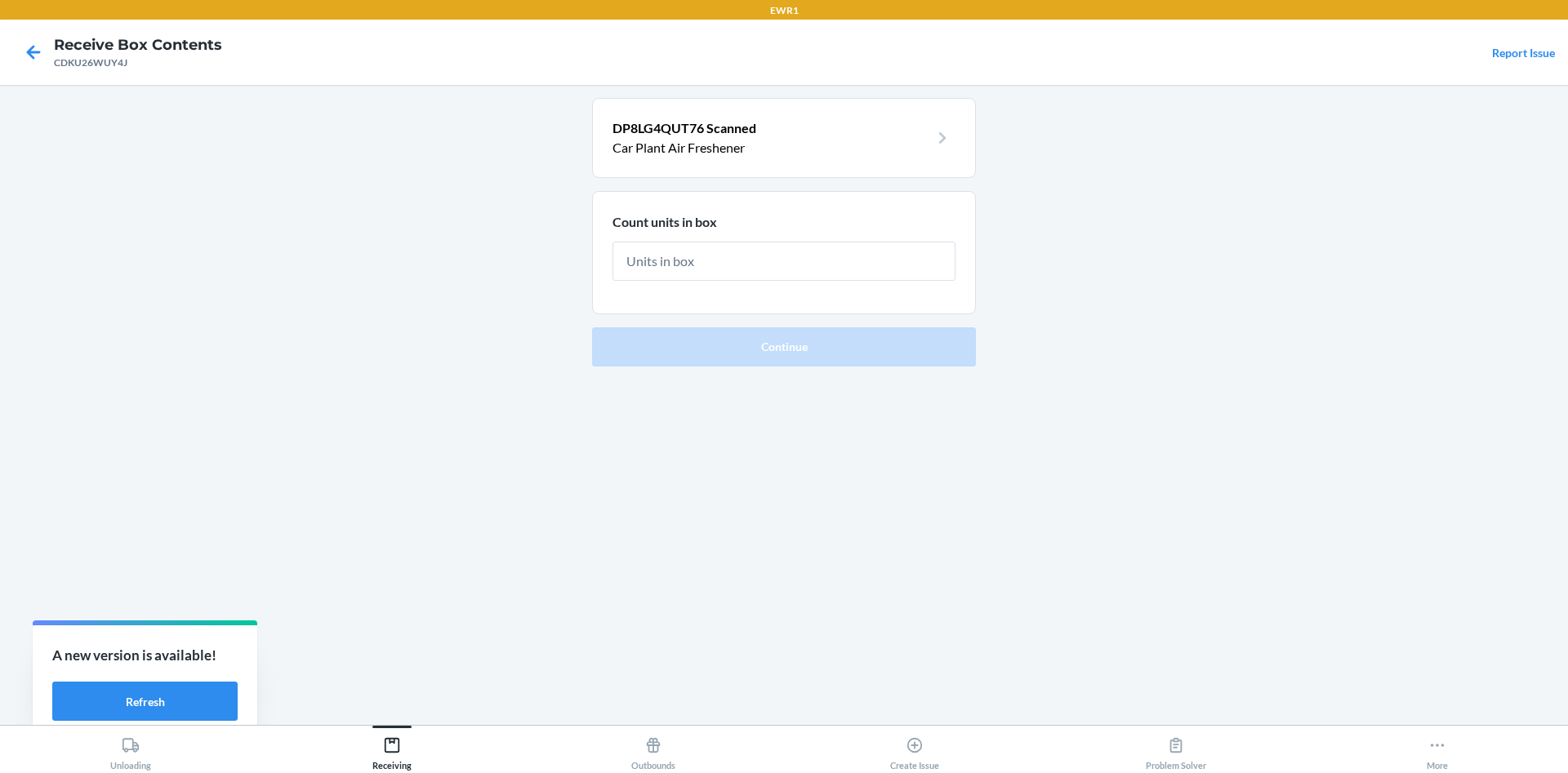
type input "6"
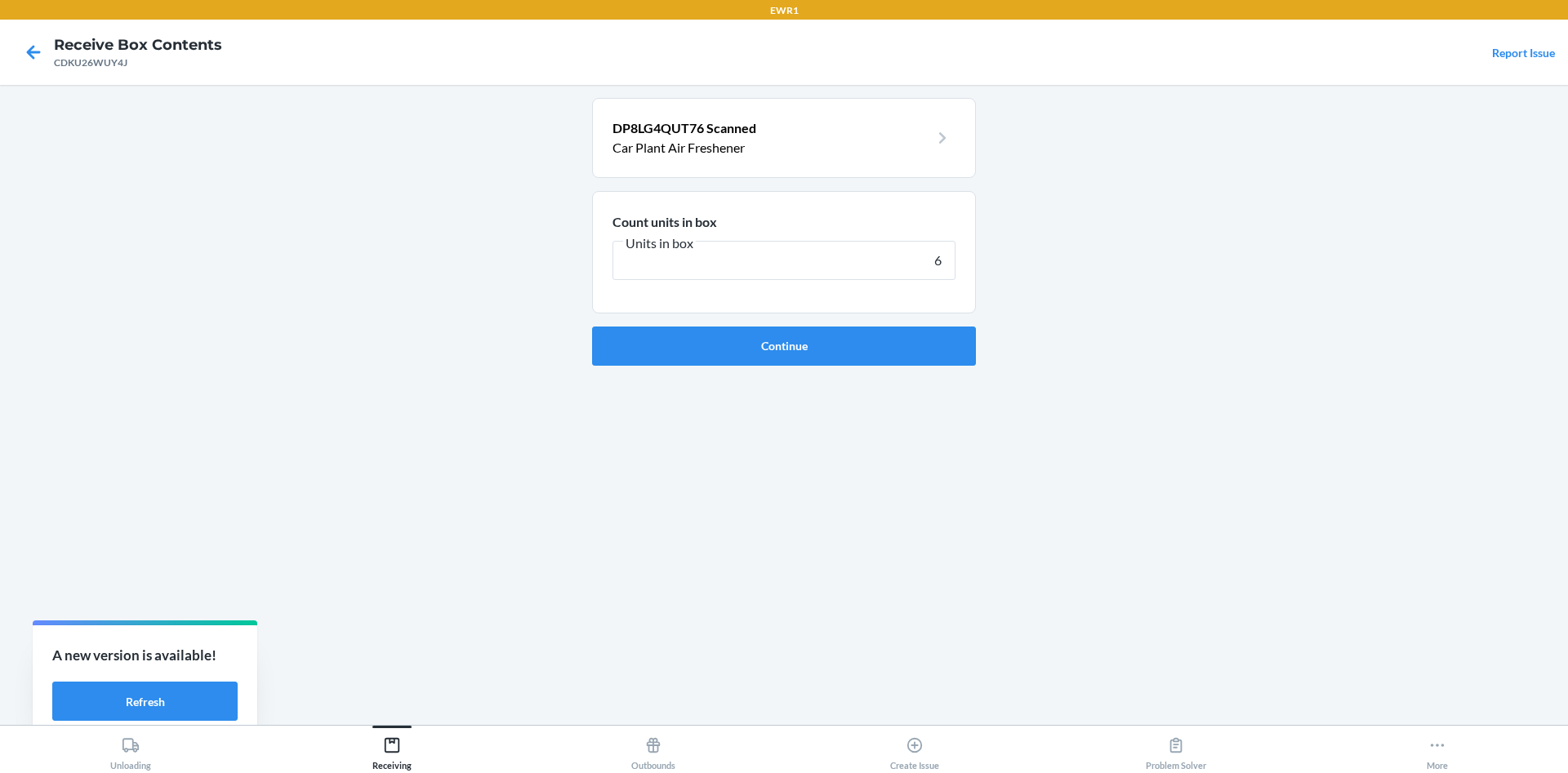
click button "Continue" at bounding box center [784, 346] width 384 height 39
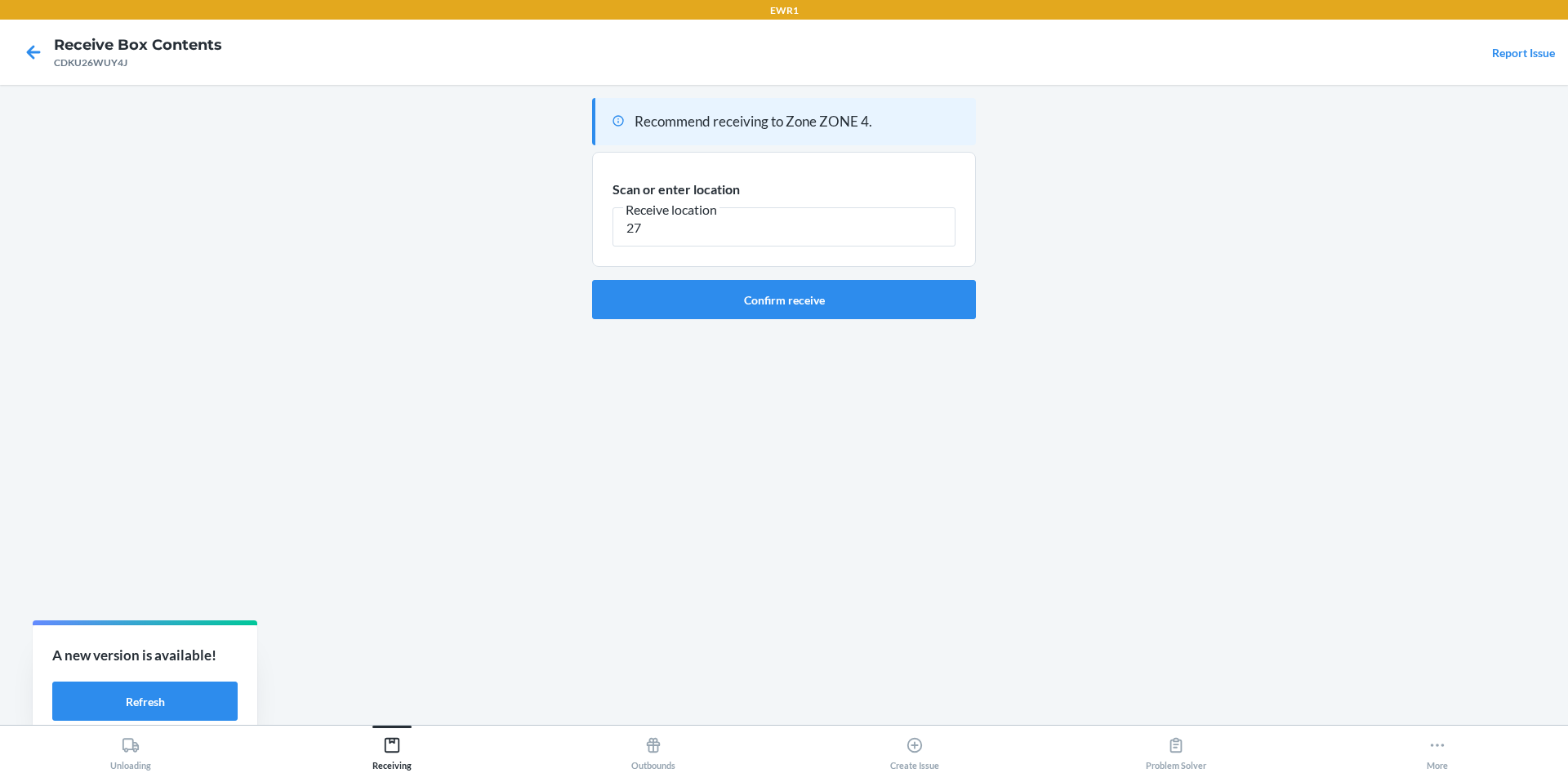
type input "2"
click at [622, 422] on div "Recommend receiving to Zone ZONE 4. Scan or enter location Receive location S-2…" at bounding box center [784, 404] width 384 height 614
click at [830, 242] on input "S-272-149-C" at bounding box center [784, 227] width 343 height 39
type input "S-272-149-C1"
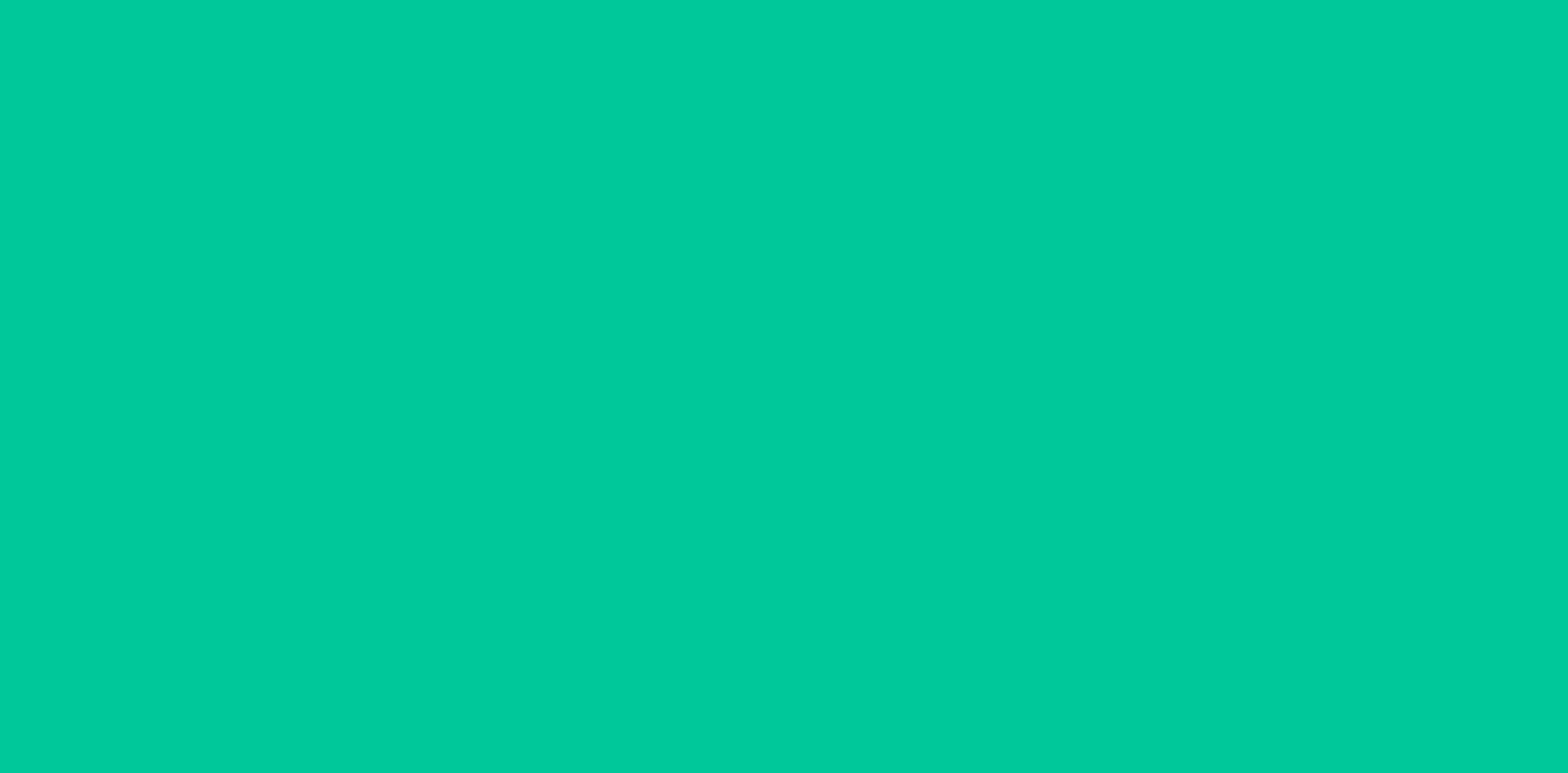
type input "6"
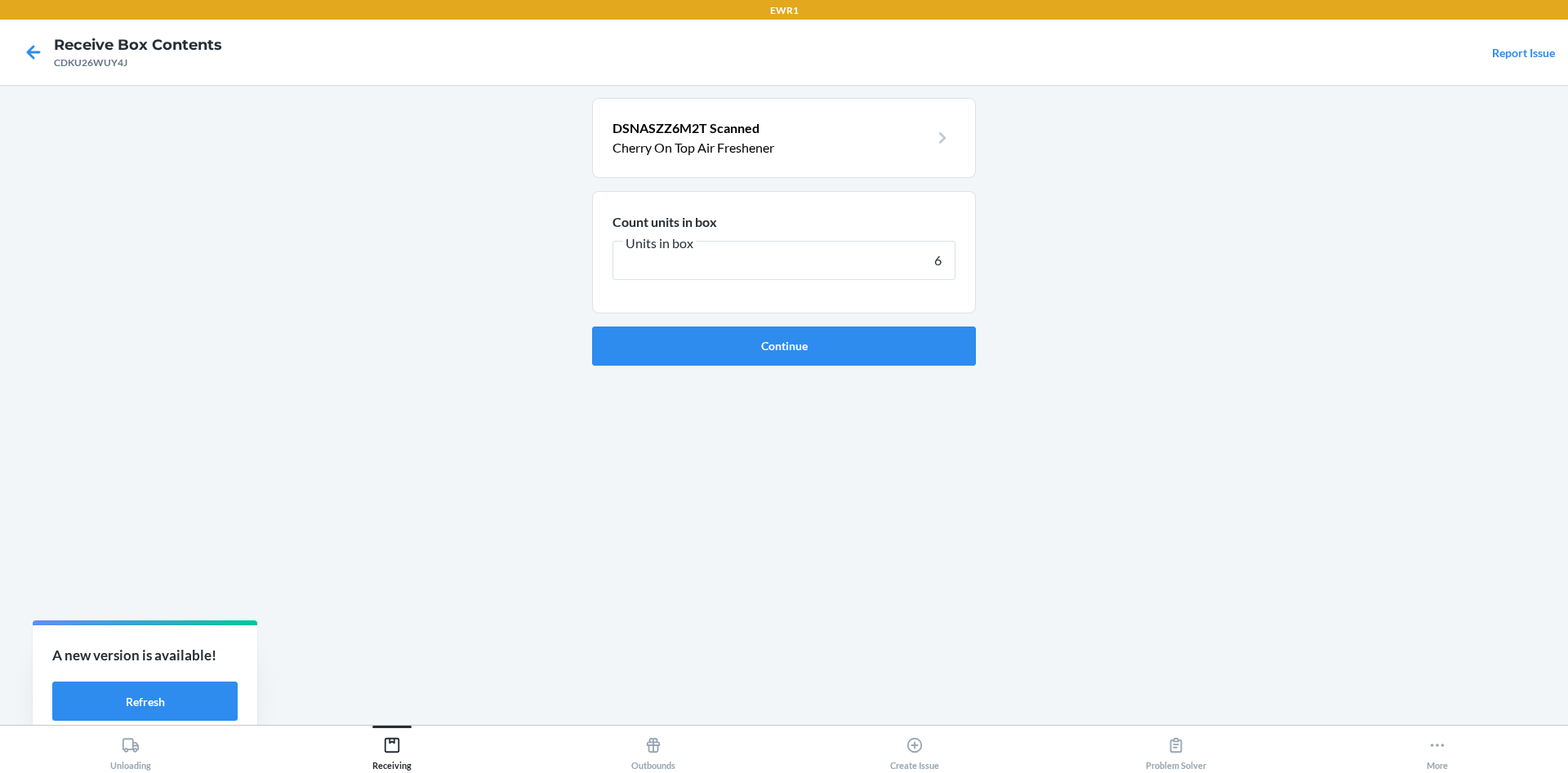
click button "Continue" at bounding box center [784, 346] width 384 height 39
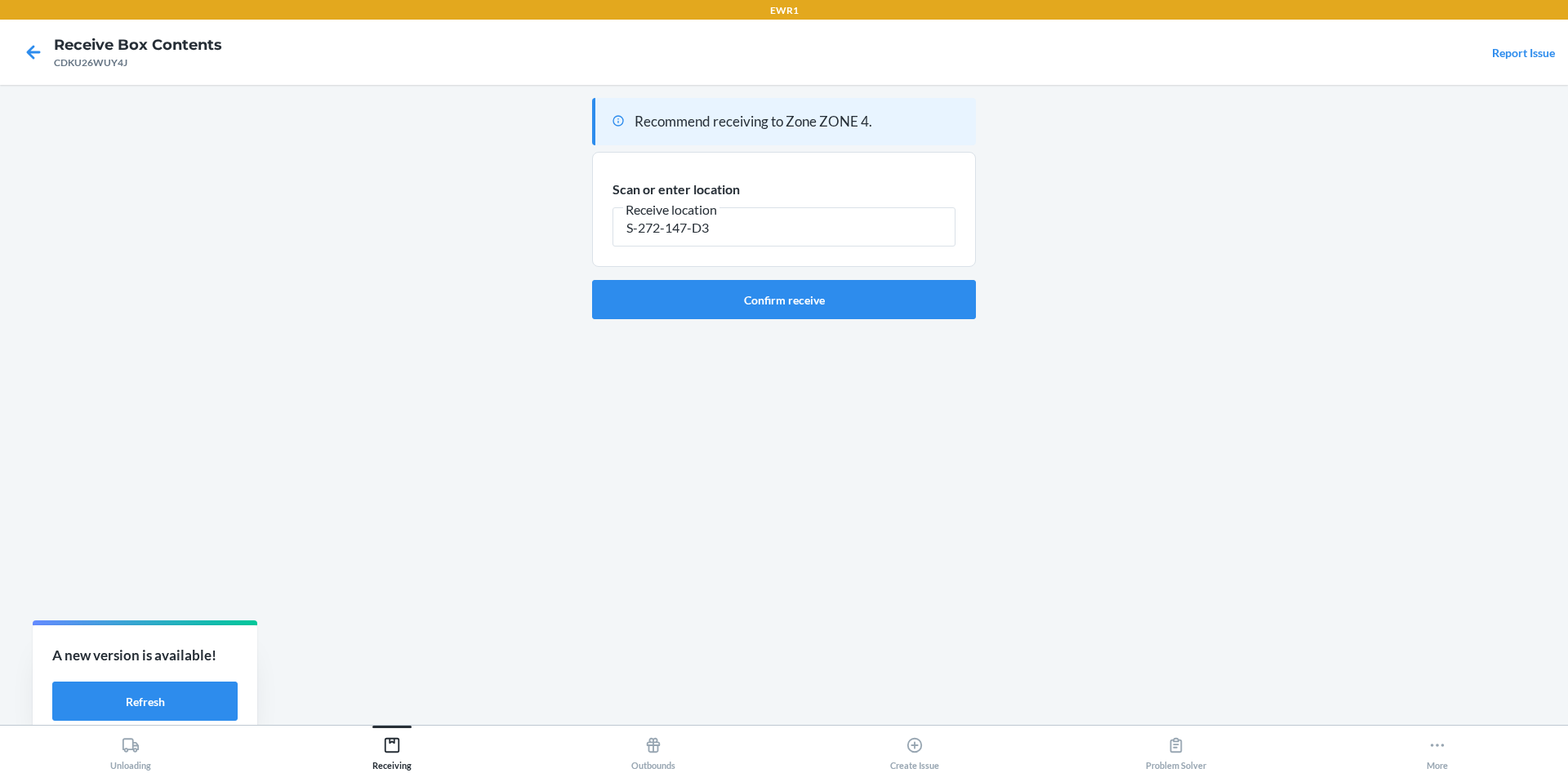
type input "S-272-147-D3"
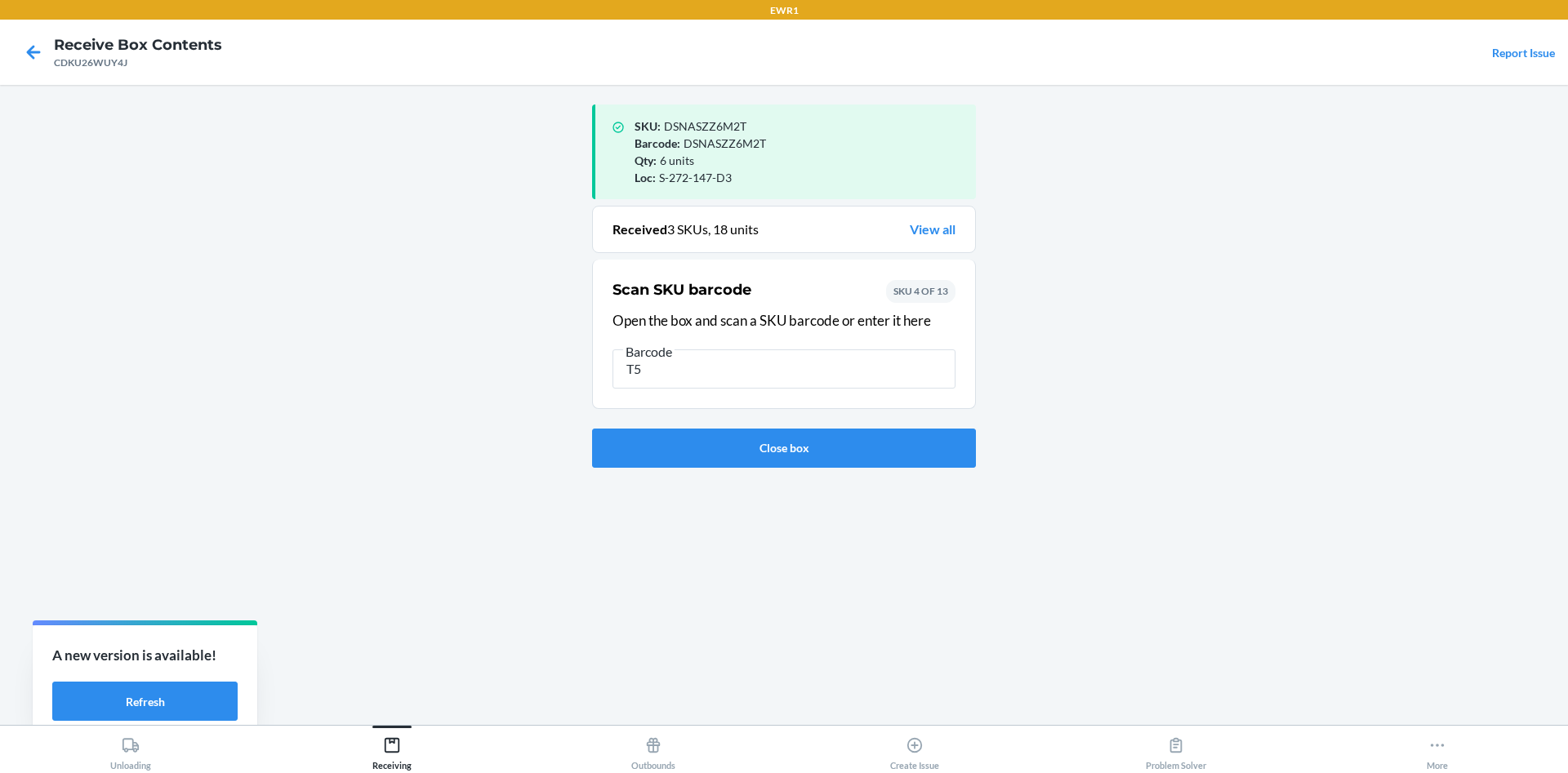
type input "T5"
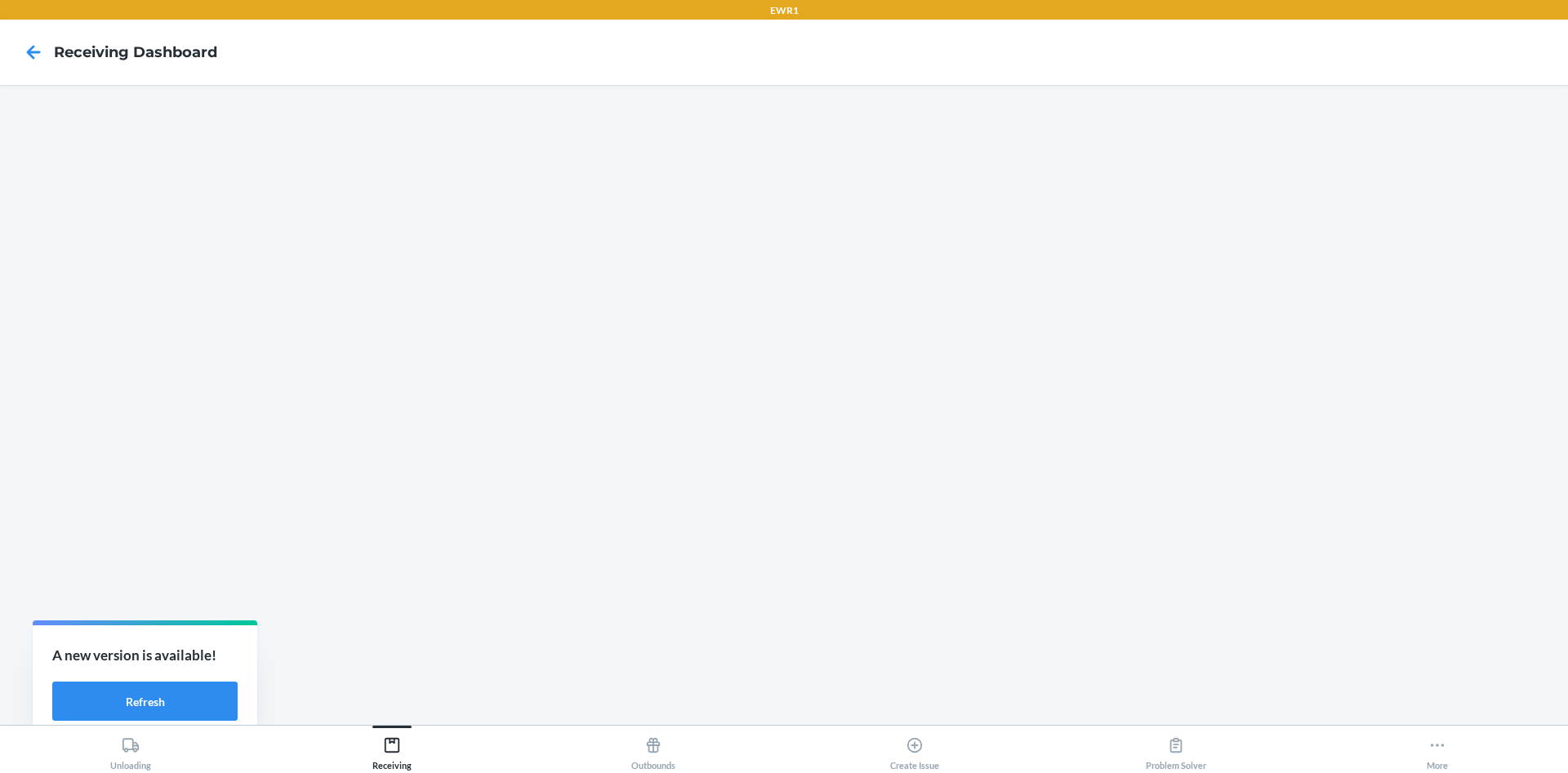
click at [370, 94] on main at bounding box center [784, 405] width 1568 height 640
